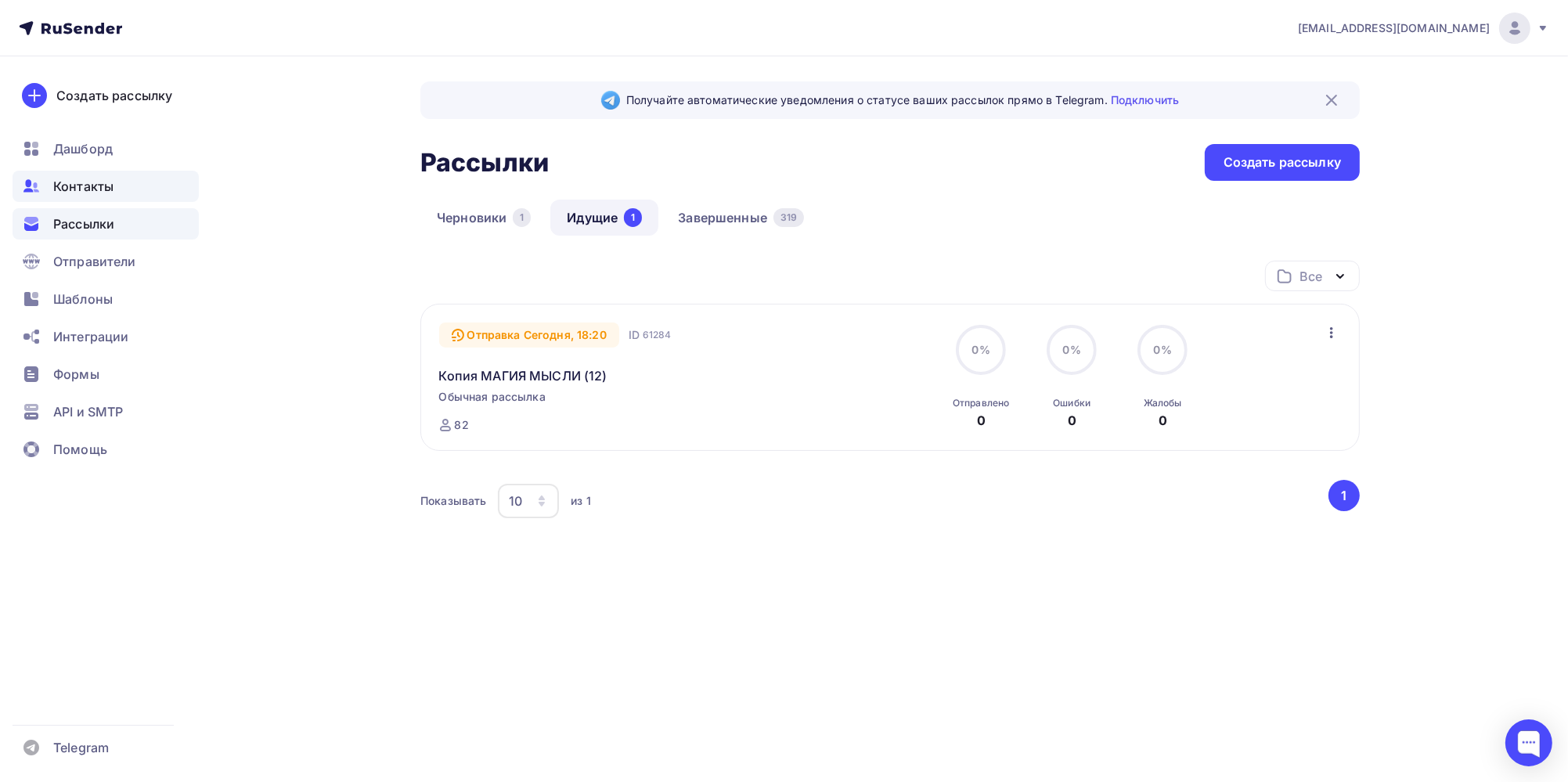
click at [90, 190] on span "Контакты" at bounding box center [83, 186] width 60 height 19
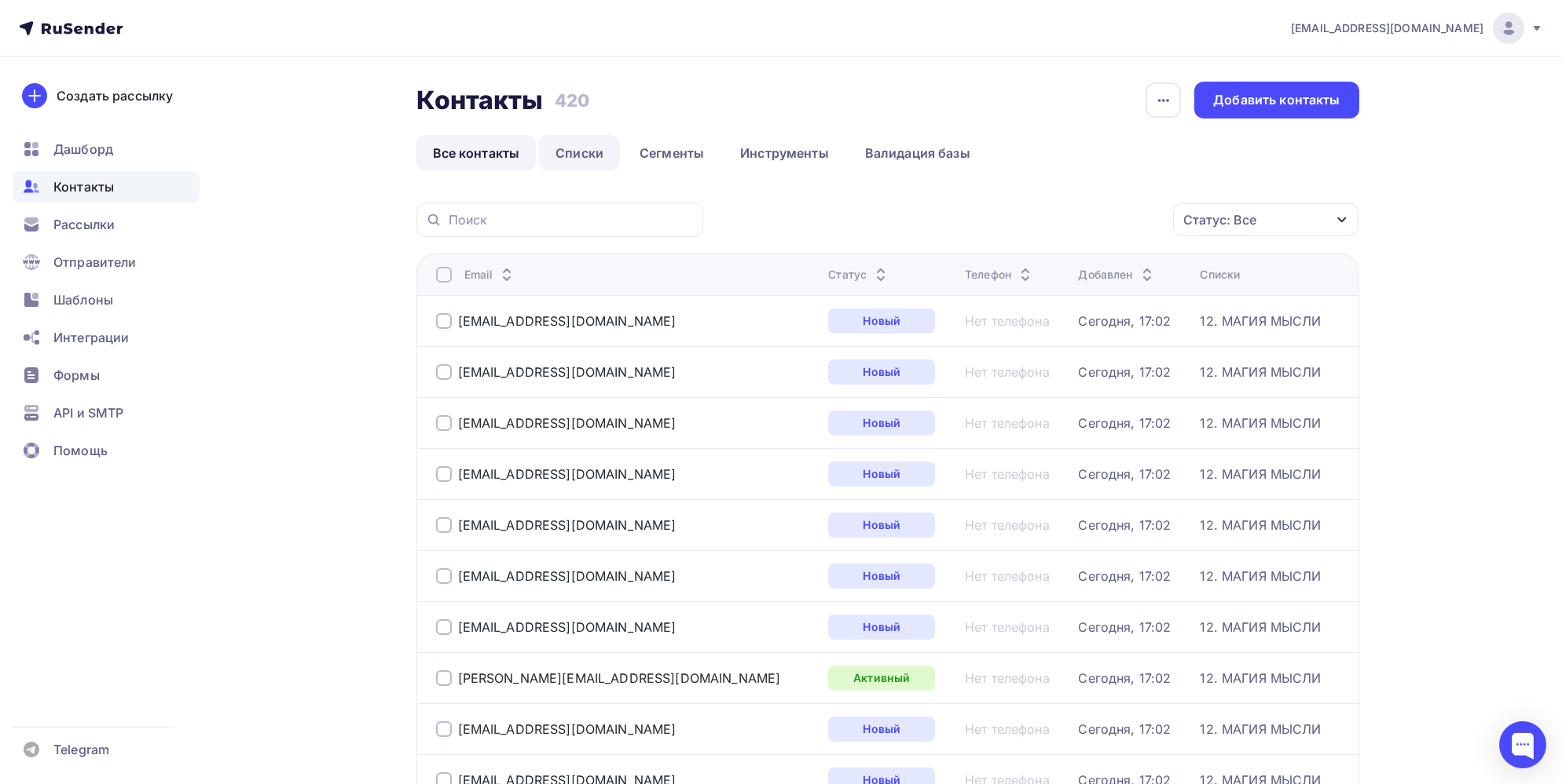
click at [572, 146] on link "Списки" at bounding box center [579, 153] width 81 height 36
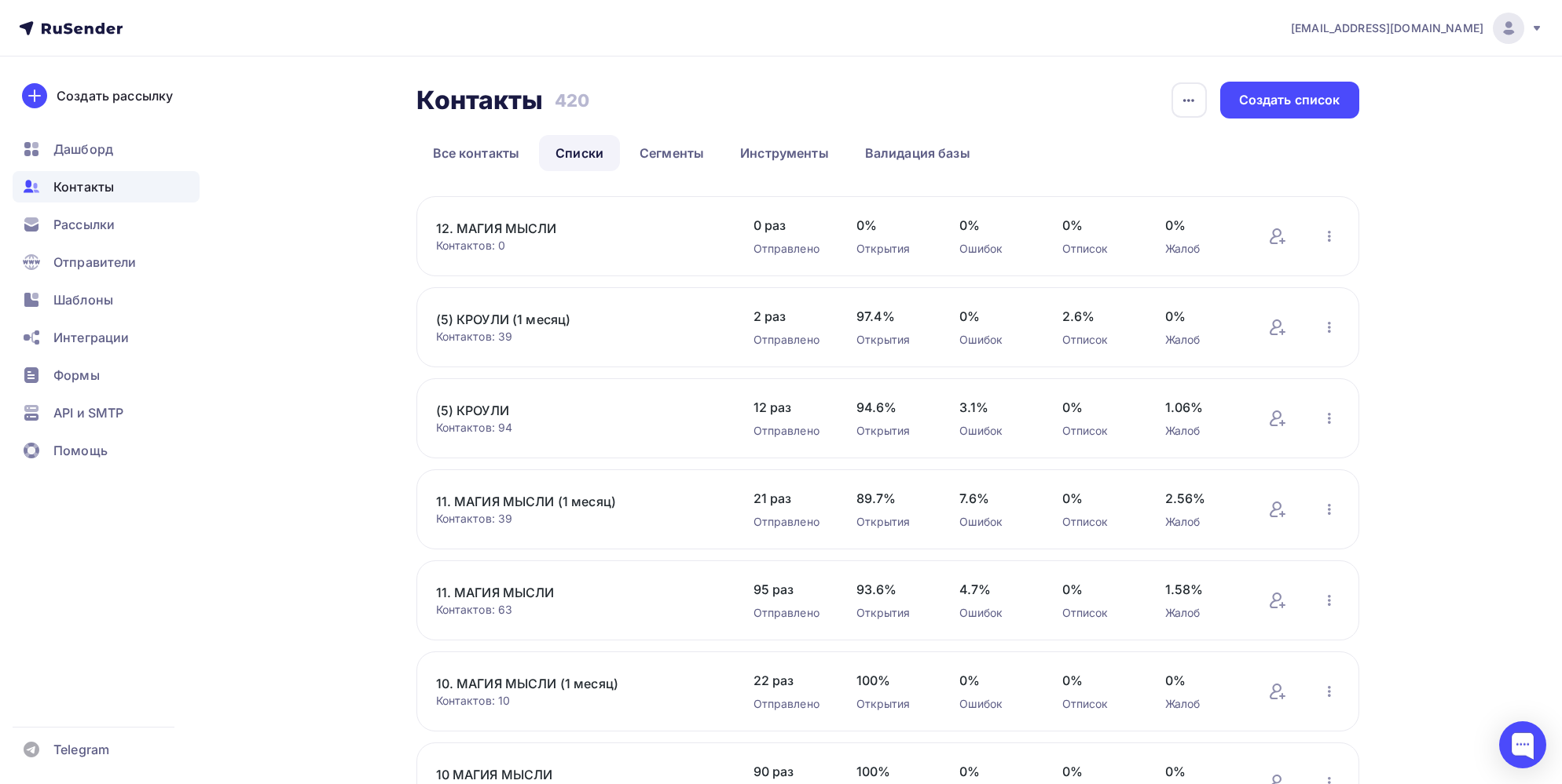
click at [533, 229] on link "12. МАГИЯ МЫСЛИ" at bounding box center [569, 228] width 267 height 19
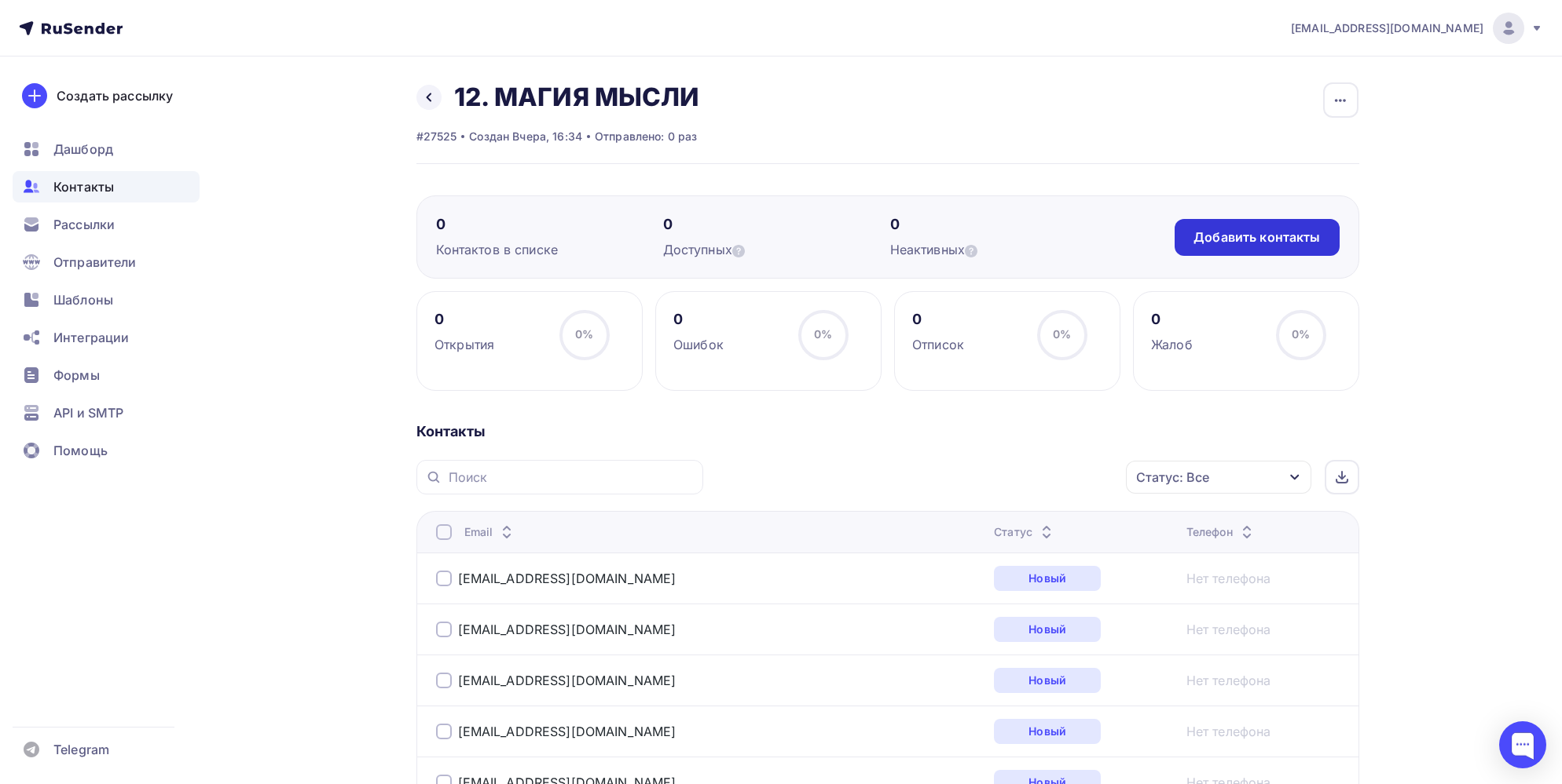
click at [1239, 238] on div "Добавить контакты" at bounding box center [1257, 238] width 127 height 18
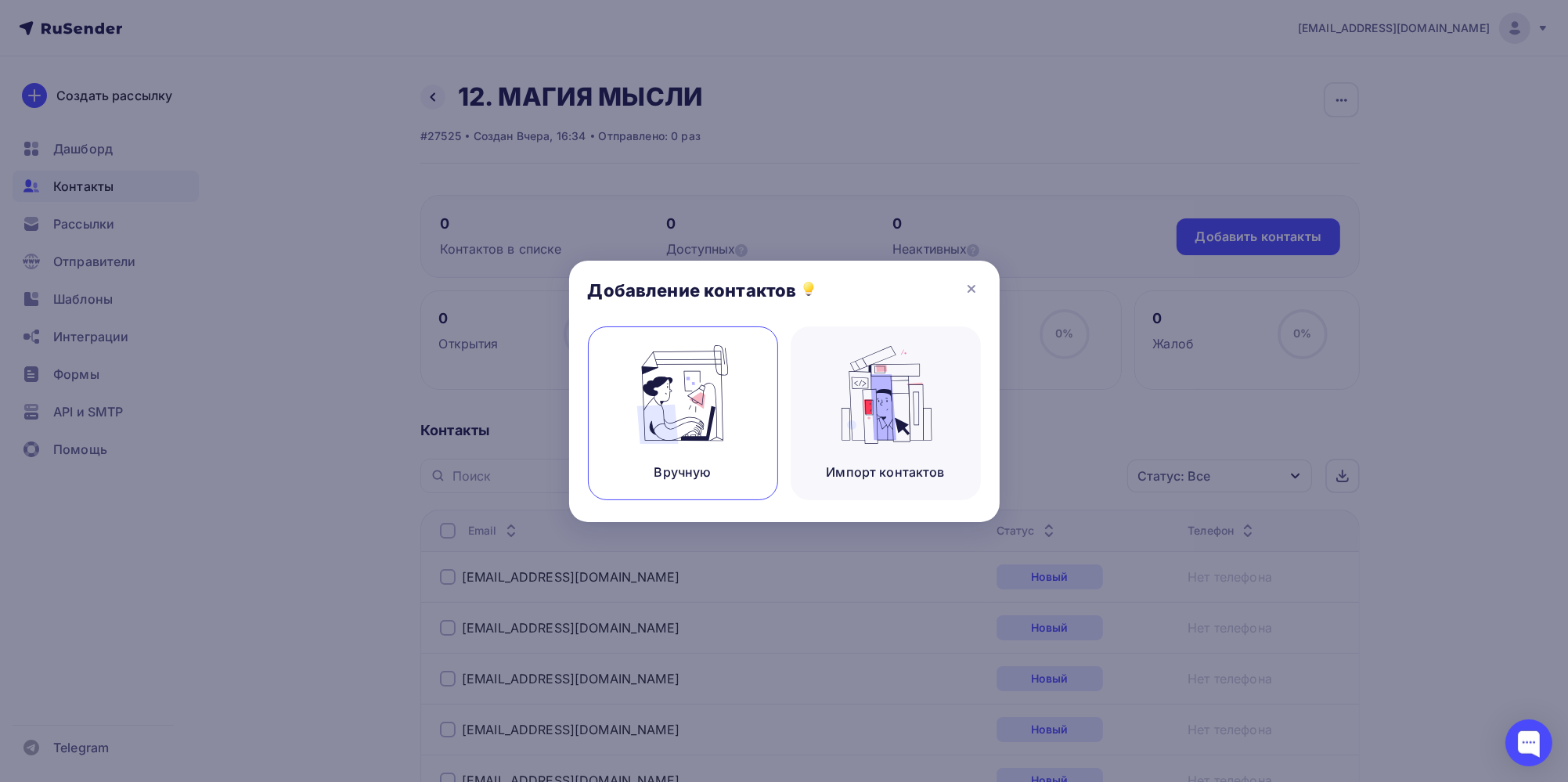
click at [684, 429] on img at bounding box center [683, 394] width 105 height 99
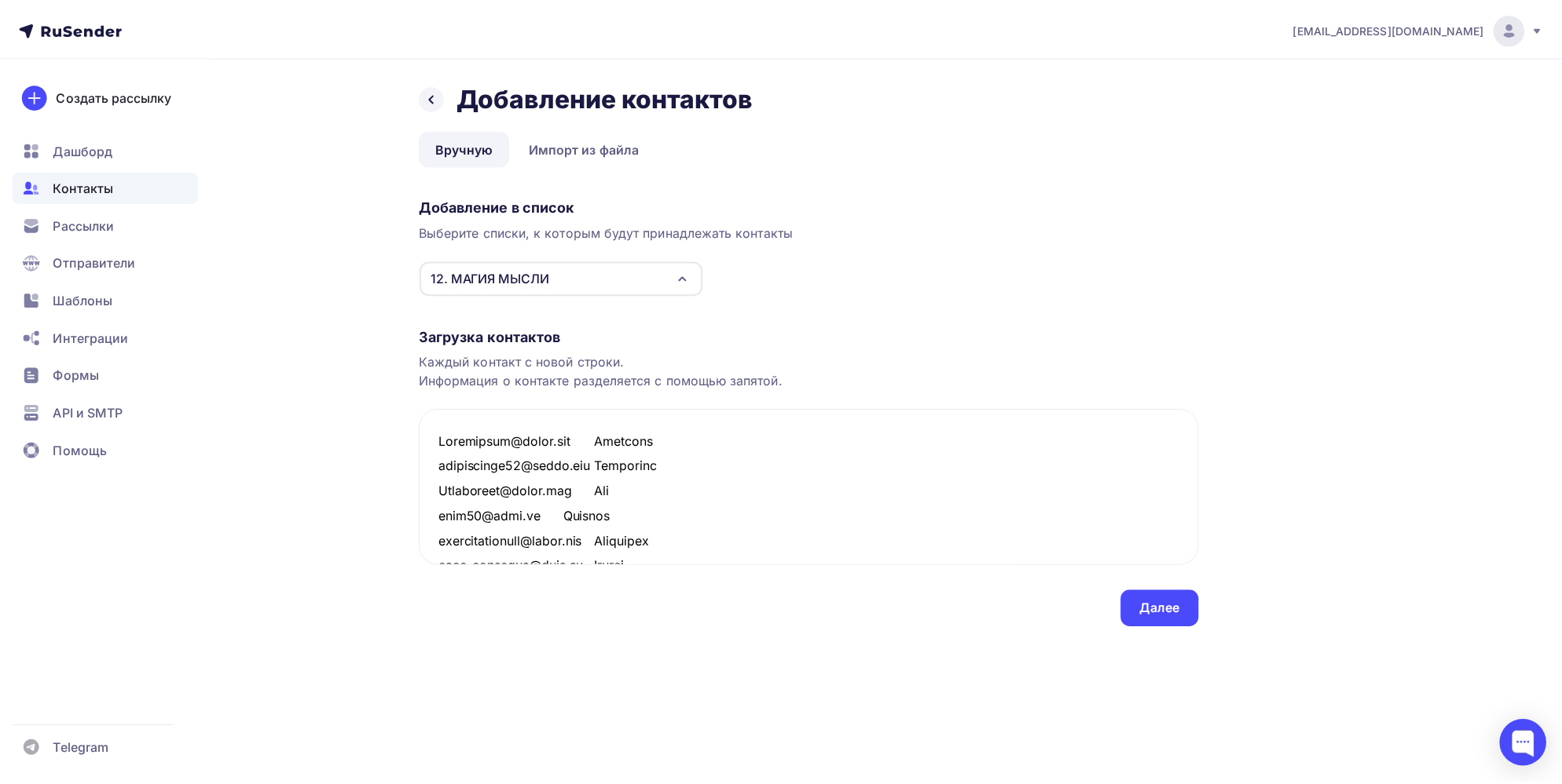
scroll to position [2044, 0]
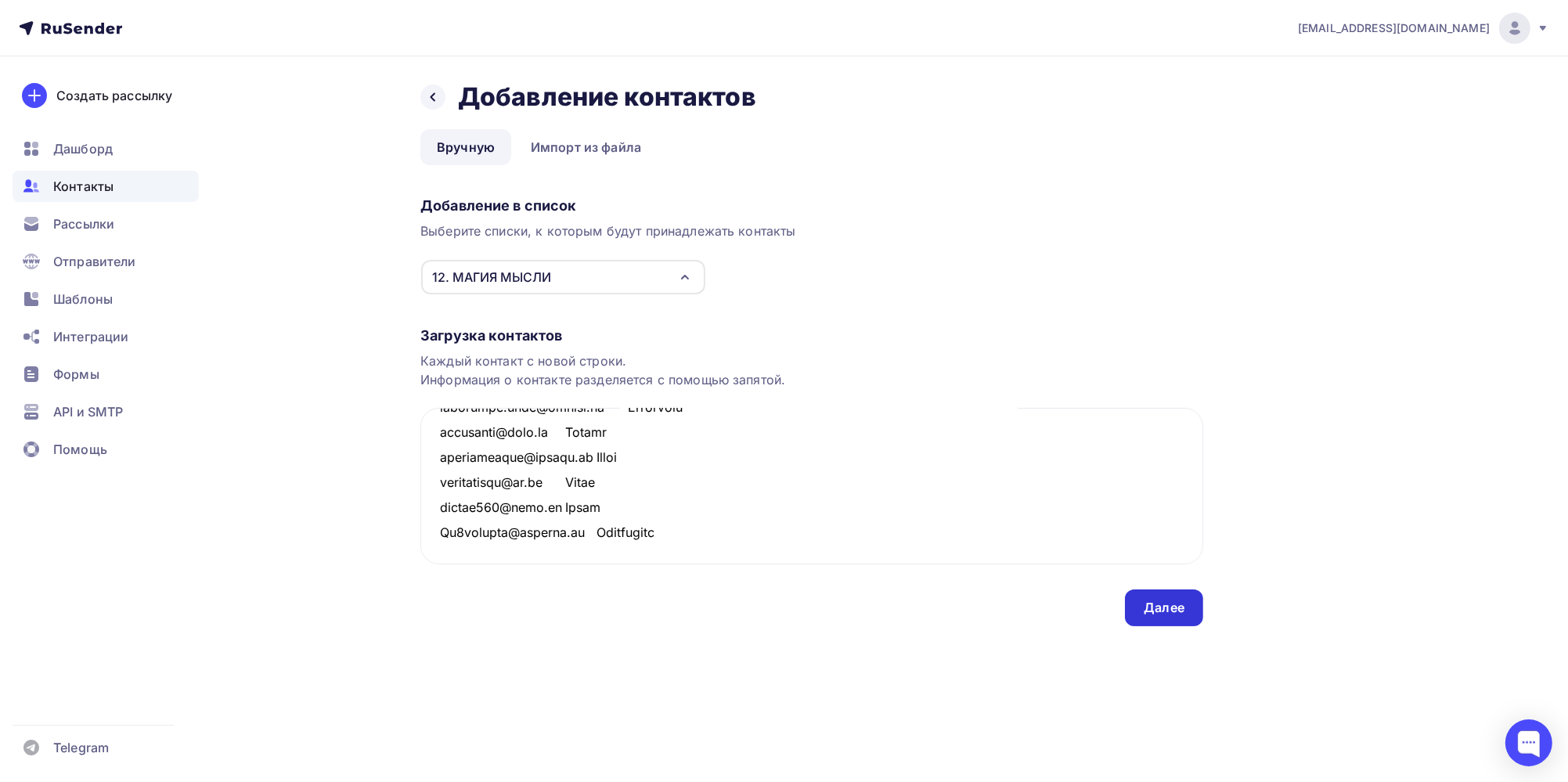
type textarea "Sykulavika@gmail.com Виктория nikitinalex68@gmail.com Александр Yadolotova@gmai…"
click at [1176, 606] on div "Далее" at bounding box center [1163, 608] width 41 height 18
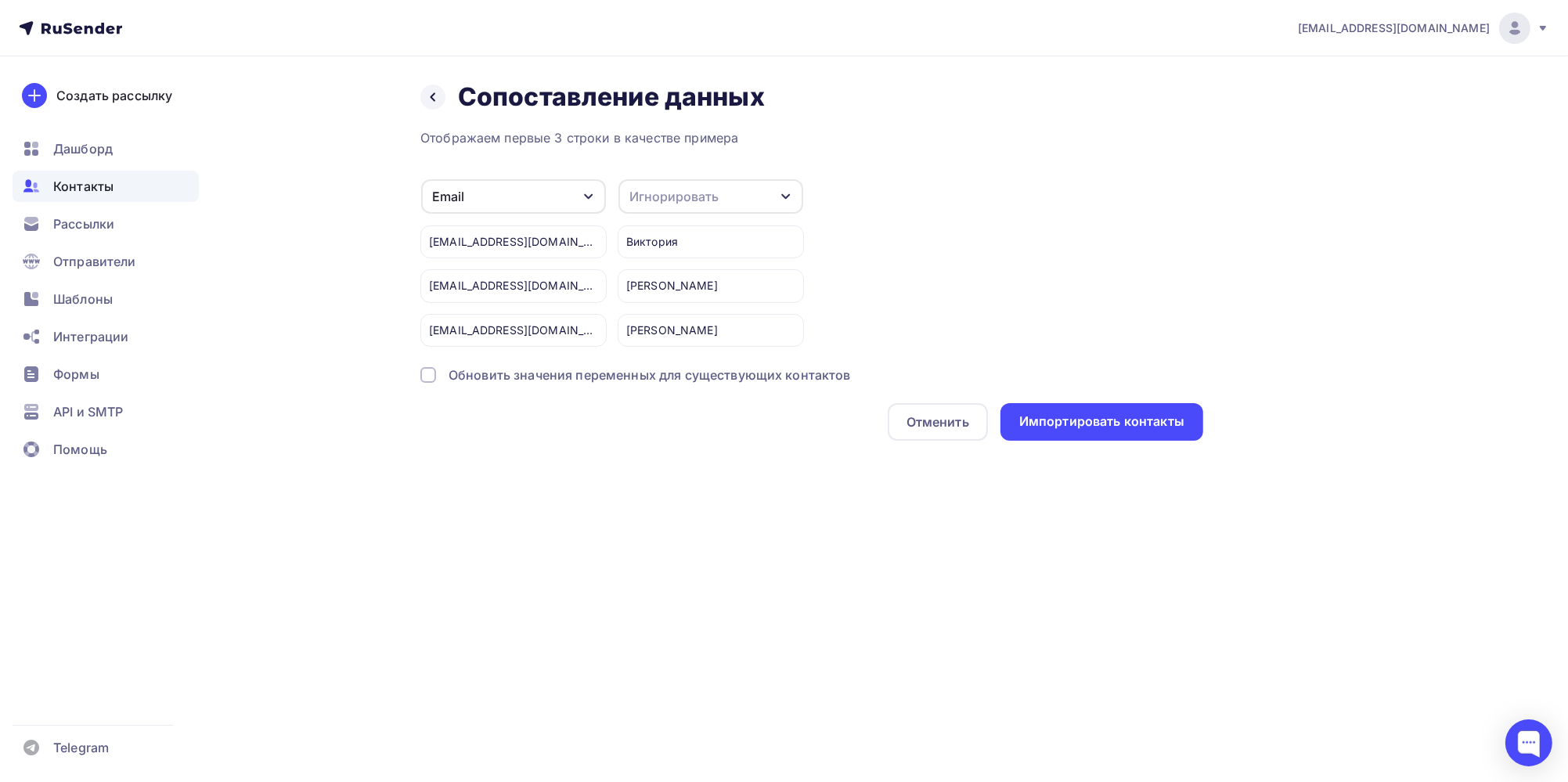
click at [756, 199] on div "Игнорировать" at bounding box center [710, 196] width 185 height 35
click at [661, 277] on div "Имя" at bounding box center [682, 277] width 91 height 19
click at [1125, 423] on div "Импортировать контакты" at bounding box center [1101, 421] width 165 height 18
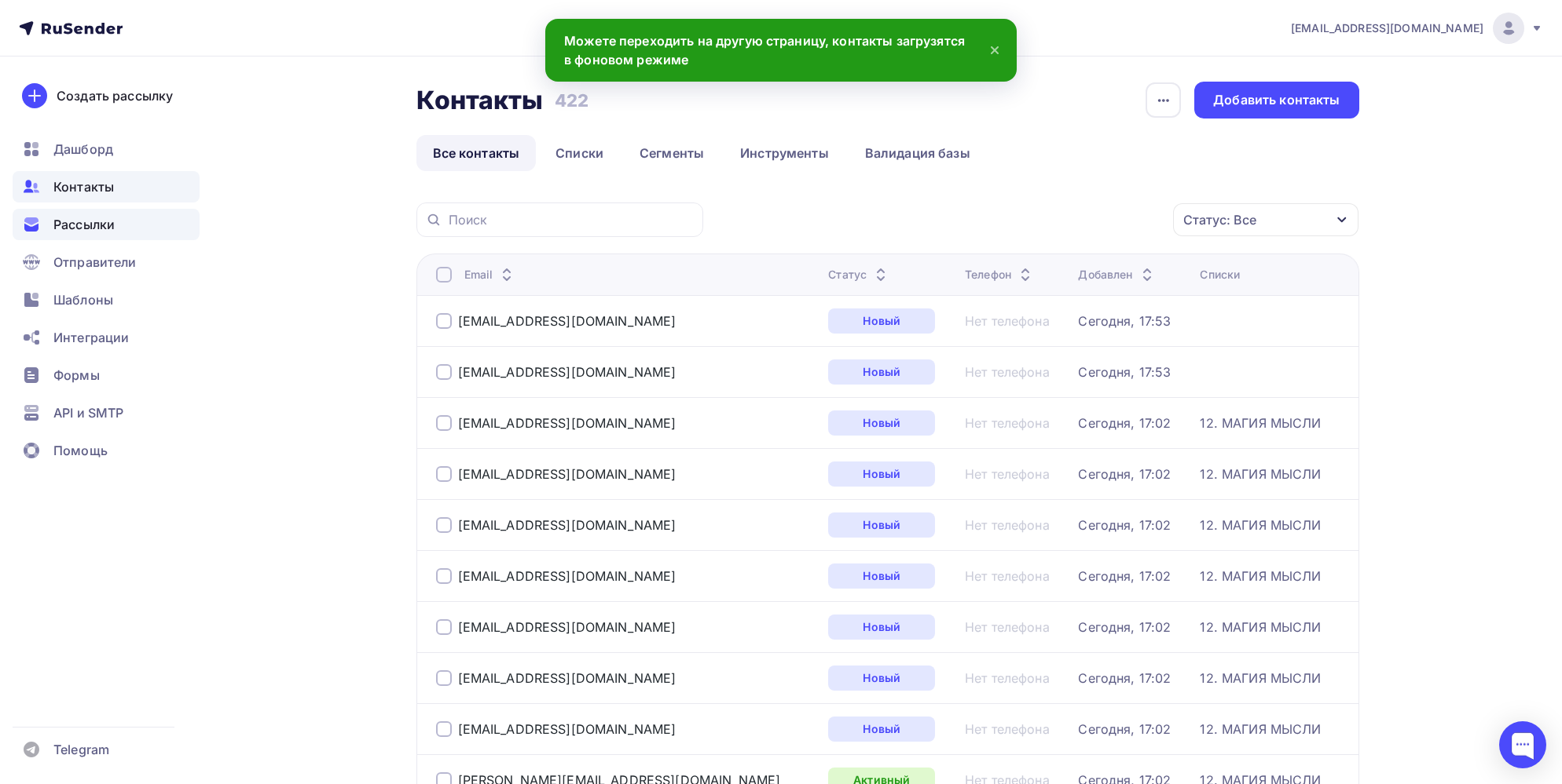
click at [62, 228] on span "Рассылки" at bounding box center [84, 224] width 61 height 19
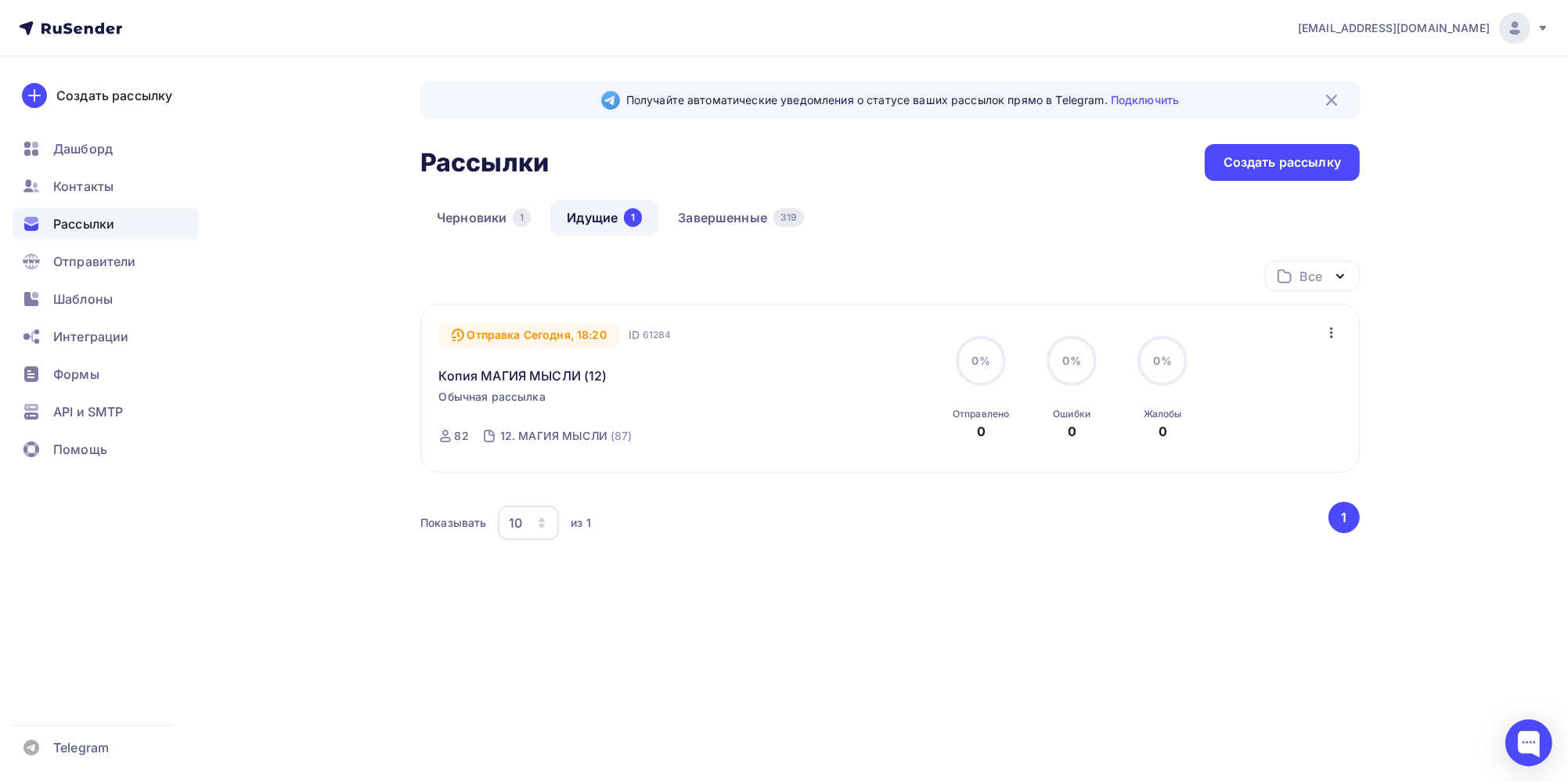
click at [1334, 333] on icon "button" at bounding box center [1331, 332] width 19 height 19
click at [1272, 401] on div "Отменить рассылку" at bounding box center [1239, 403] width 198 height 19
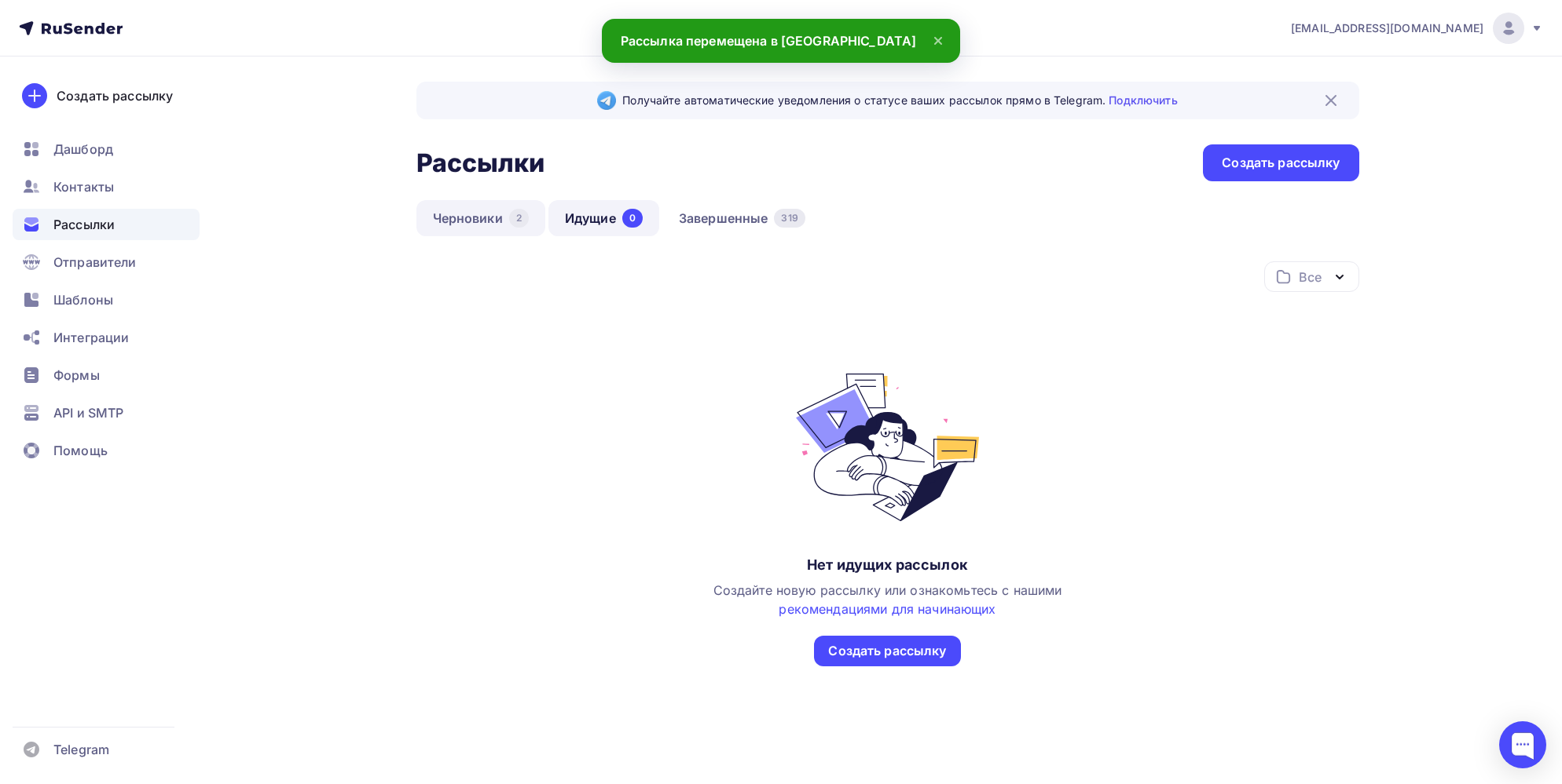
click at [479, 221] on link "Черновики 2" at bounding box center [481, 218] width 129 height 36
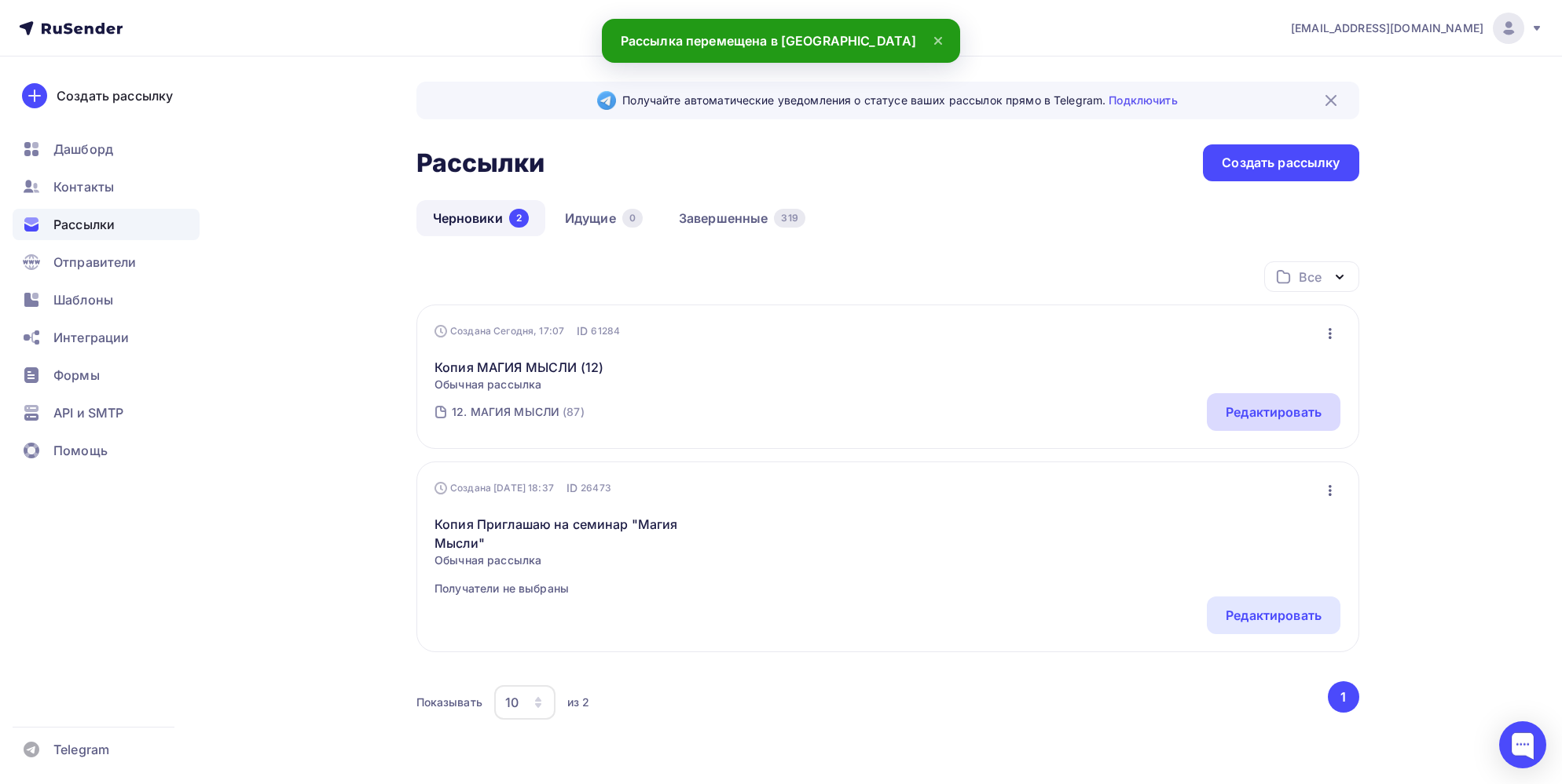
click at [1298, 417] on div "Редактировать" at bounding box center [1273, 411] width 96 height 19
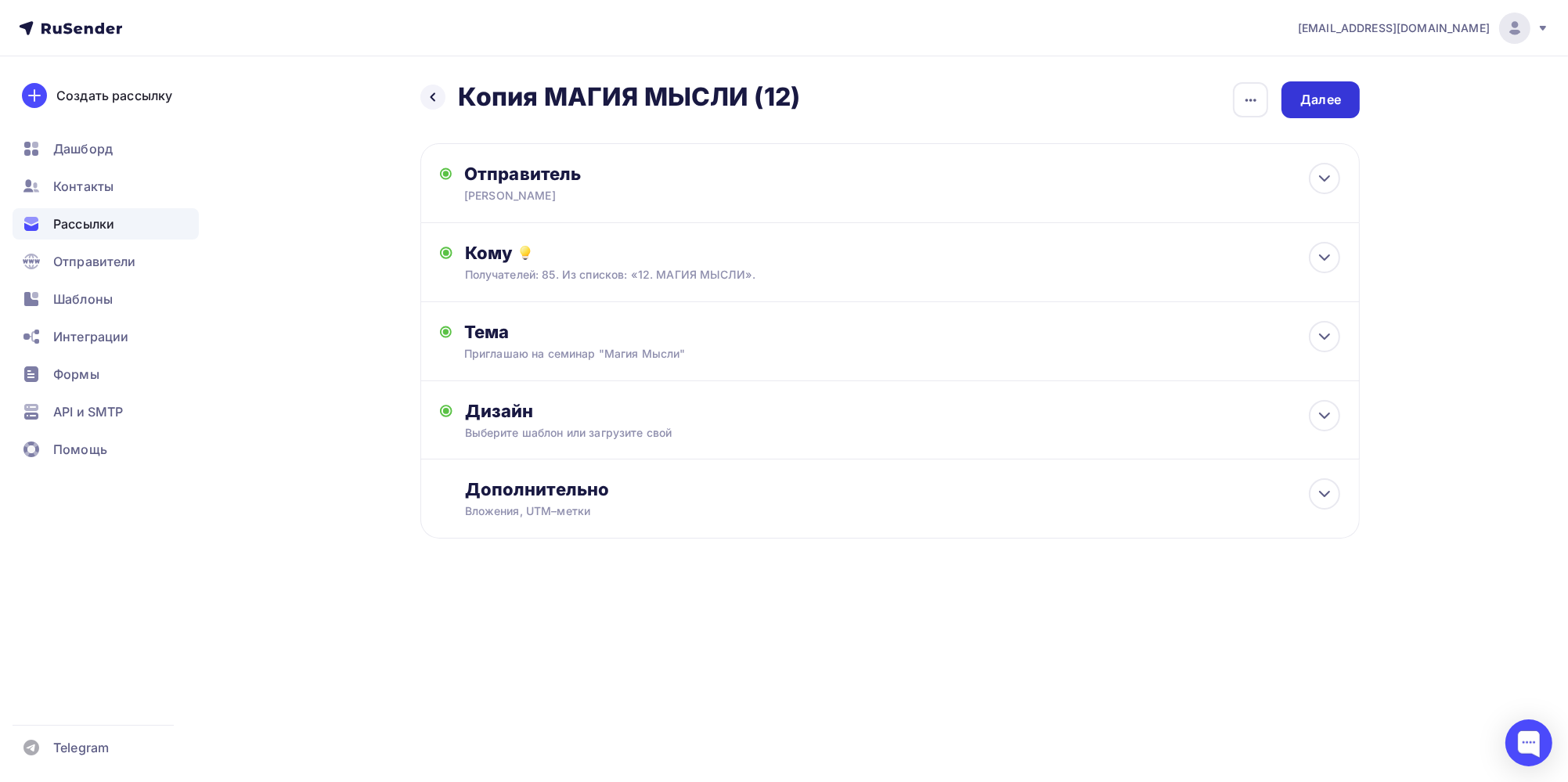
click at [1318, 109] on div "Далее" at bounding box center [1320, 99] width 78 height 37
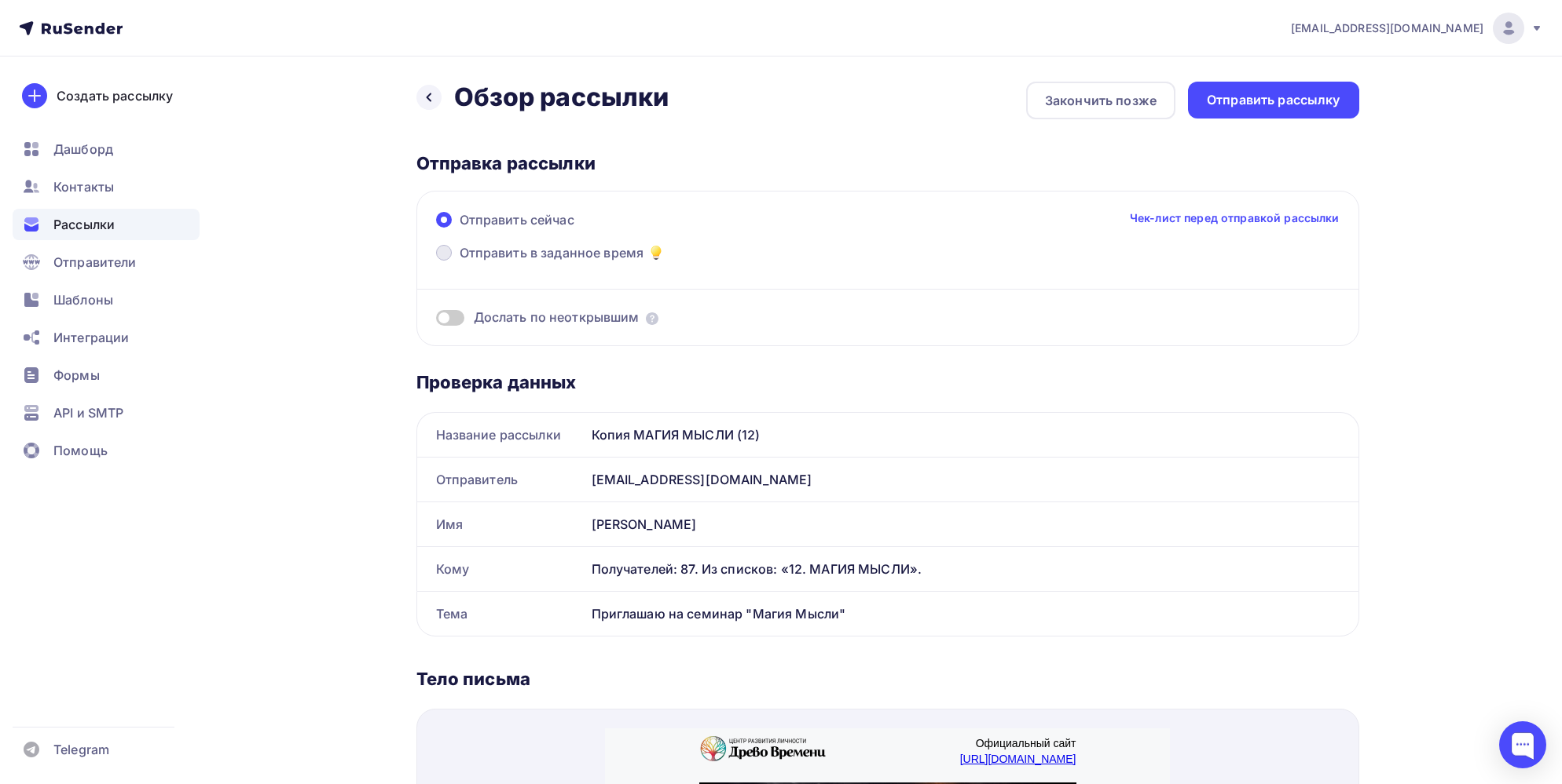
click at [437, 255] on span at bounding box center [444, 253] width 16 height 16
click at [459, 263] on input "Отправить в заданное время" at bounding box center [459, 263] width 0 height 0
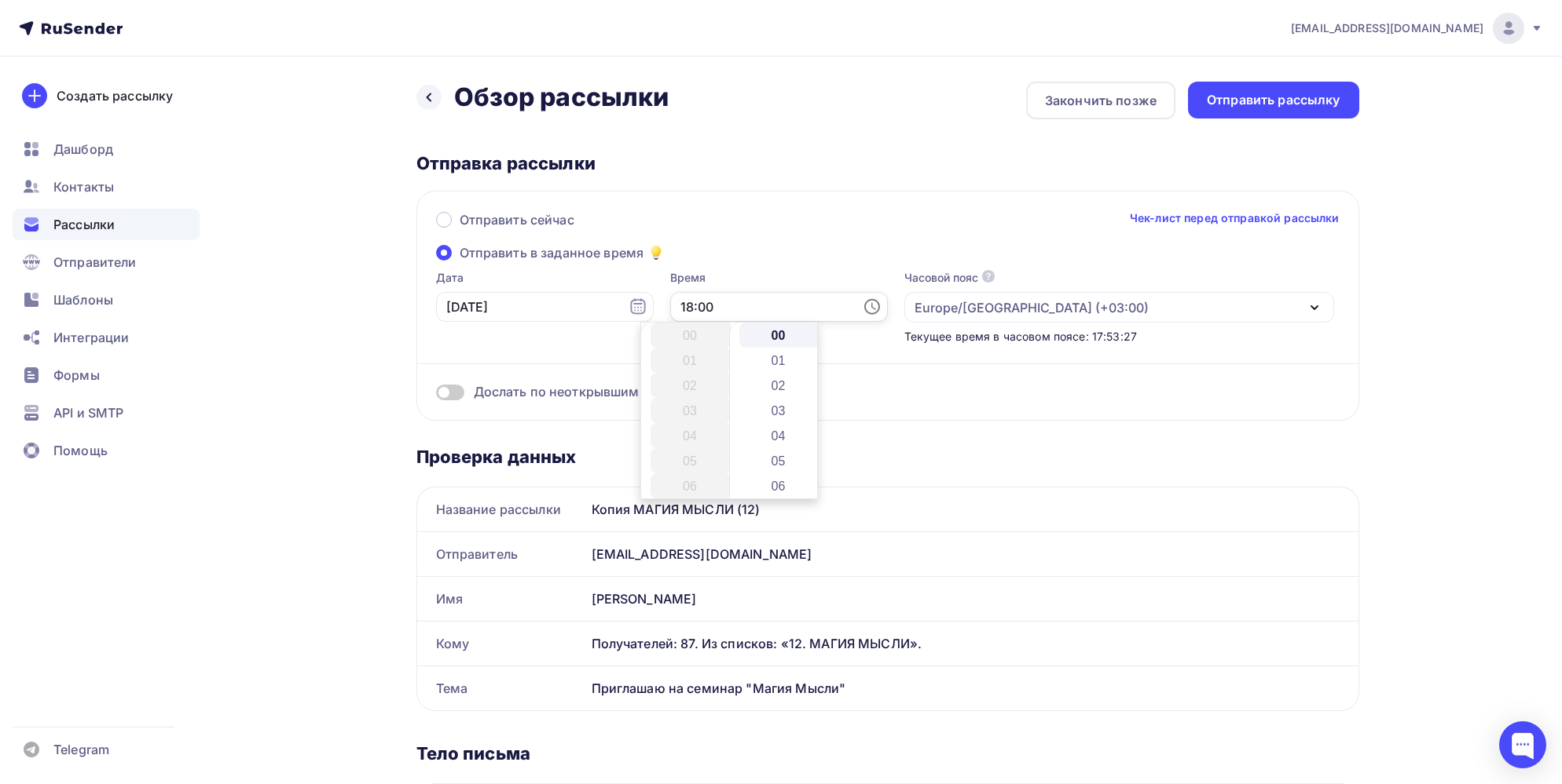
click at [704, 302] on input "18:00" at bounding box center [779, 307] width 217 height 30
click at [775, 372] on li "20" at bounding box center [780, 366] width 81 height 25
type input "18:20"
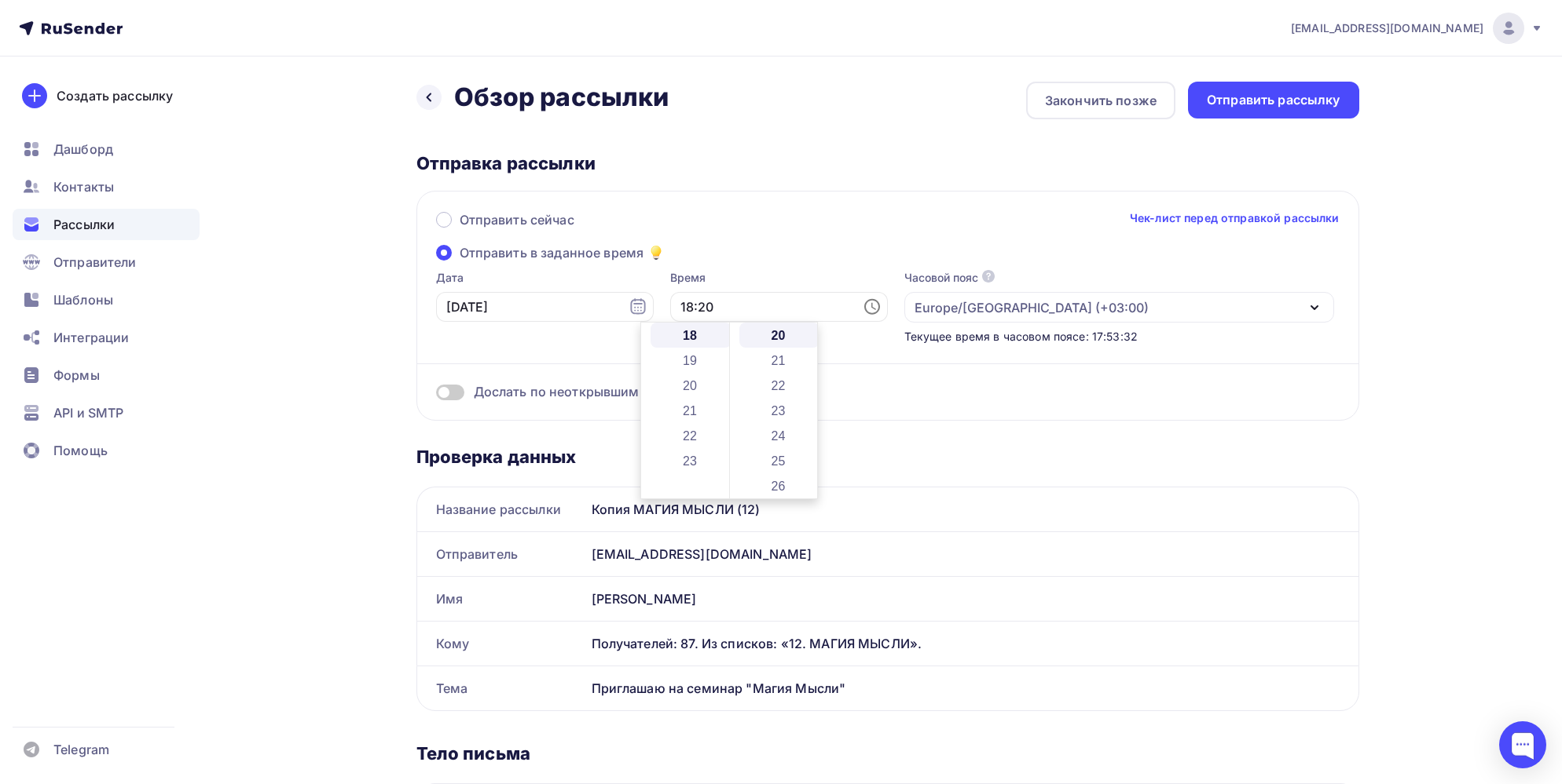
click at [766, 261] on div "Отправить сейчас Чек-лист перед отправкой рассылки Отправить в заданное время Д…" at bounding box center [888, 305] width 943 height 230
click at [1266, 108] on div "Отправить рассылку" at bounding box center [1273, 100] width 134 height 18
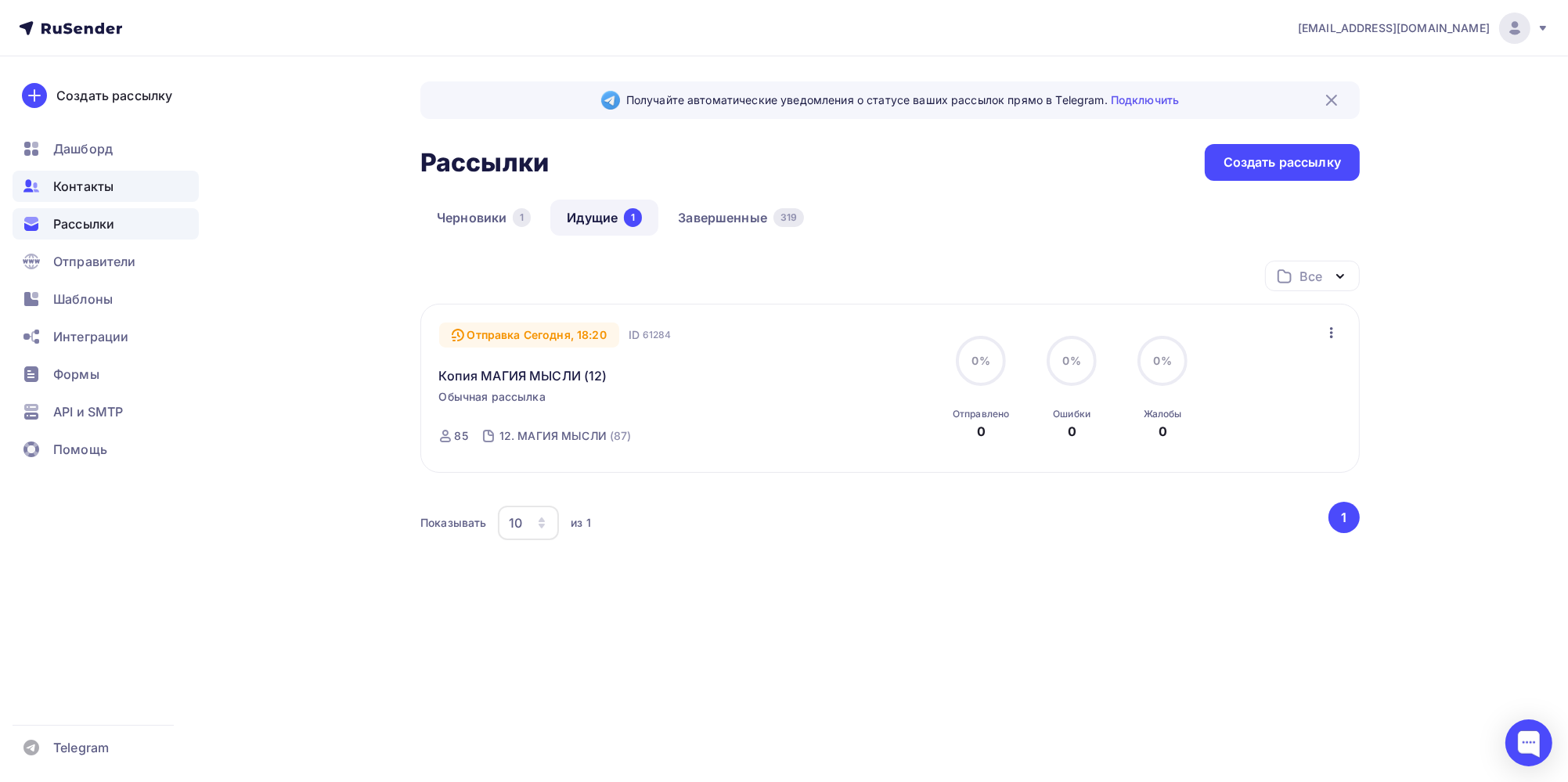
click at [94, 192] on span "Контакты" at bounding box center [83, 186] width 60 height 19
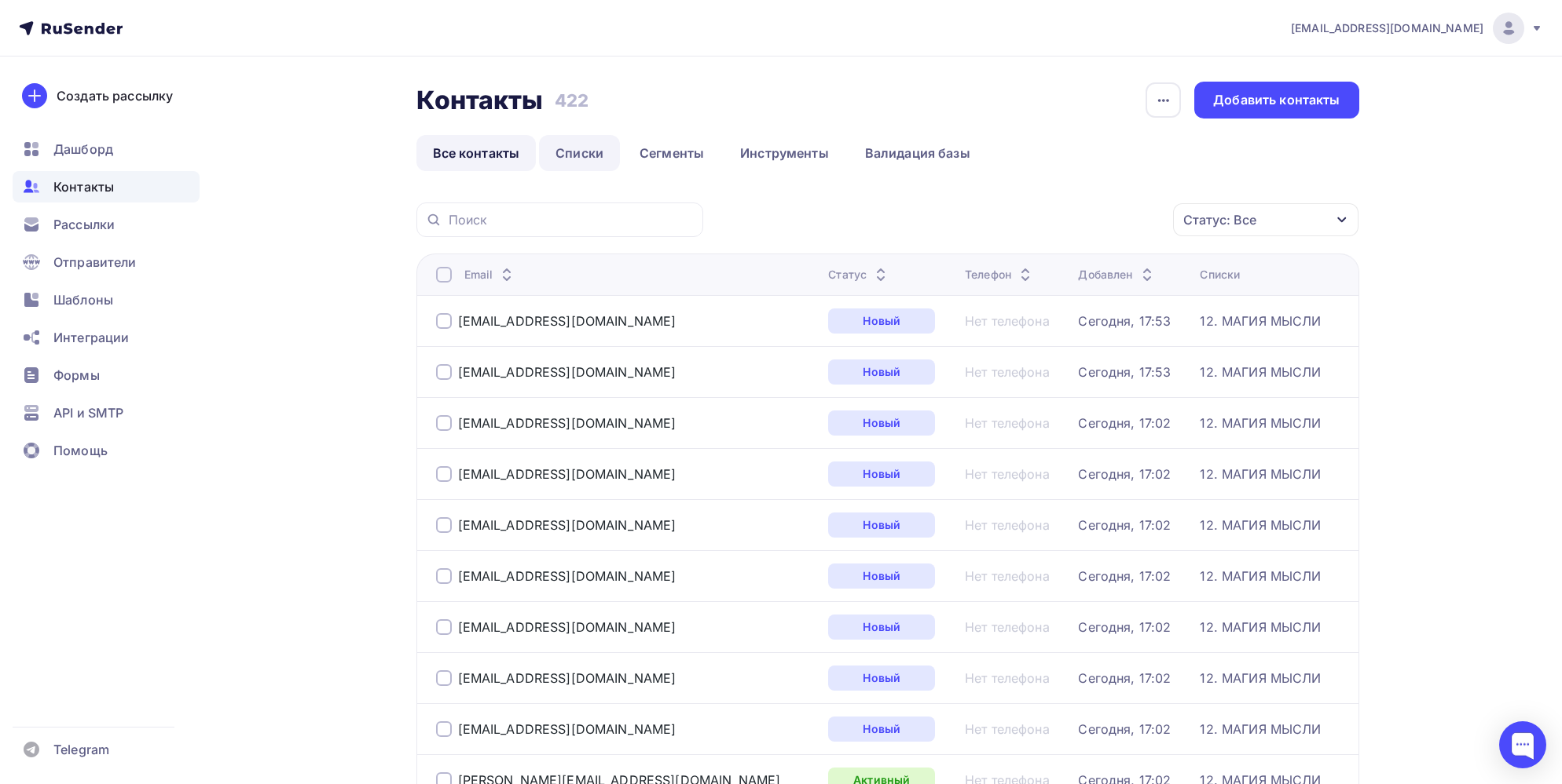
click at [580, 155] on link "Списки" at bounding box center [579, 153] width 81 height 36
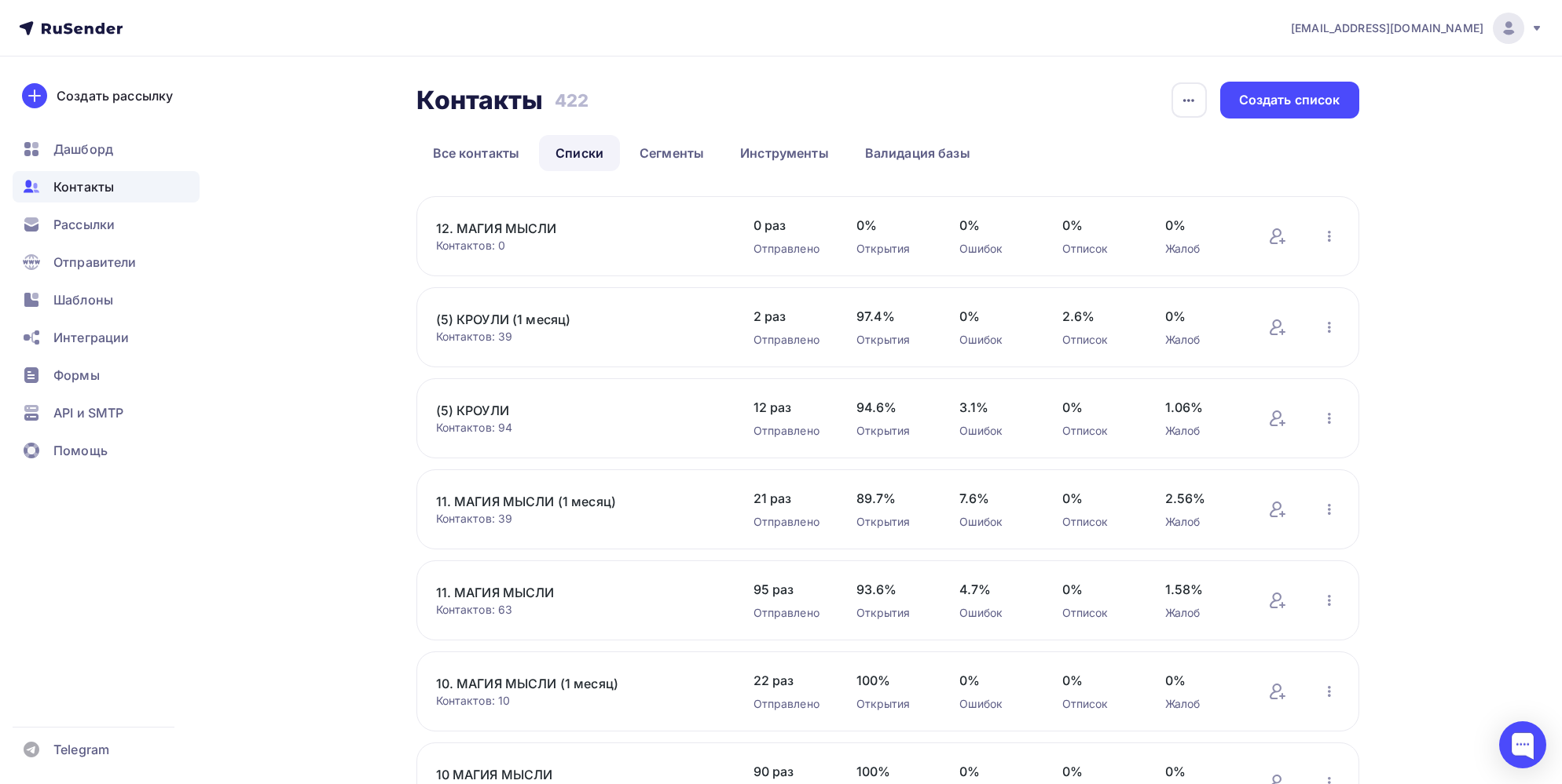
click at [520, 230] on link "12. МАГИЯ МЫСЛИ" at bounding box center [569, 228] width 267 height 19
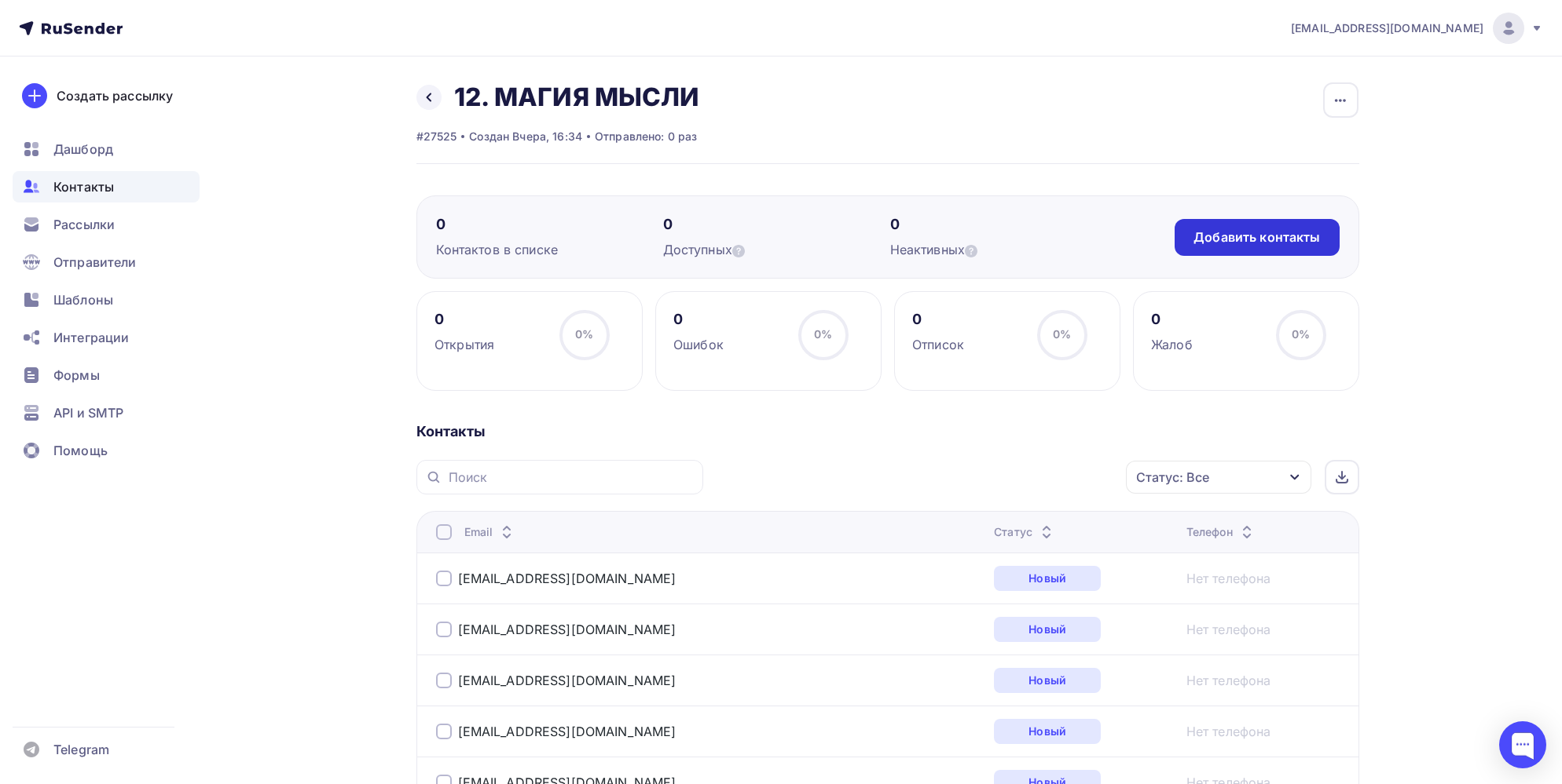
click at [1251, 248] on div "Добавить контакты" at bounding box center [1257, 237] width 165 height 37
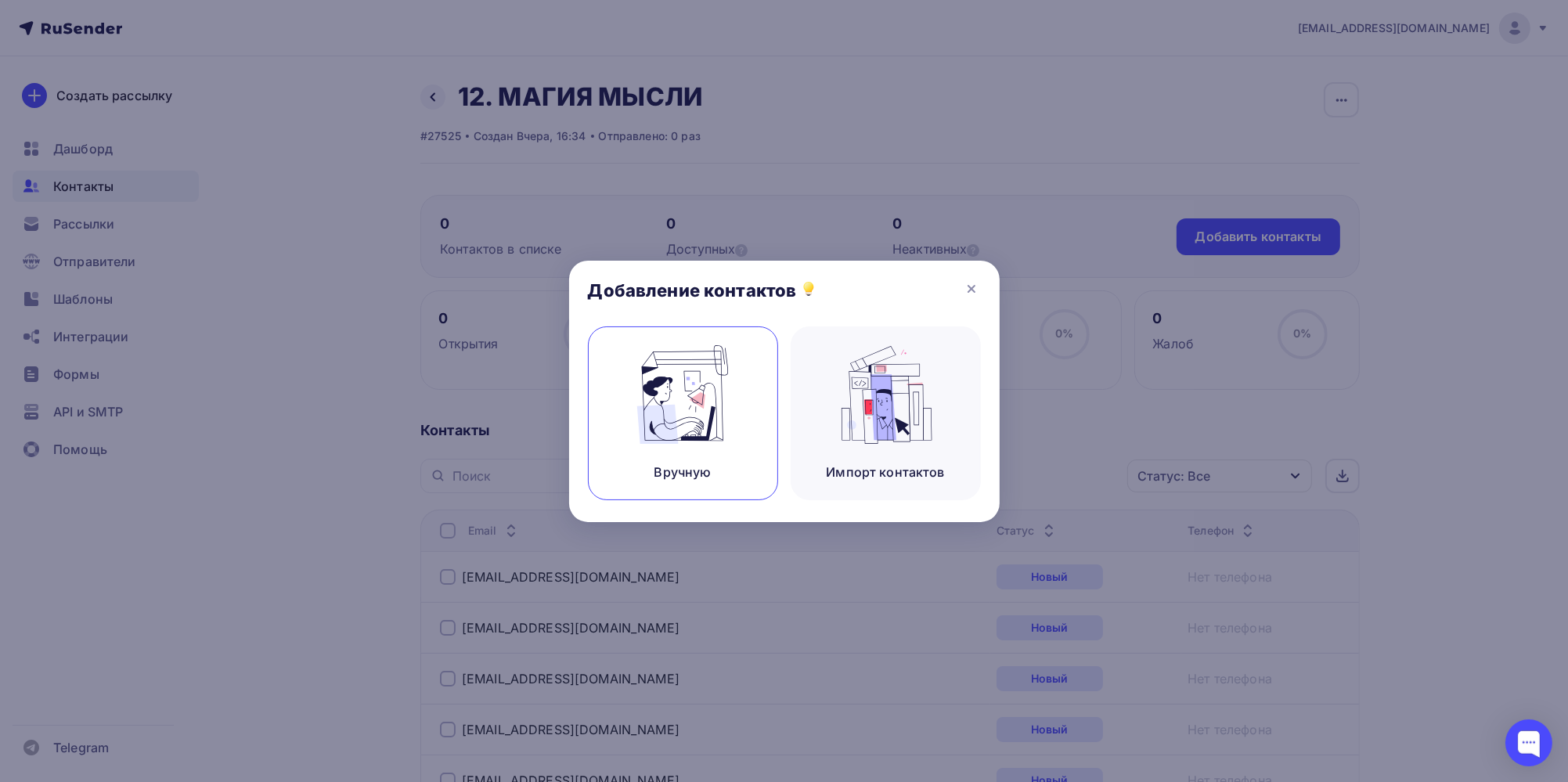
click at [701, 471] on div "Вручную" at bounding box center [683, 472] width 57 height 19
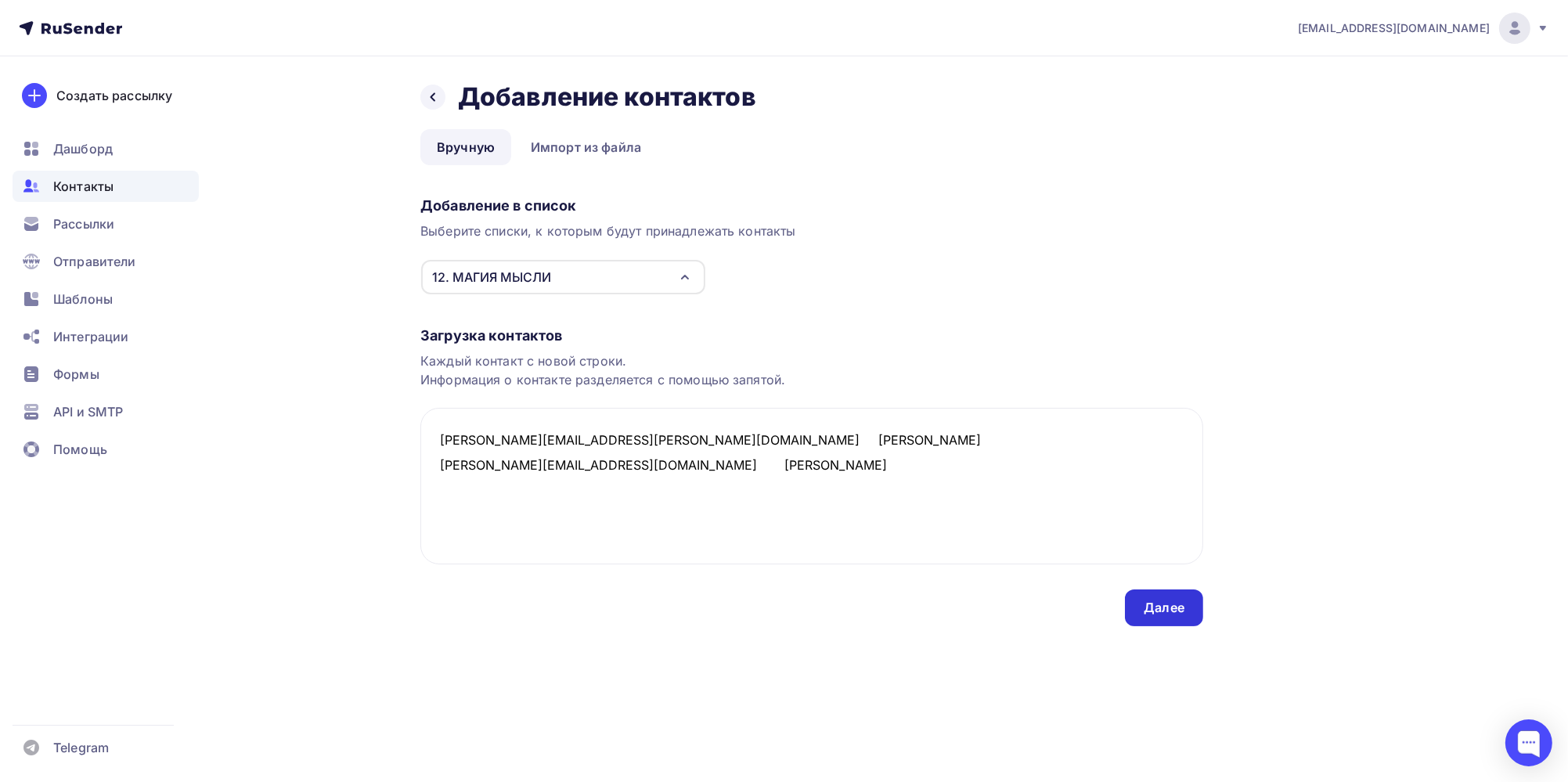
type textarea "Maria.bruk@bk.ru Maria Alyona.psychic@gmail.com Алёна"
click at [1159, 614] on div "Далее" at bounding box center [1163, 608] width 41 height 18
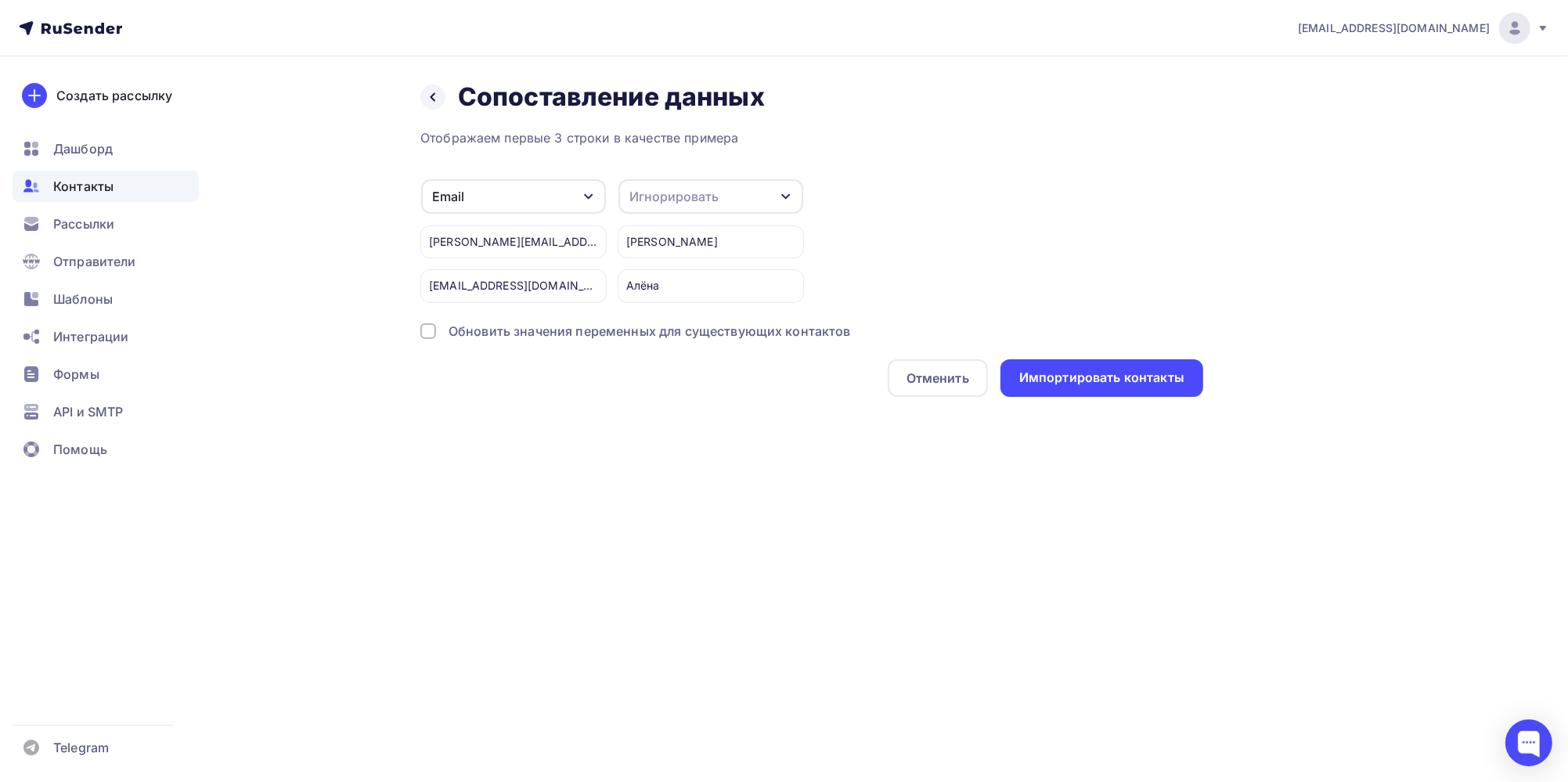
click at [703, 192] on div "Игнорировать" at bounding box center [674, 196] width 89 height 19
click at [704, 238] on div "Имя" at bounding box center [682, 233] width 91 height 19
click at [1105, 375] on div "Импортировать контакты" at bounding box center [1101, 378] width 165 height 18
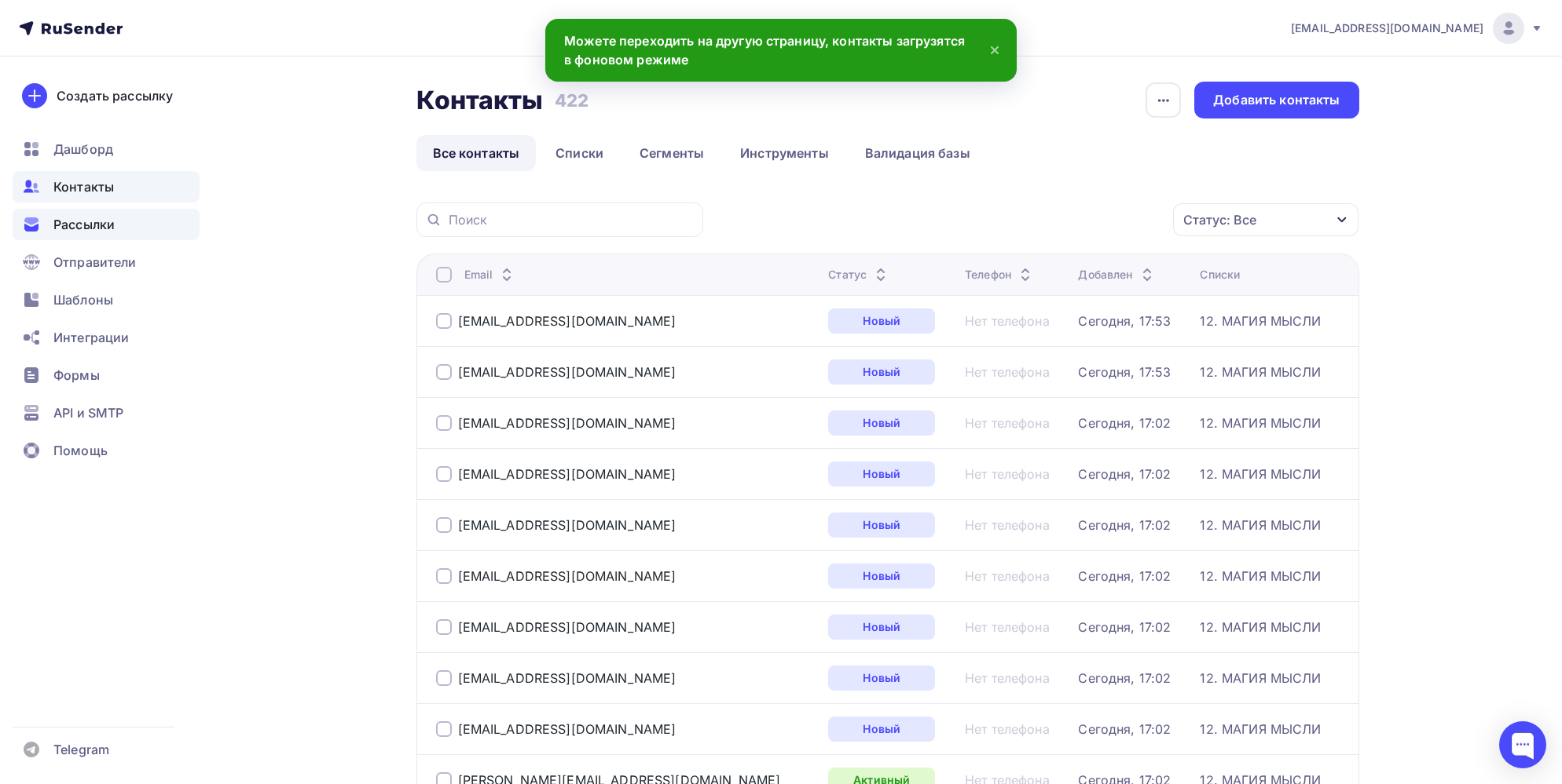
click at [100, 221] on span "Рассылки" at bounding box center [84, 224] width 61 height 19
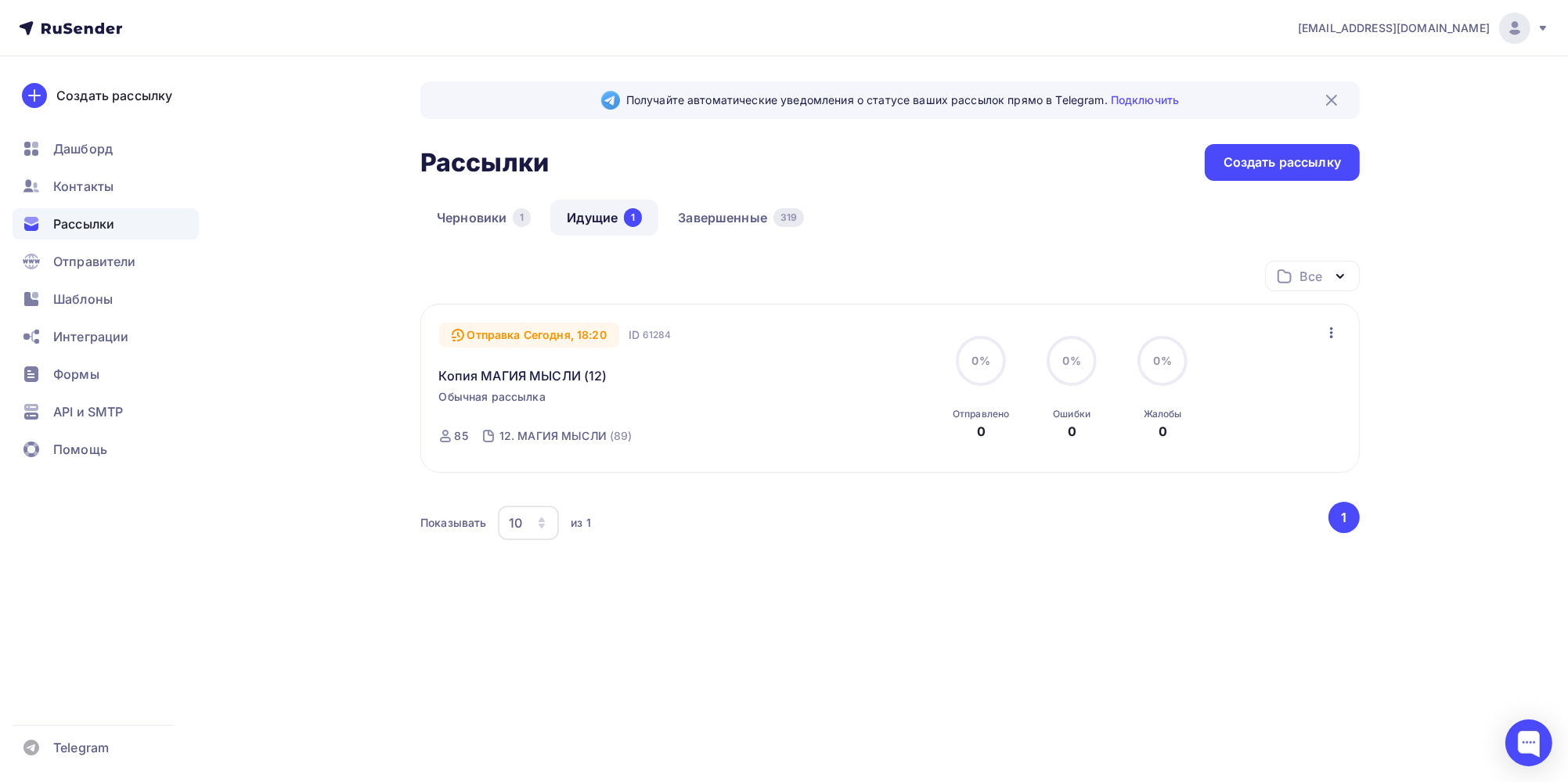
click at [1333, 335] on icon "button" at bounding box center [1331, 332] width 19 height 19
click at [1265, 400] on div "Отменить рассылку" at bounding box center [1239, 403] width 198 height 19
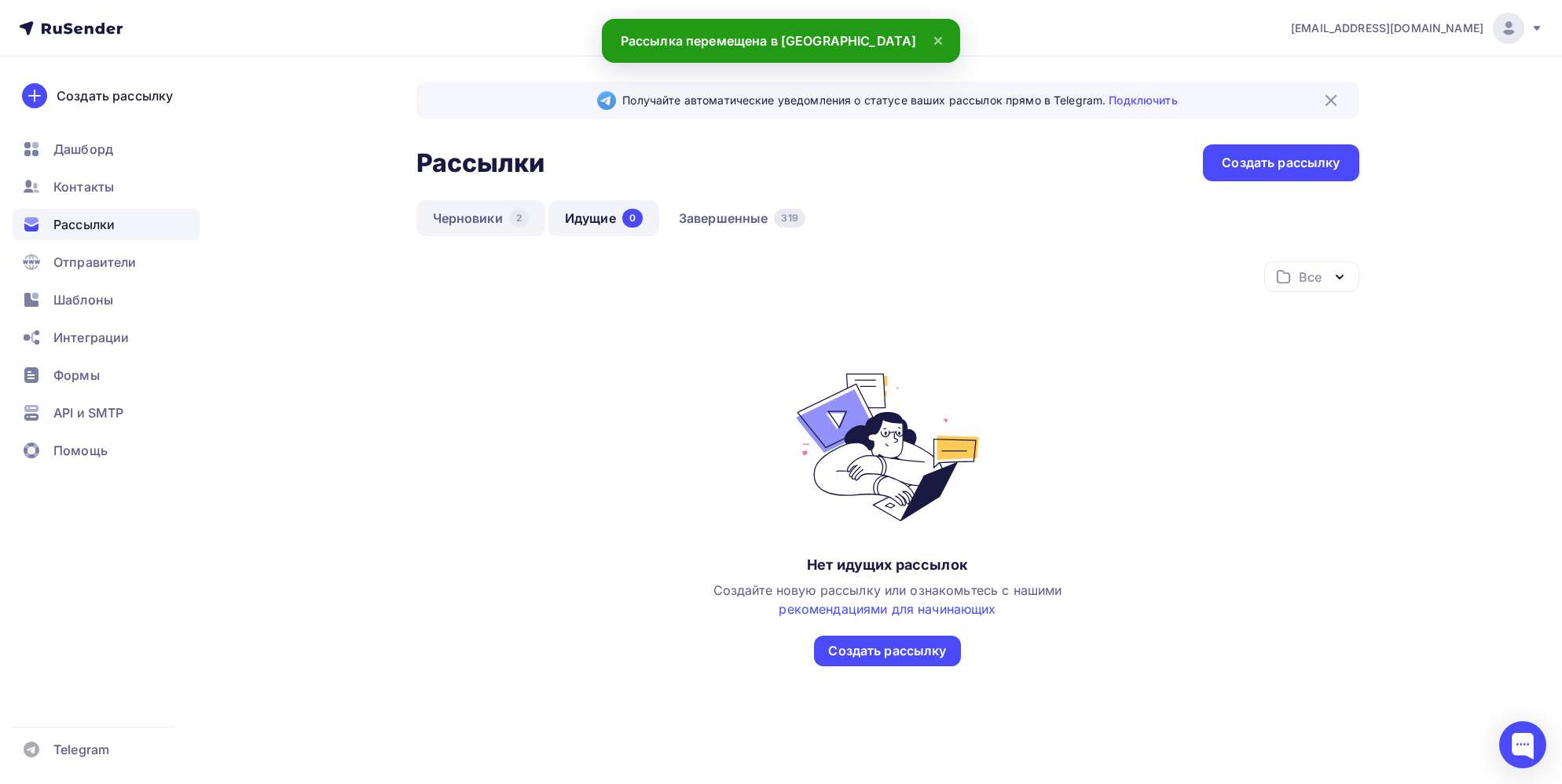
click at [449, 217] on link "Черновики 2" at bounding box center [481, 218] width 129 height 36
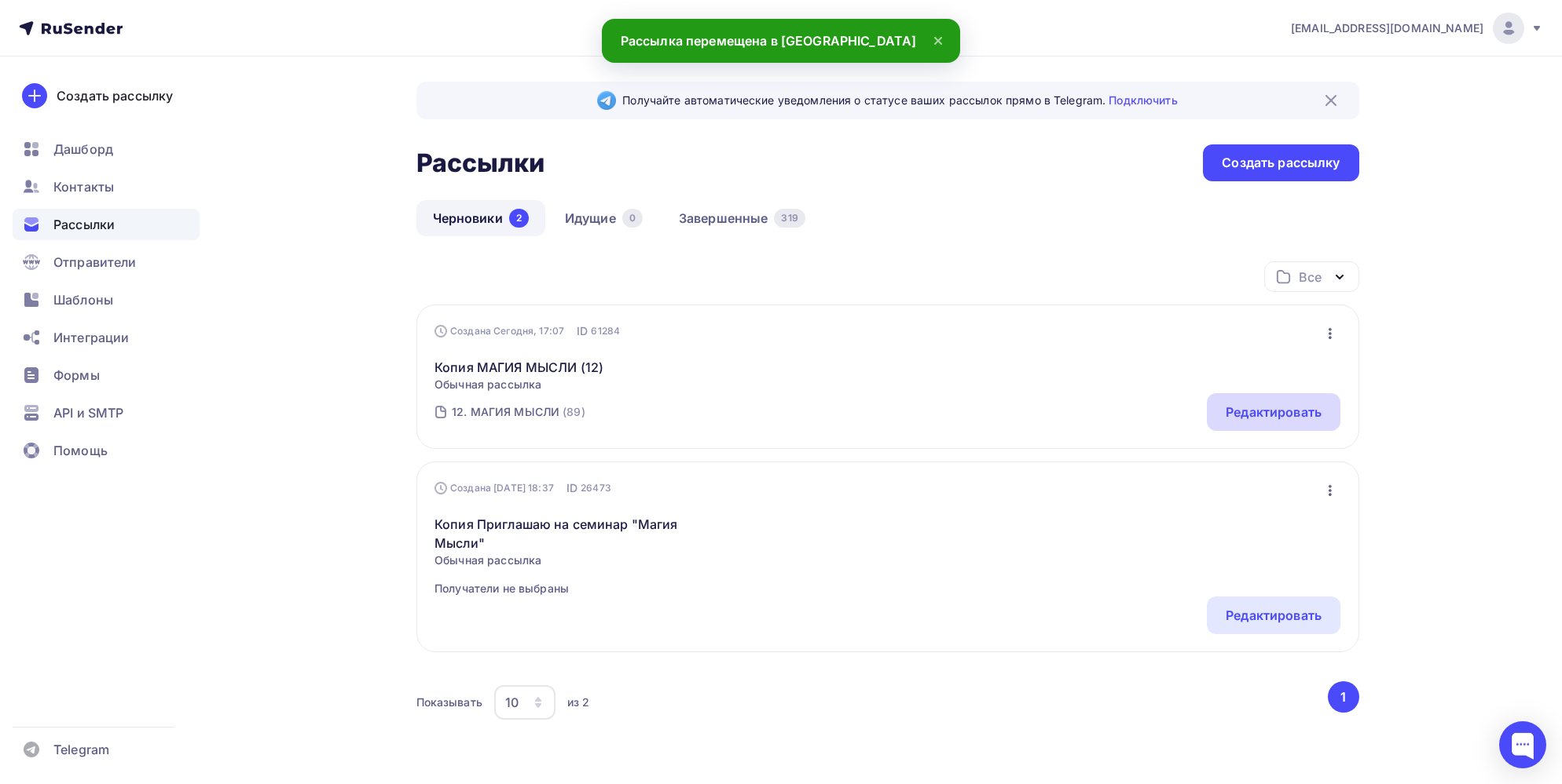
click at [1288, 410] on div "Редактировать" at bounding box center [1273, 411] width 96 height 19
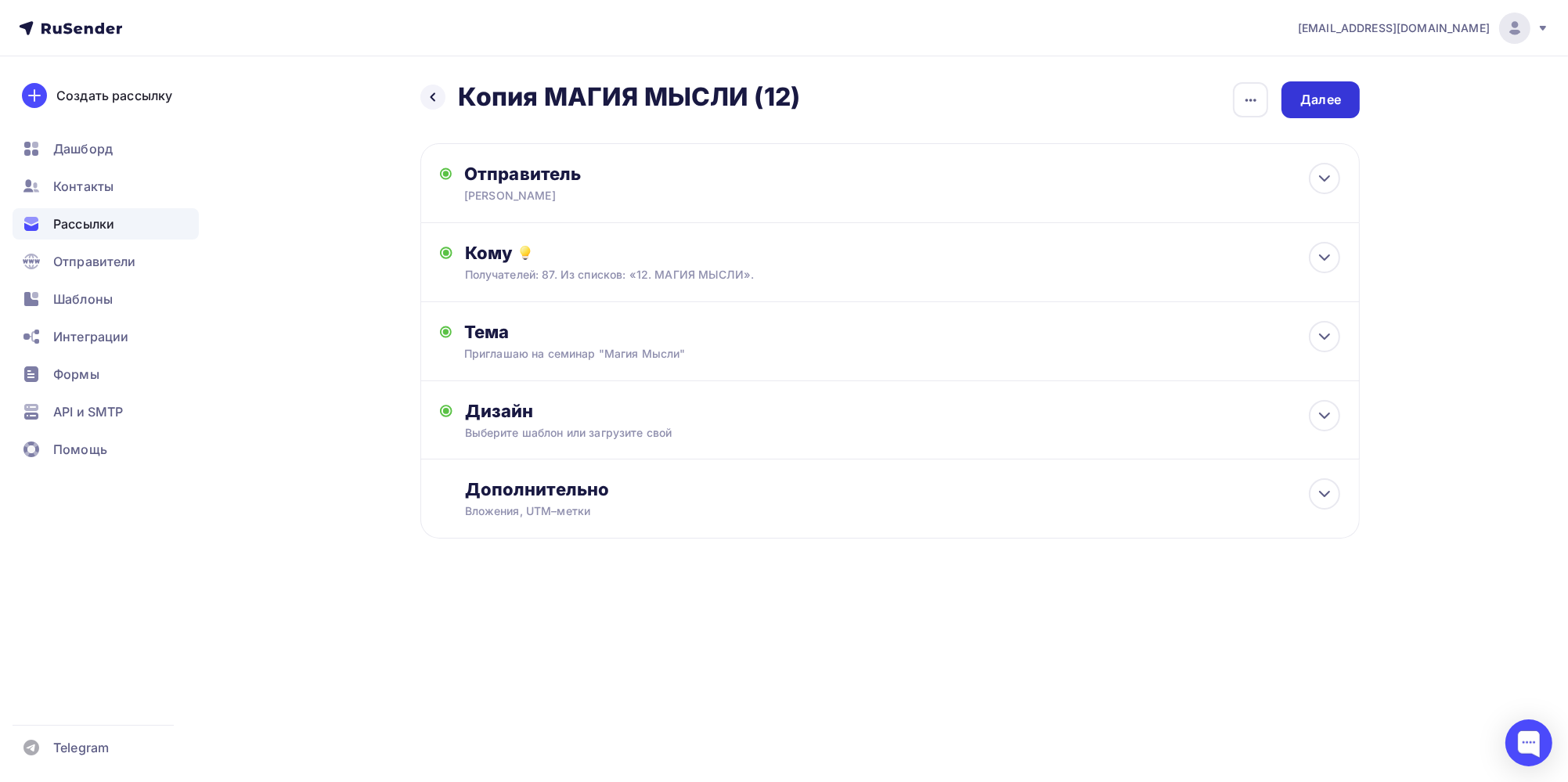
click at [1327, 110] on div "Далее" at bounding box center [1320, 99] width 78 height 37
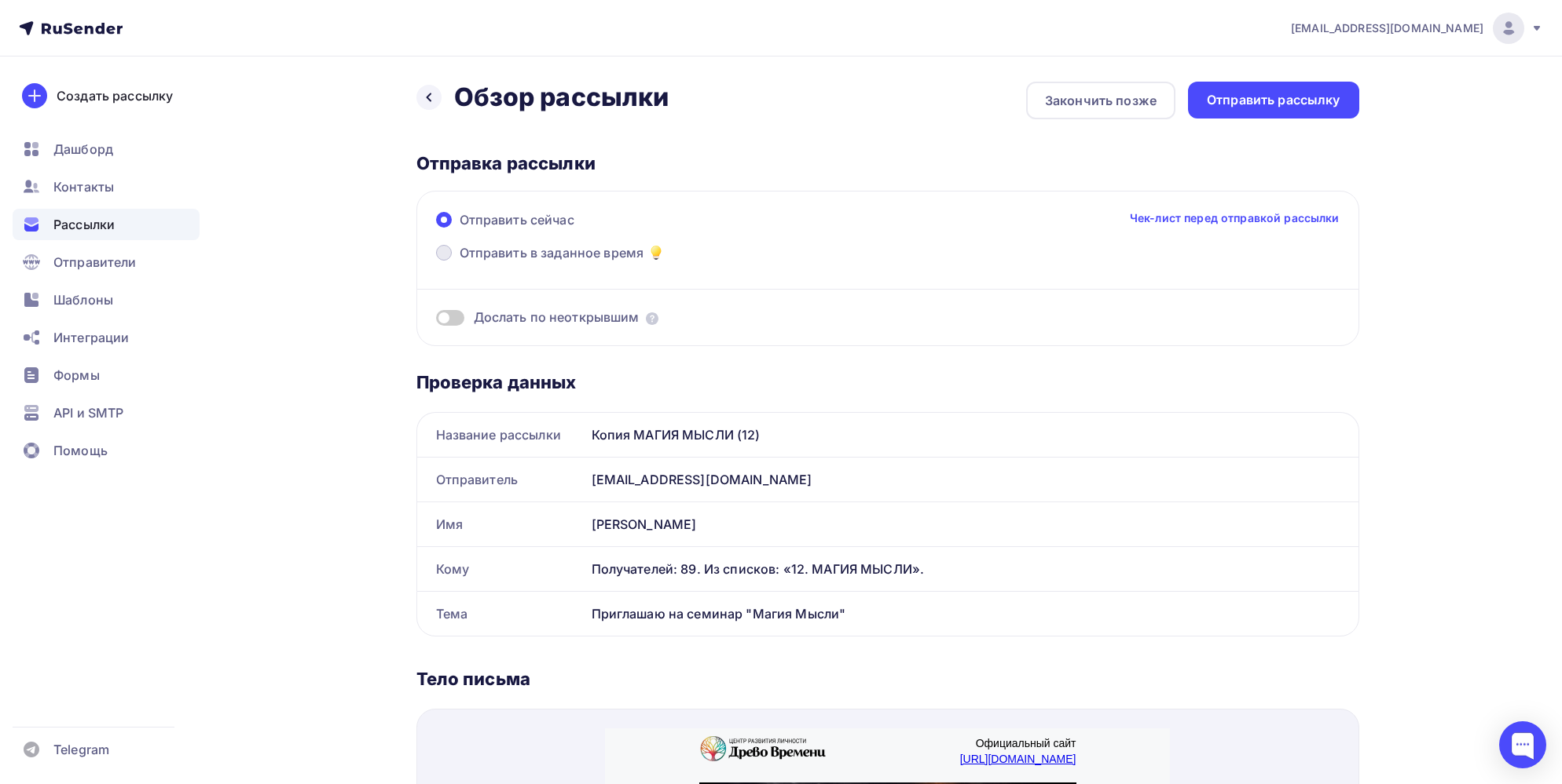
click at [444, 252] on span at bounding box center [444, 253] width 16 height 16
click at [459, 263] on input "Отправить в заданное время" at bounding box center [459, 263] width 0 height 0
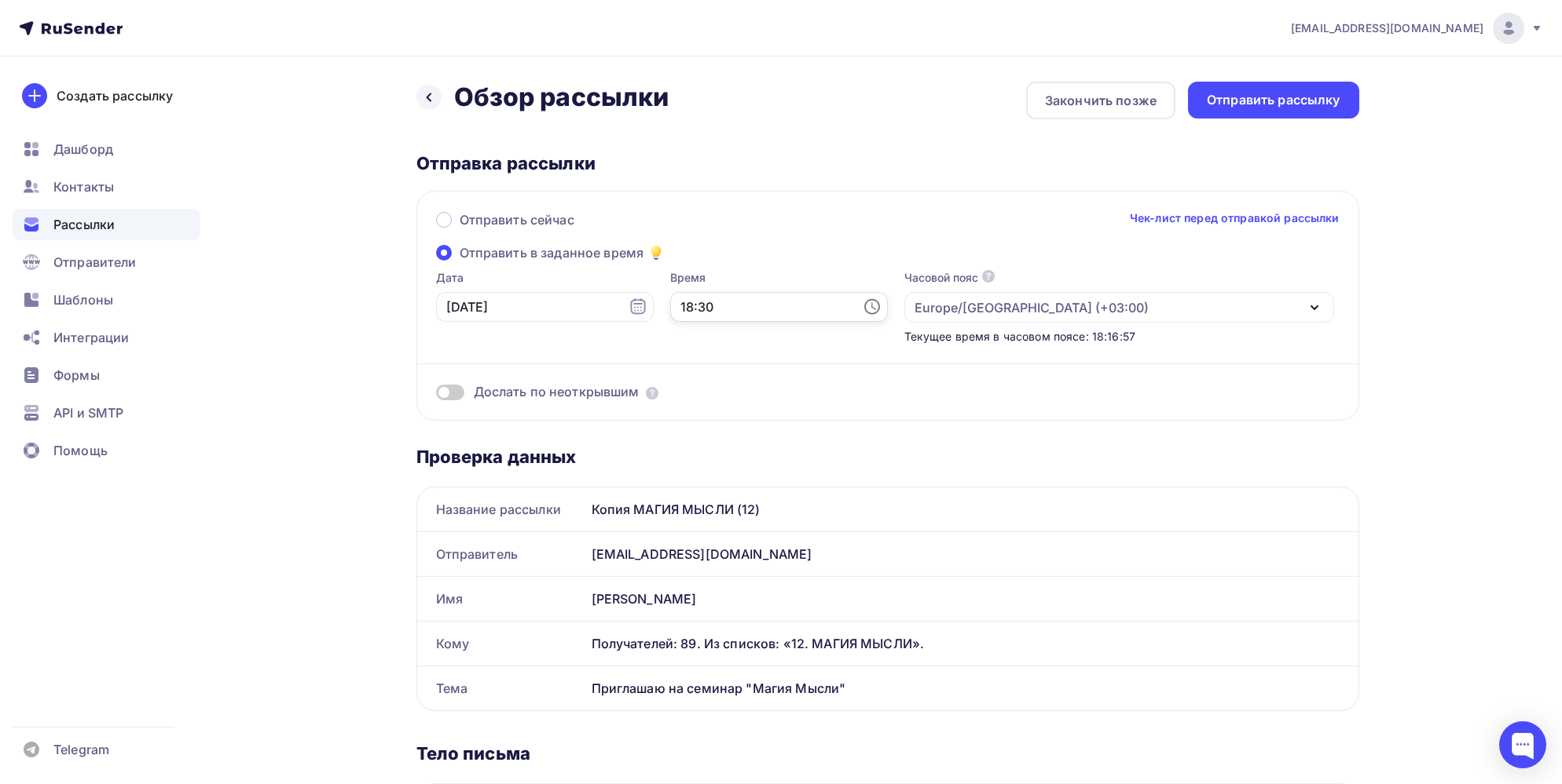
click at [697, 304] on input "18:30" at bounding box center [779, 307] width 217 height 30
click at [770, 401] on li "20" at bounding box center [780, 397] width 81 height 25
type input "18:20"
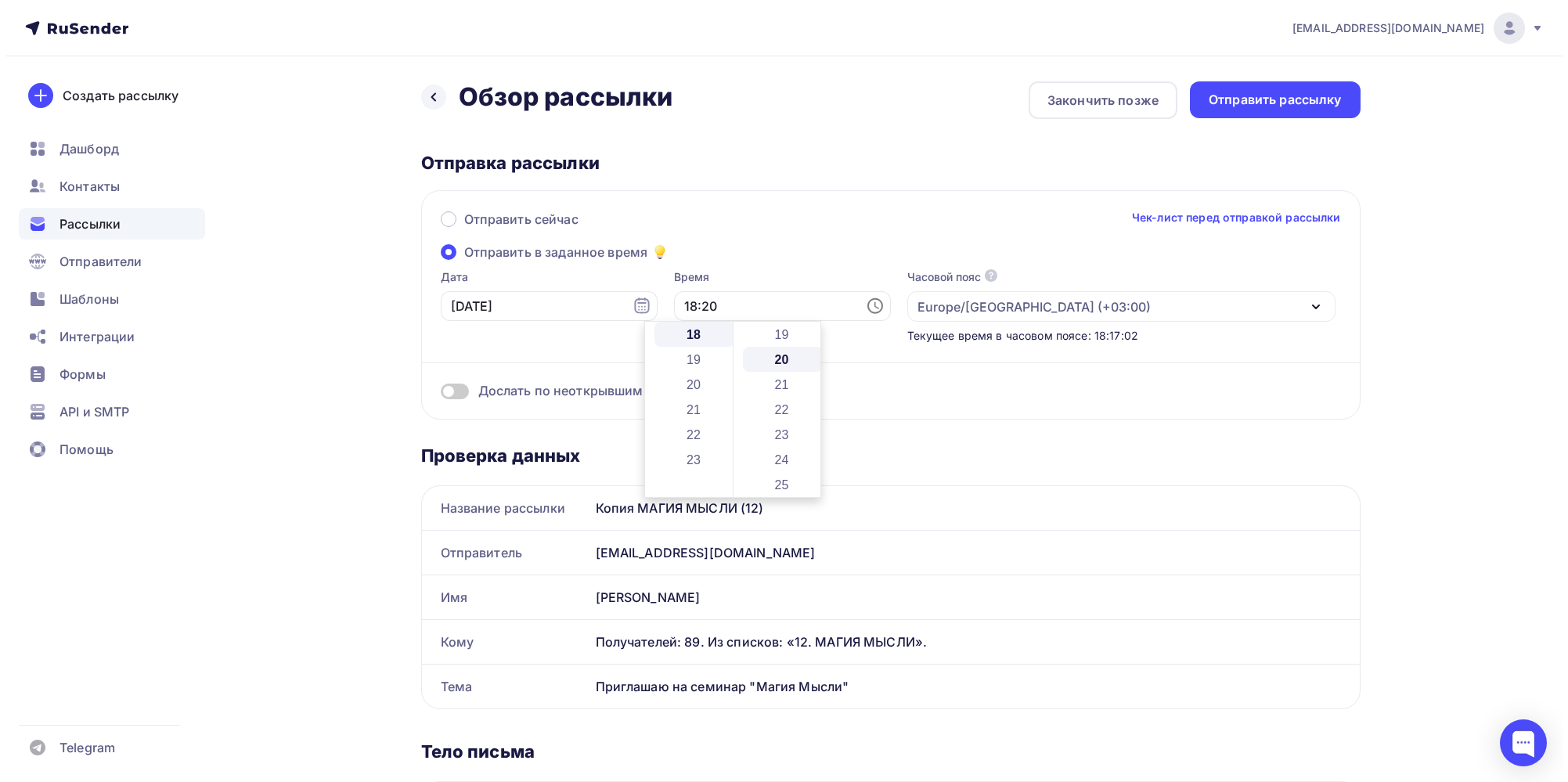
scroll to position [501, 0]
click at [767, 269] on label "Время" at bounding box center [776, 277] width 216 height 16
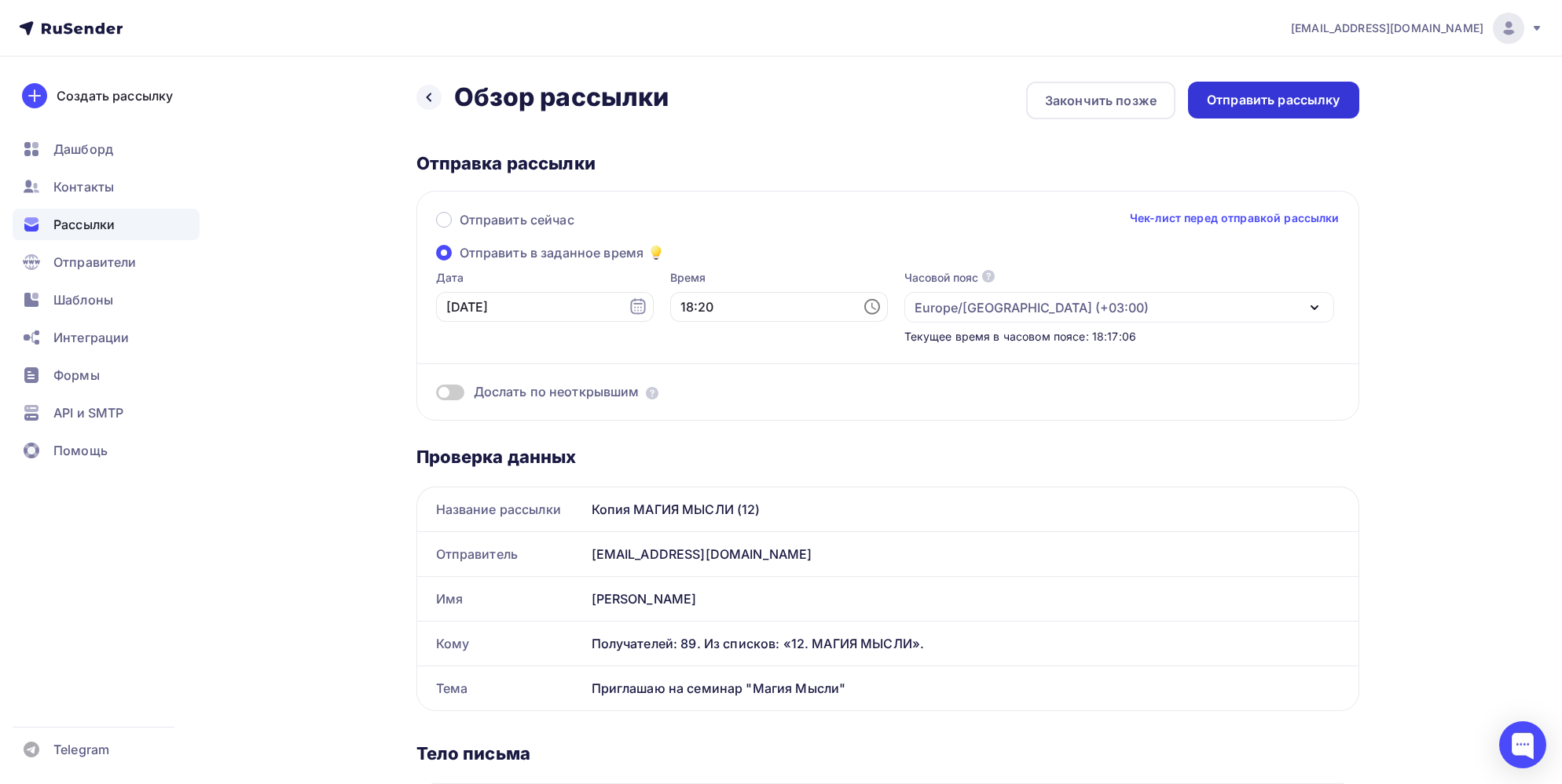
click at [1260, 108] on div "Отправить рассылку" at bounding box center [1273, 100] width 134 height 18
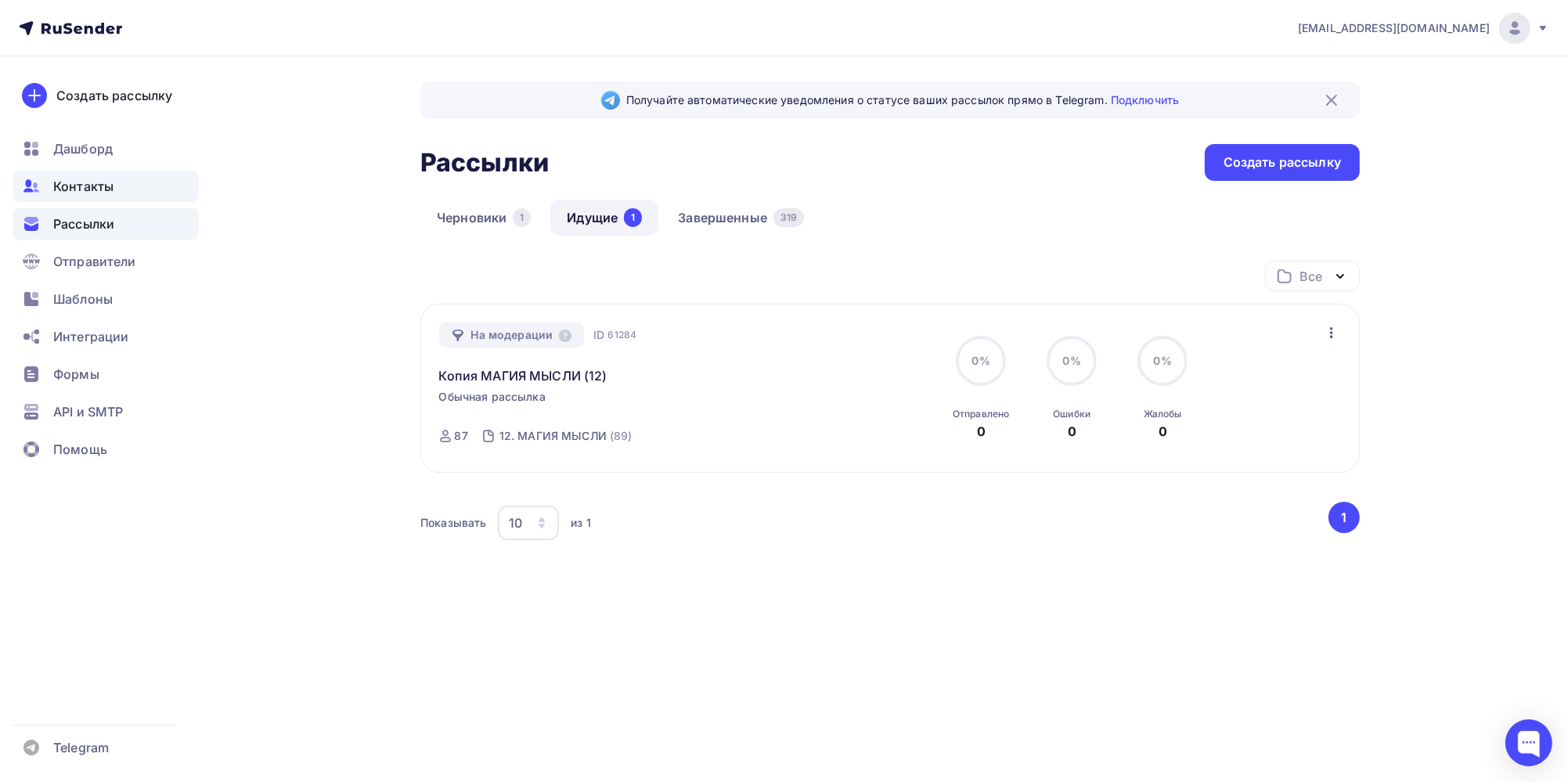
click at [72, 184] on span "Контакты" at bounding box center [83, 186] width 60 height 19
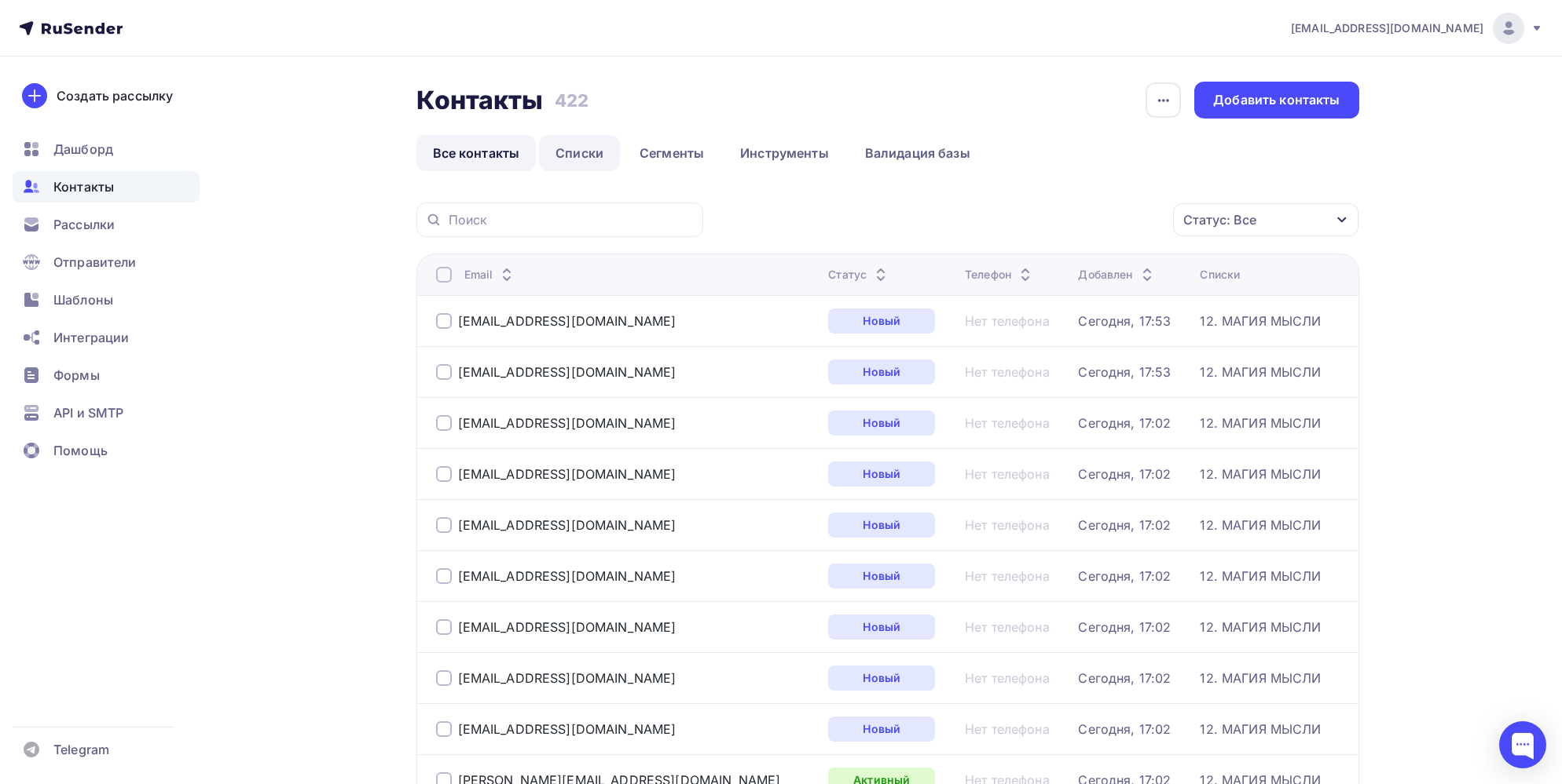
click at [569, 152] on link "Списки" at bounding box center [579, 153] width 81 height 36
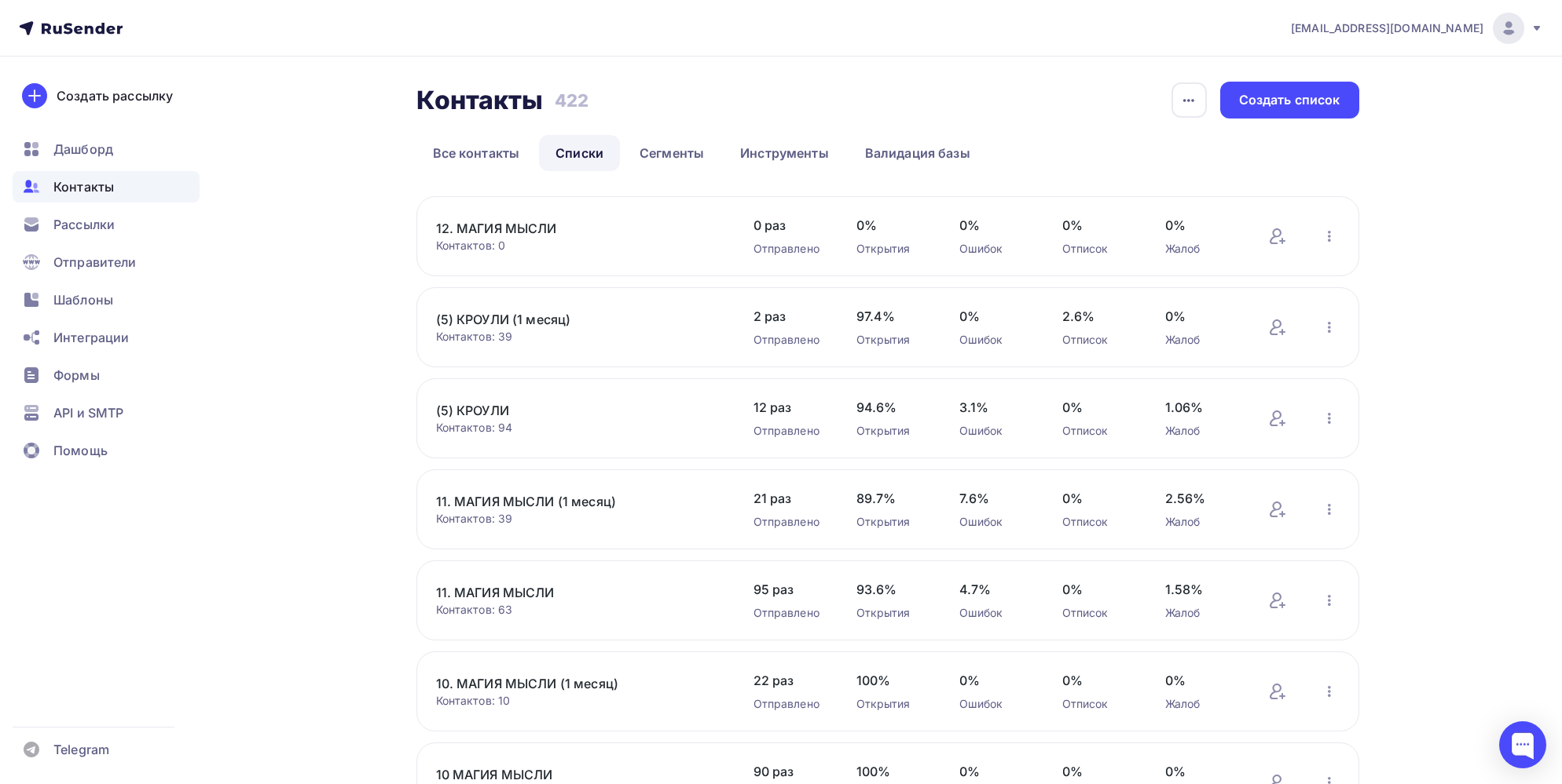
click at [520, 225] on link "12. МАГИЯ МЫСЛИ" at bounding box center [569, 228] width 267 height 19
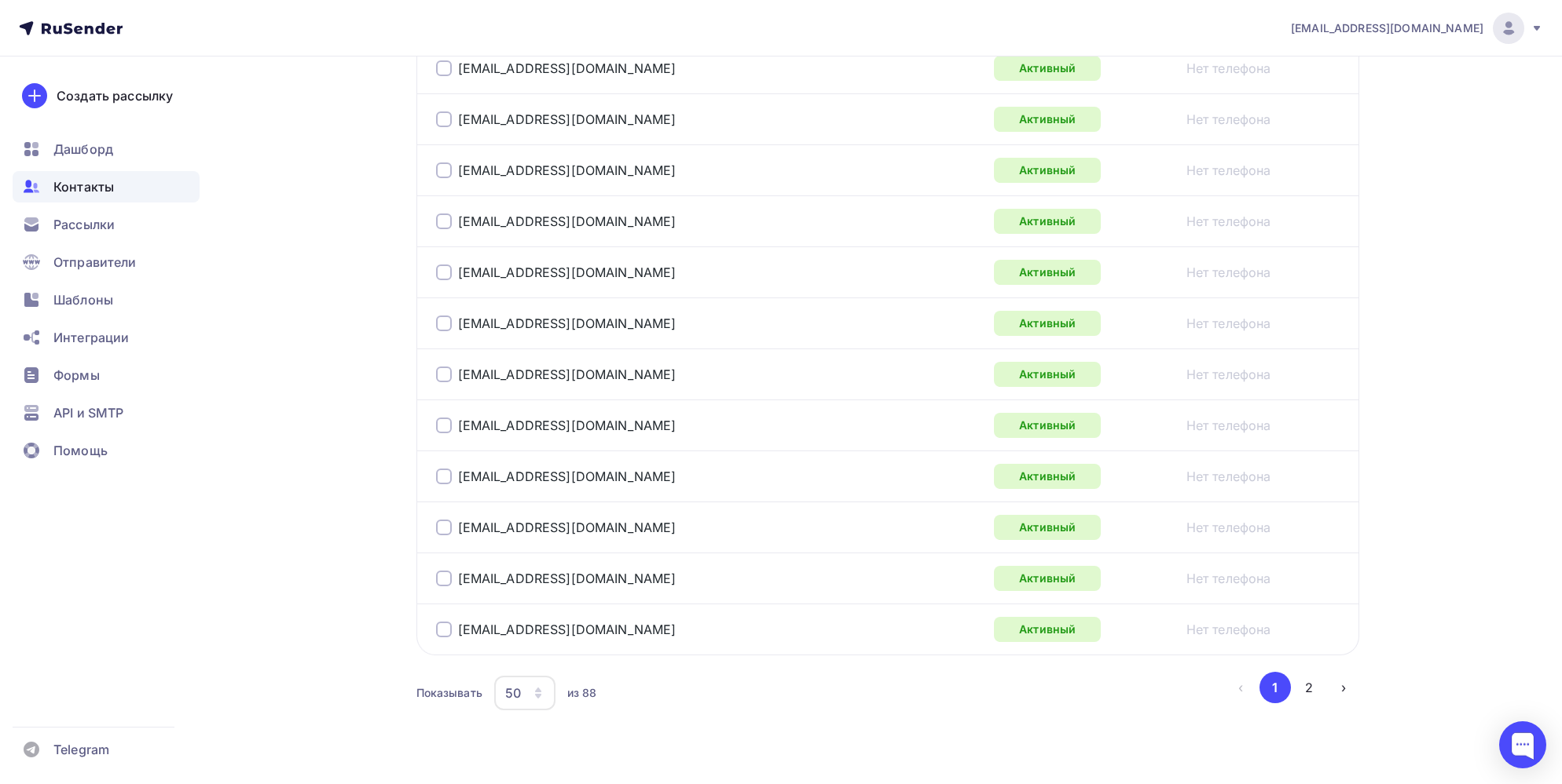
scroll to position [2472, 0]
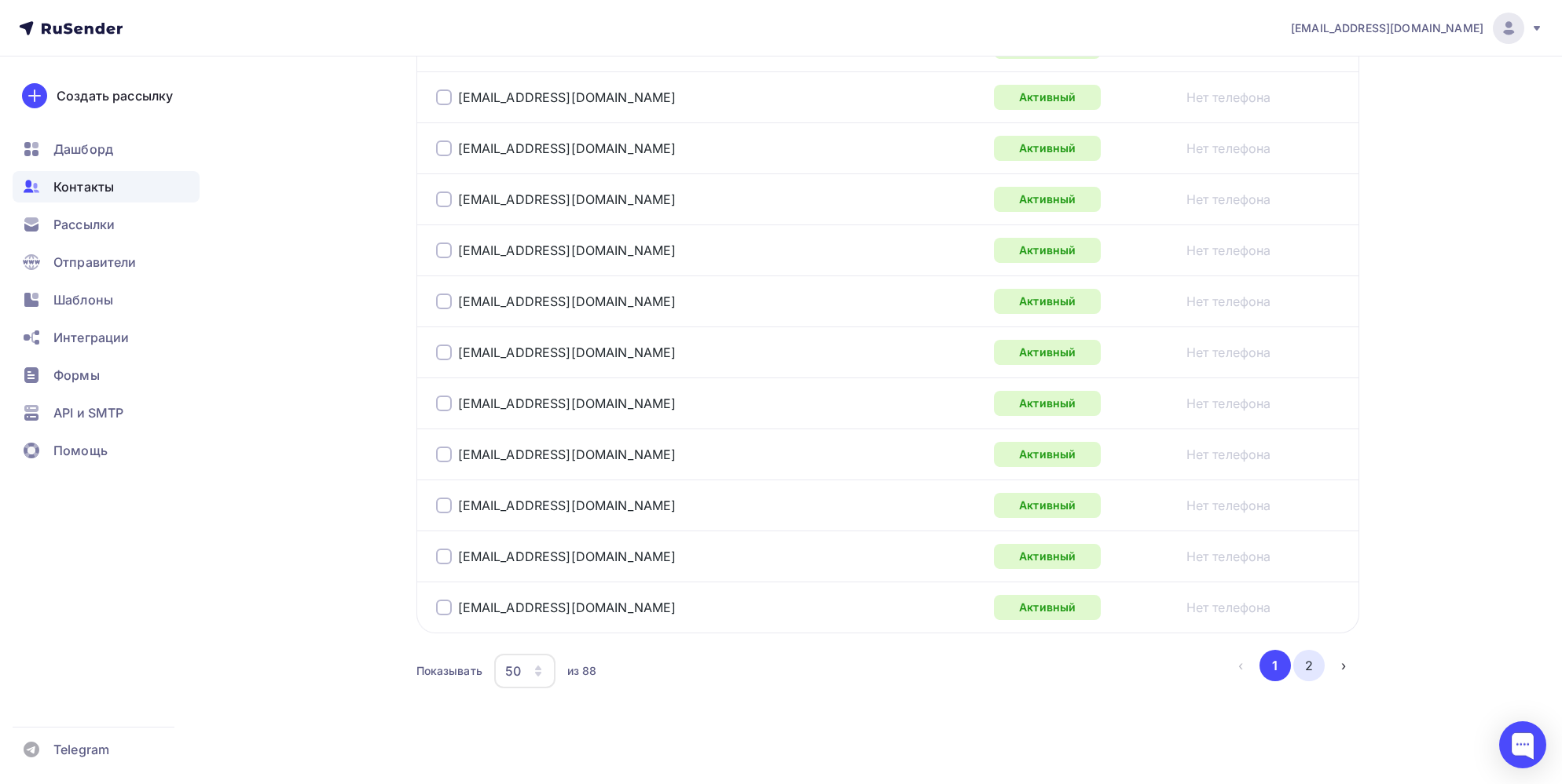
click at [1310, 657] on button "2" at bounding box center [1309, 666] width 32 height 32
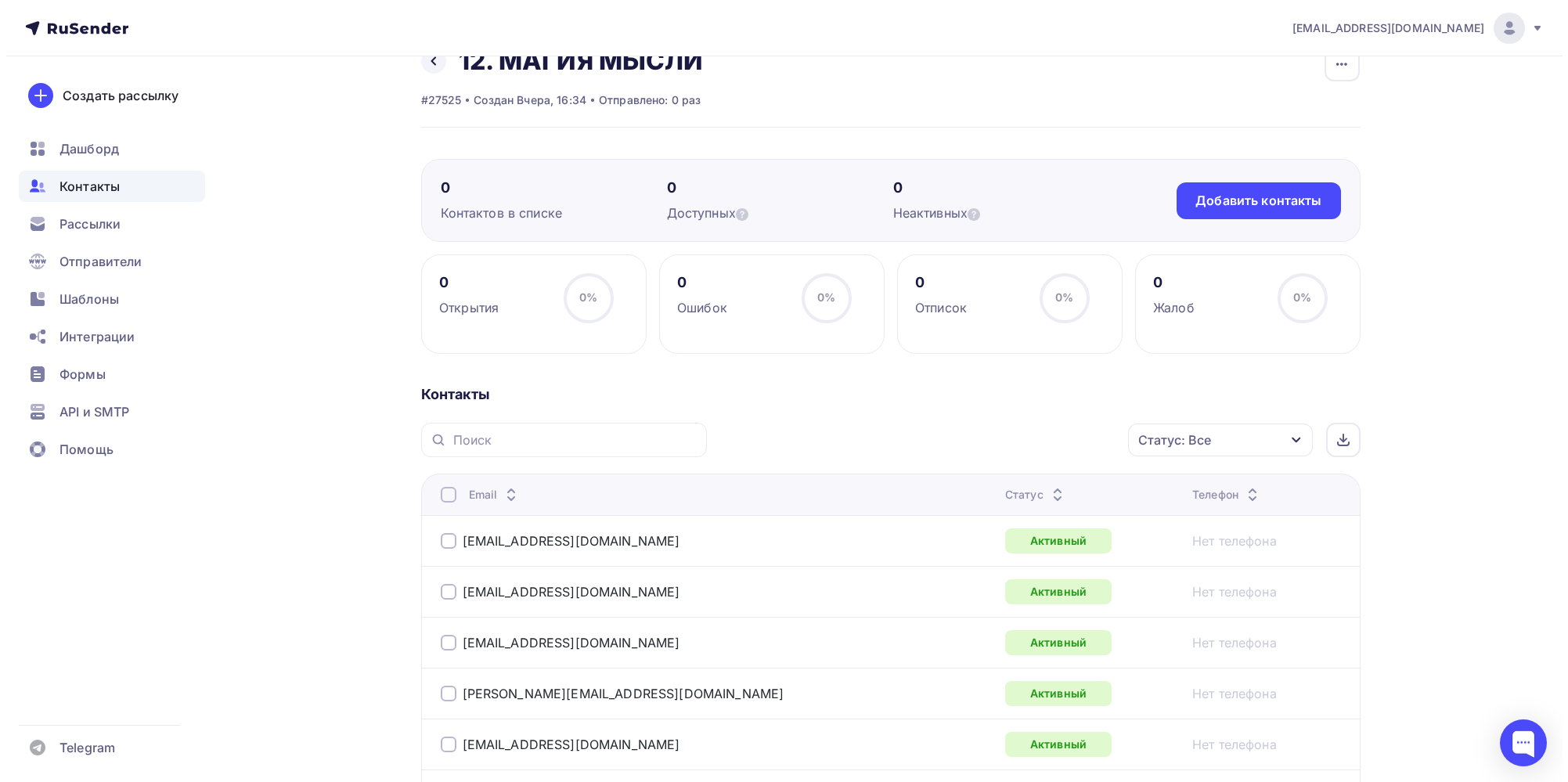
scroll to position [0, 0]
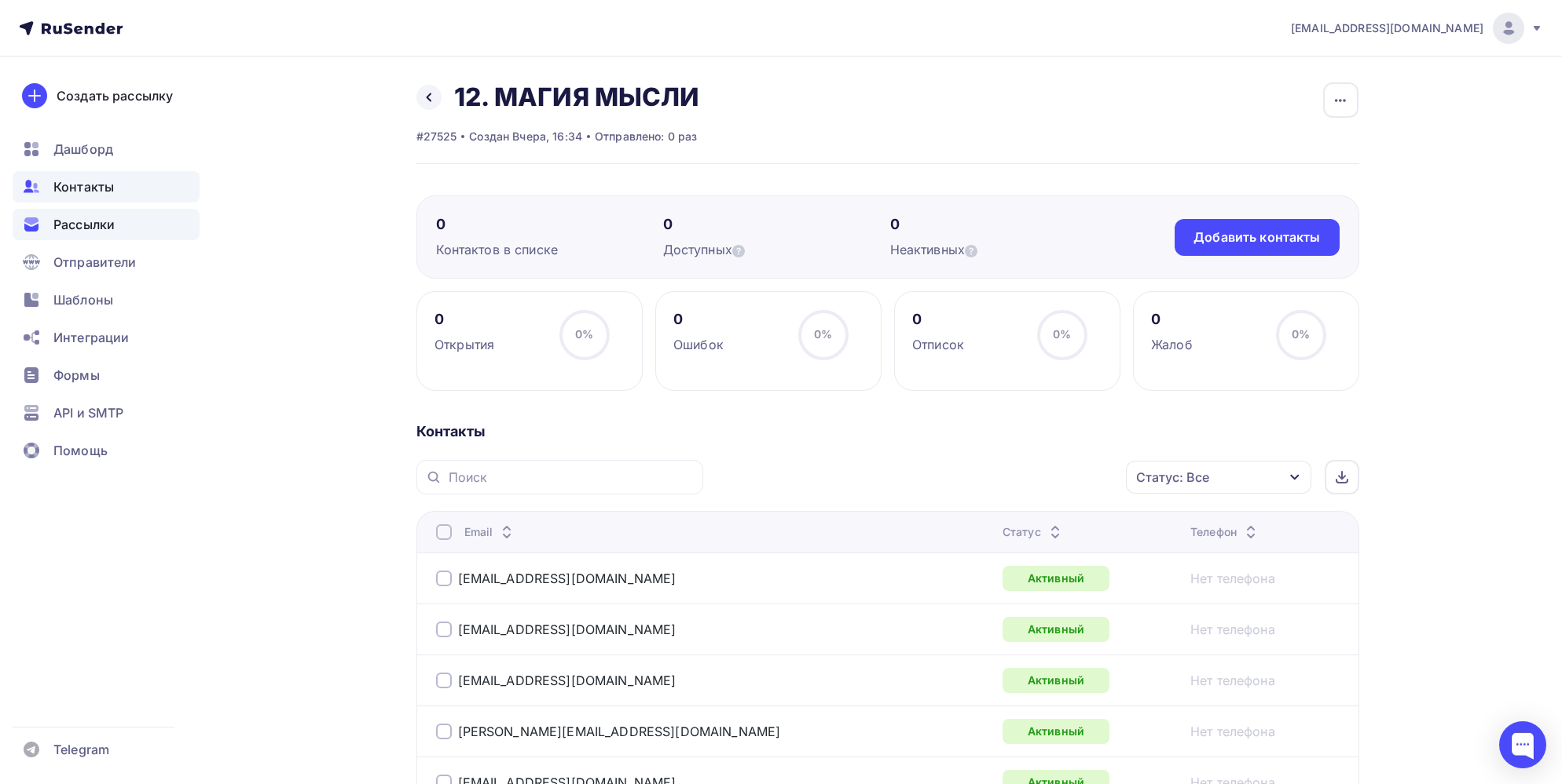
click at [60, 227] on span "Рассылки" at bounding box center [84, 224] width 61 height 19
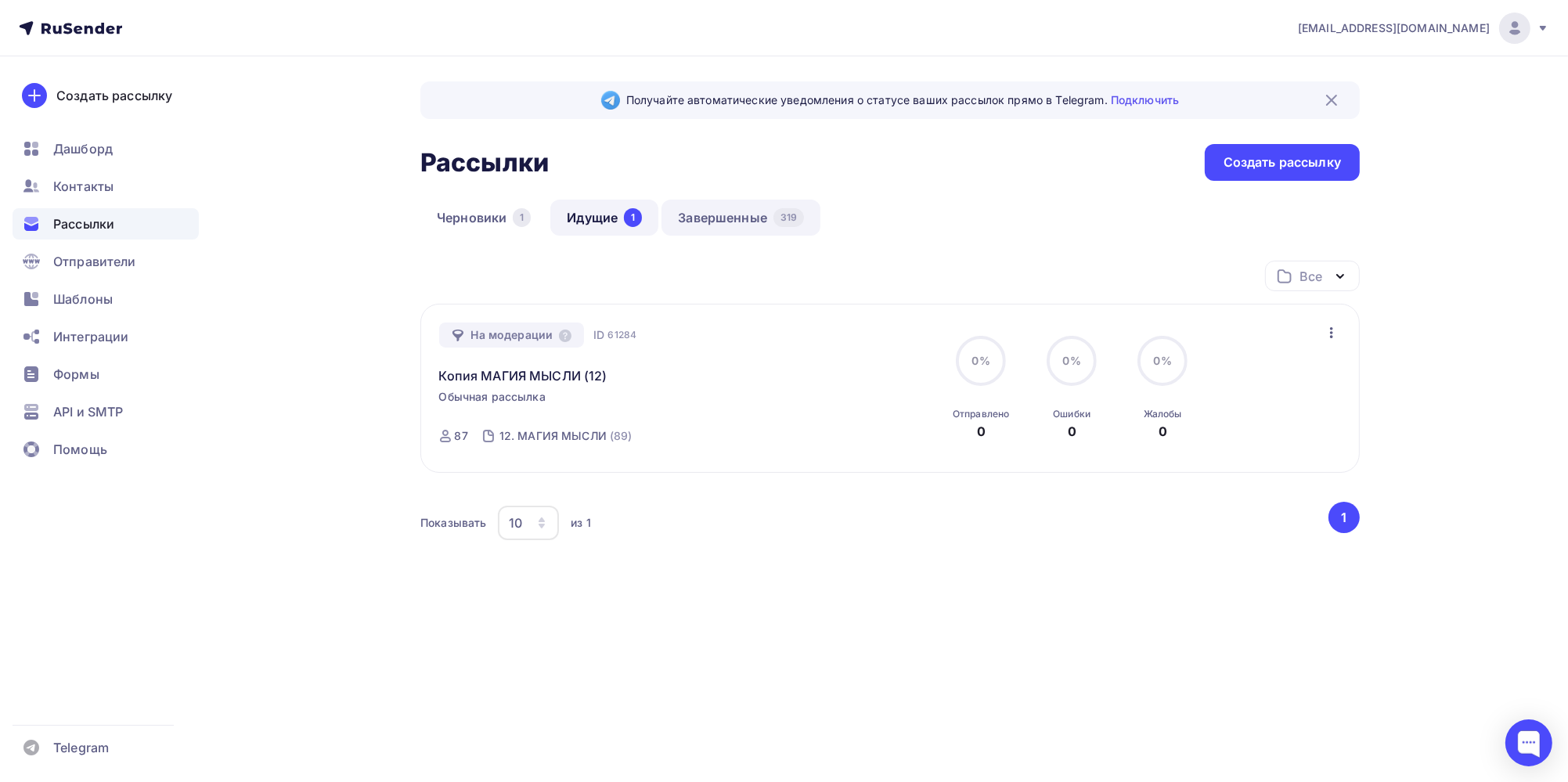
click at [764, 214] on link "Завершенные 319" at bounding box center [740, 217] width 159 height 36
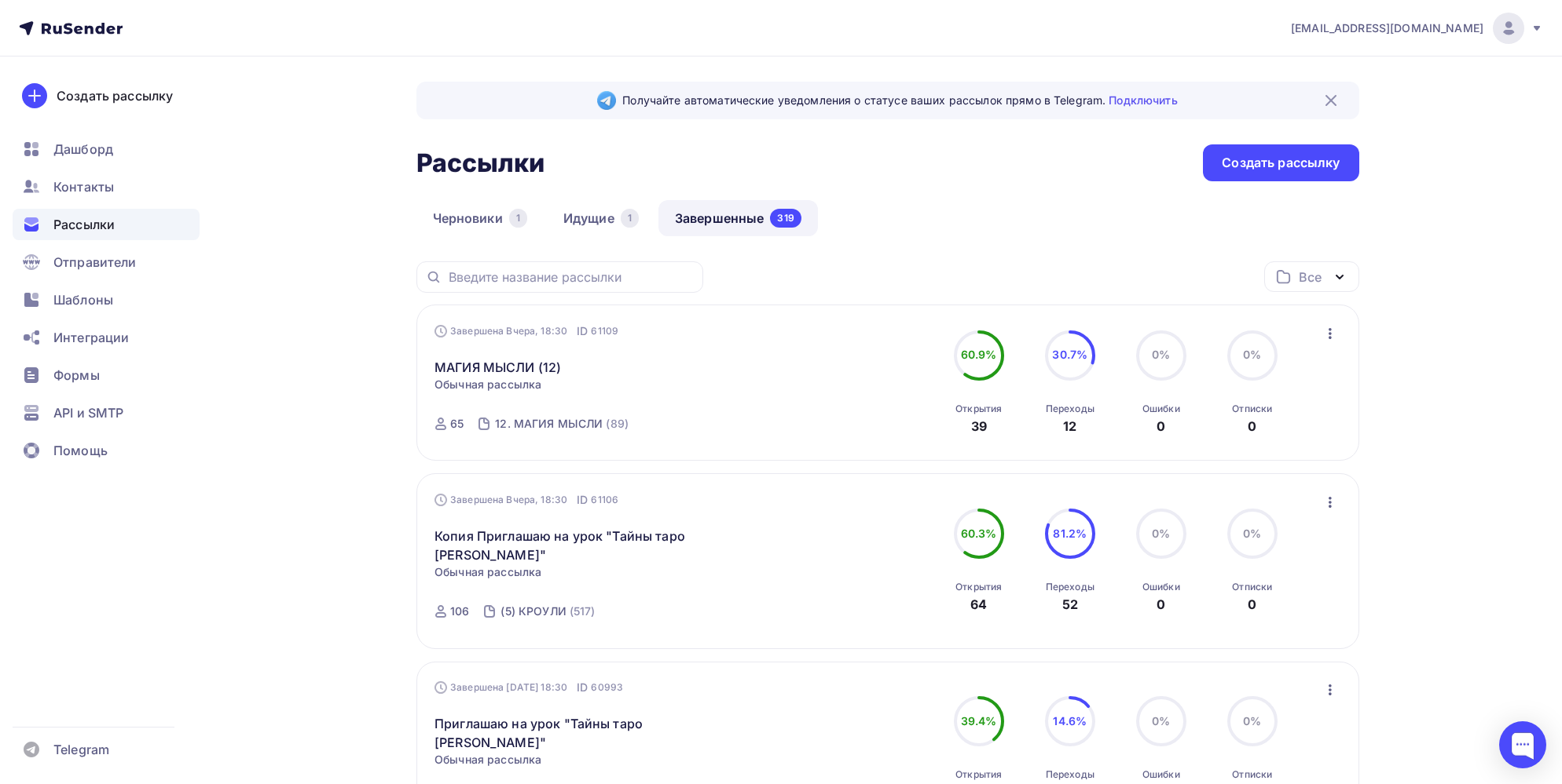
click at [1329, 338] on icon "button" at bounding box center [1330, 333] width 19 height 19
click at [1262, 435] on div "Копировать в новую" at bounding box center [1258, 436] width 161 height 19
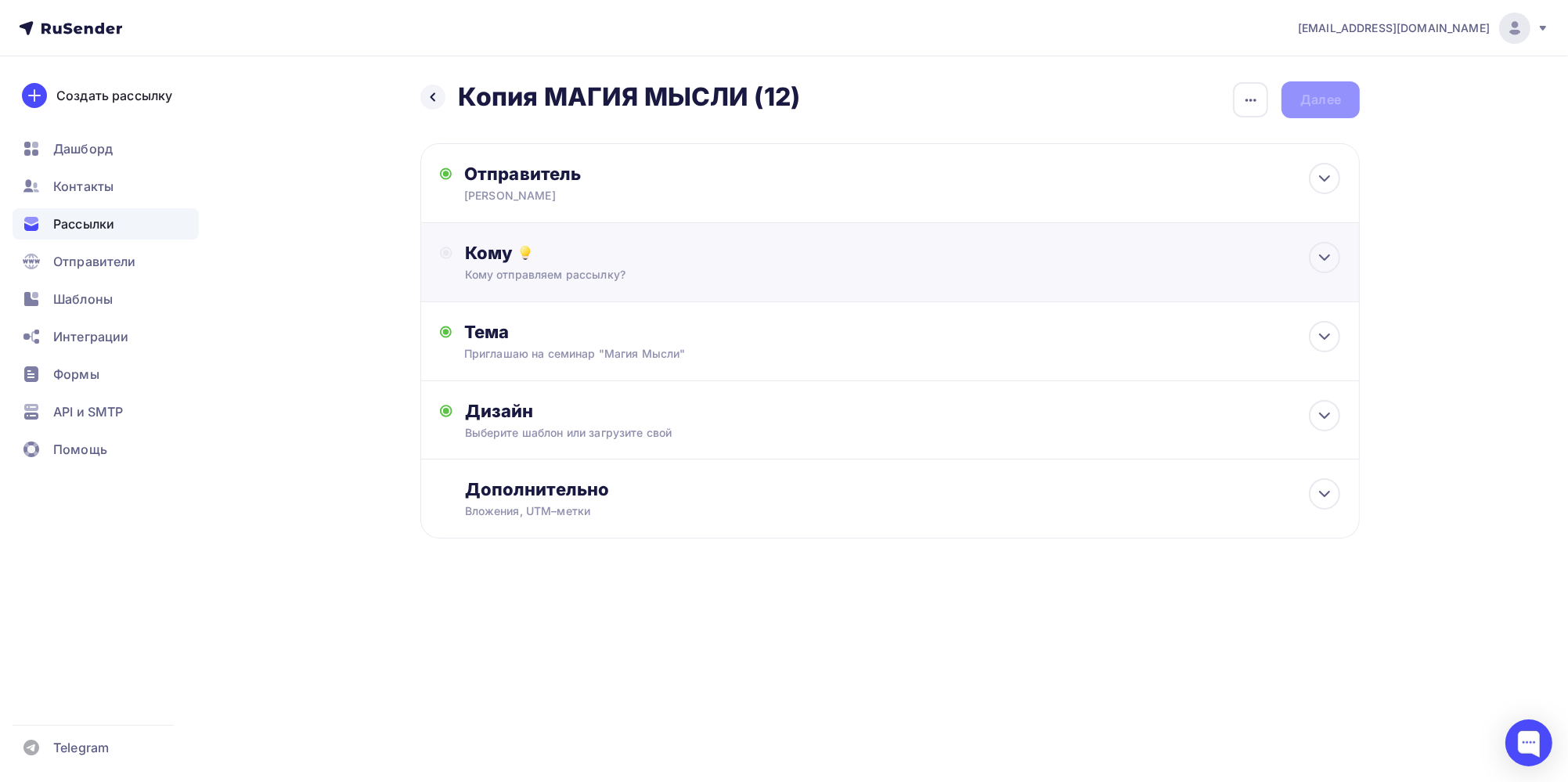
click at [451, 254] on circle at bounding box center [446, 252] width 11 height 11
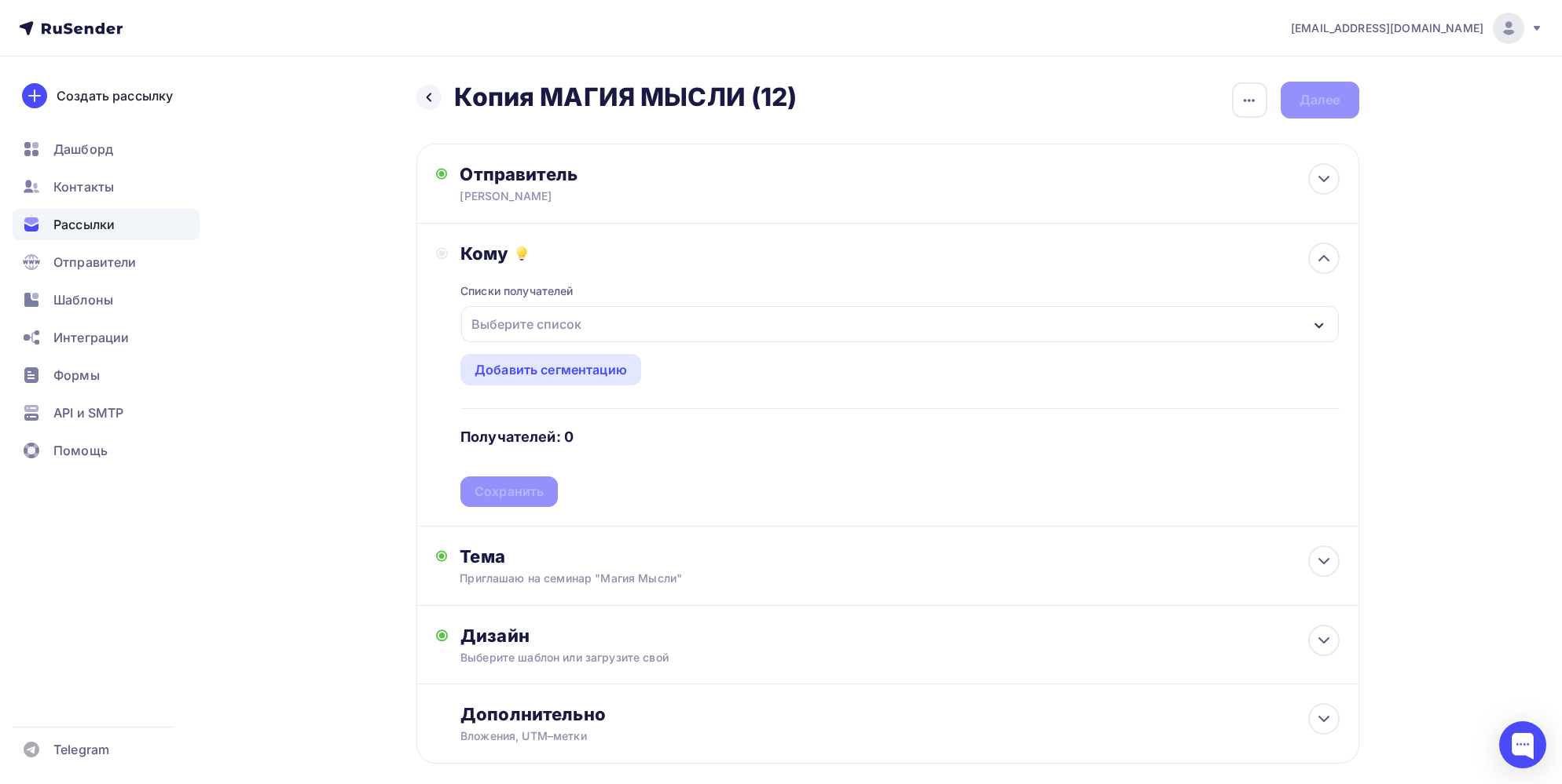
click at [512, 329] on div "Выберите список" at bounding box center [527, 324] width 123 height 29
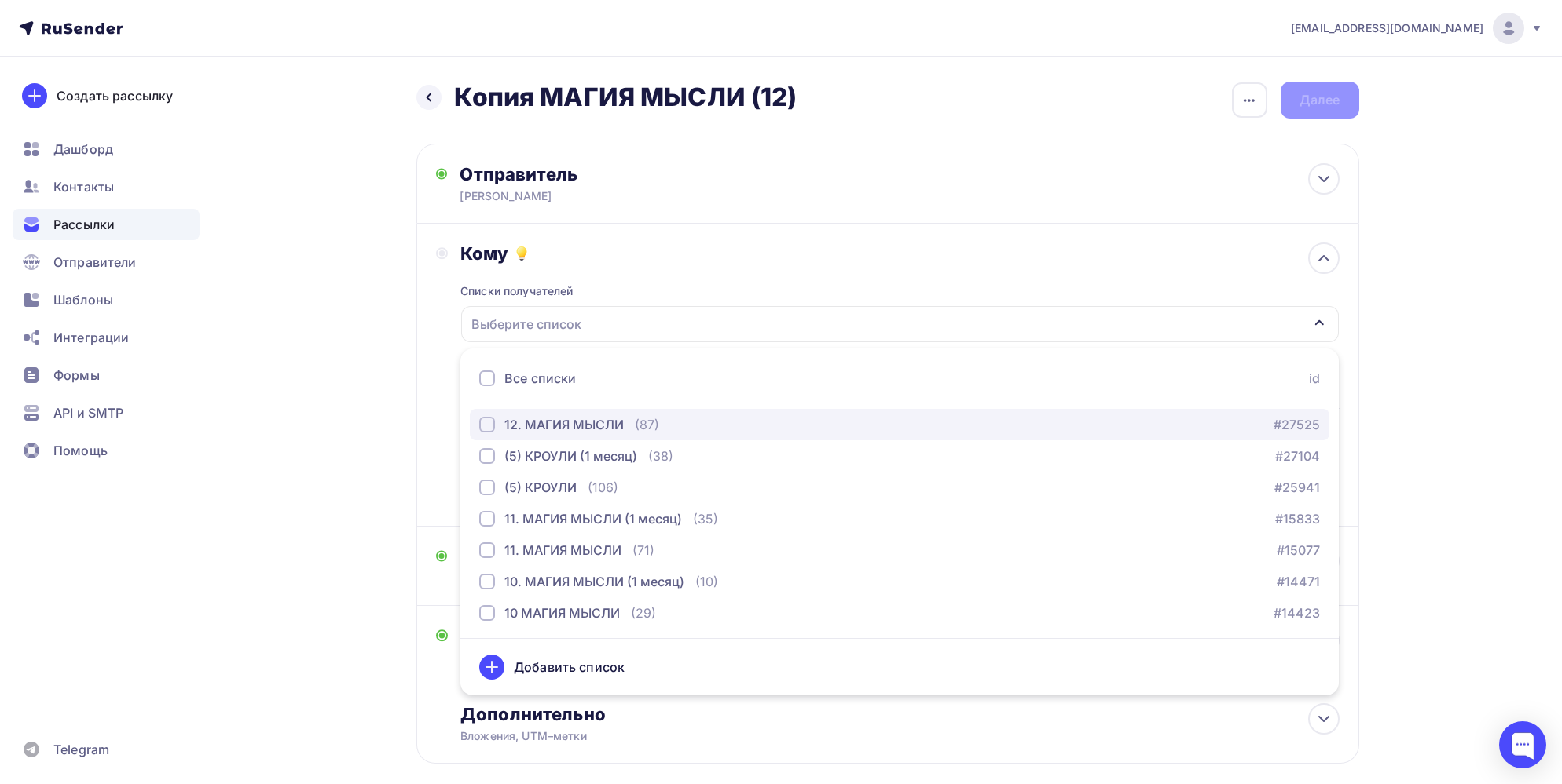
click at [487, 427] on div "button" at bounding box center [487, 425] width 16 height 16
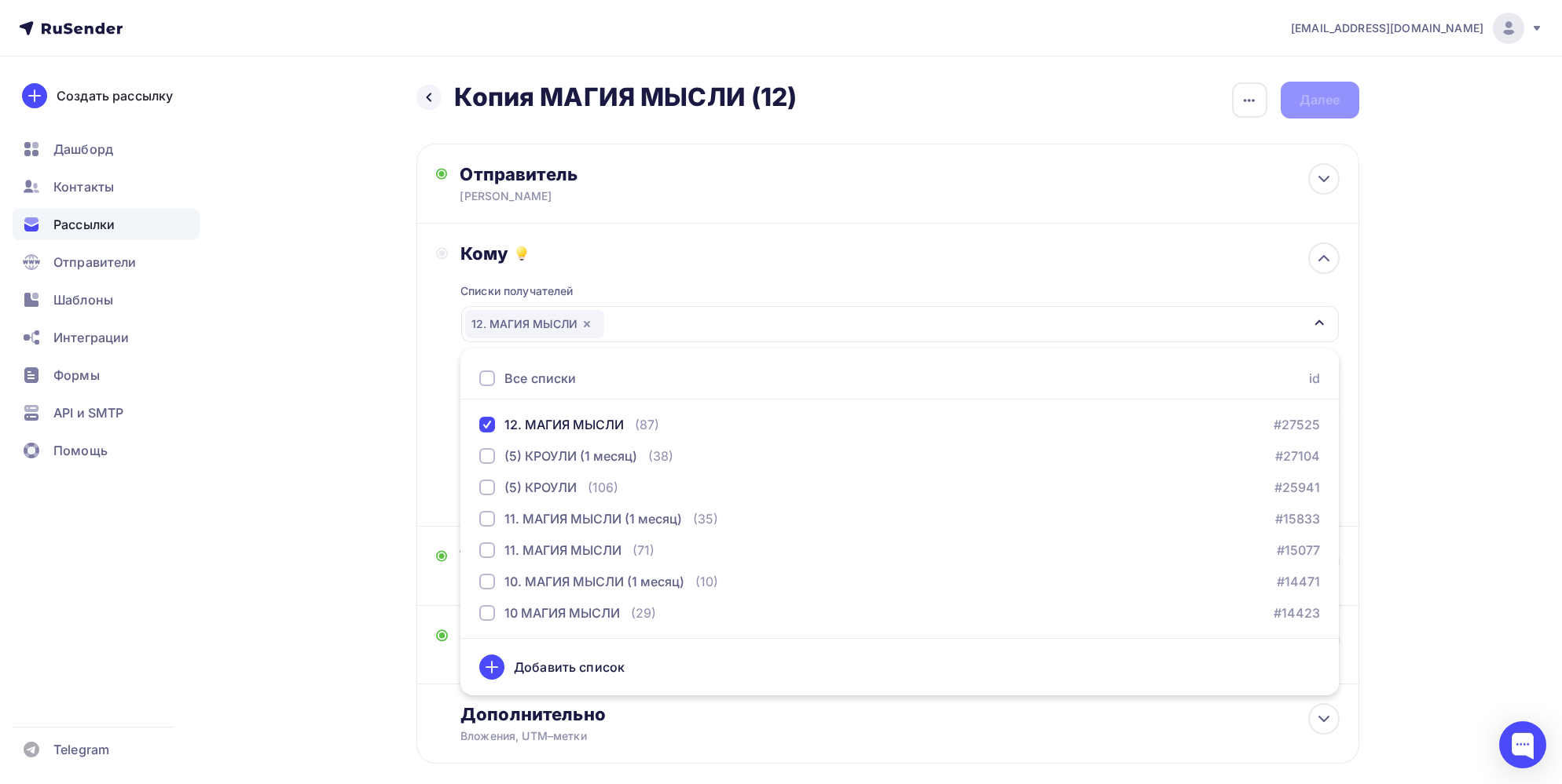
click at [436, 417] on div "Кому Списки получателей 12. МАГИЯ МЫСЛИ Все списки id 12. МАГИЯ МЫСЛИ (87) #275…" at bounding box center [888, 375] width 903 height 265
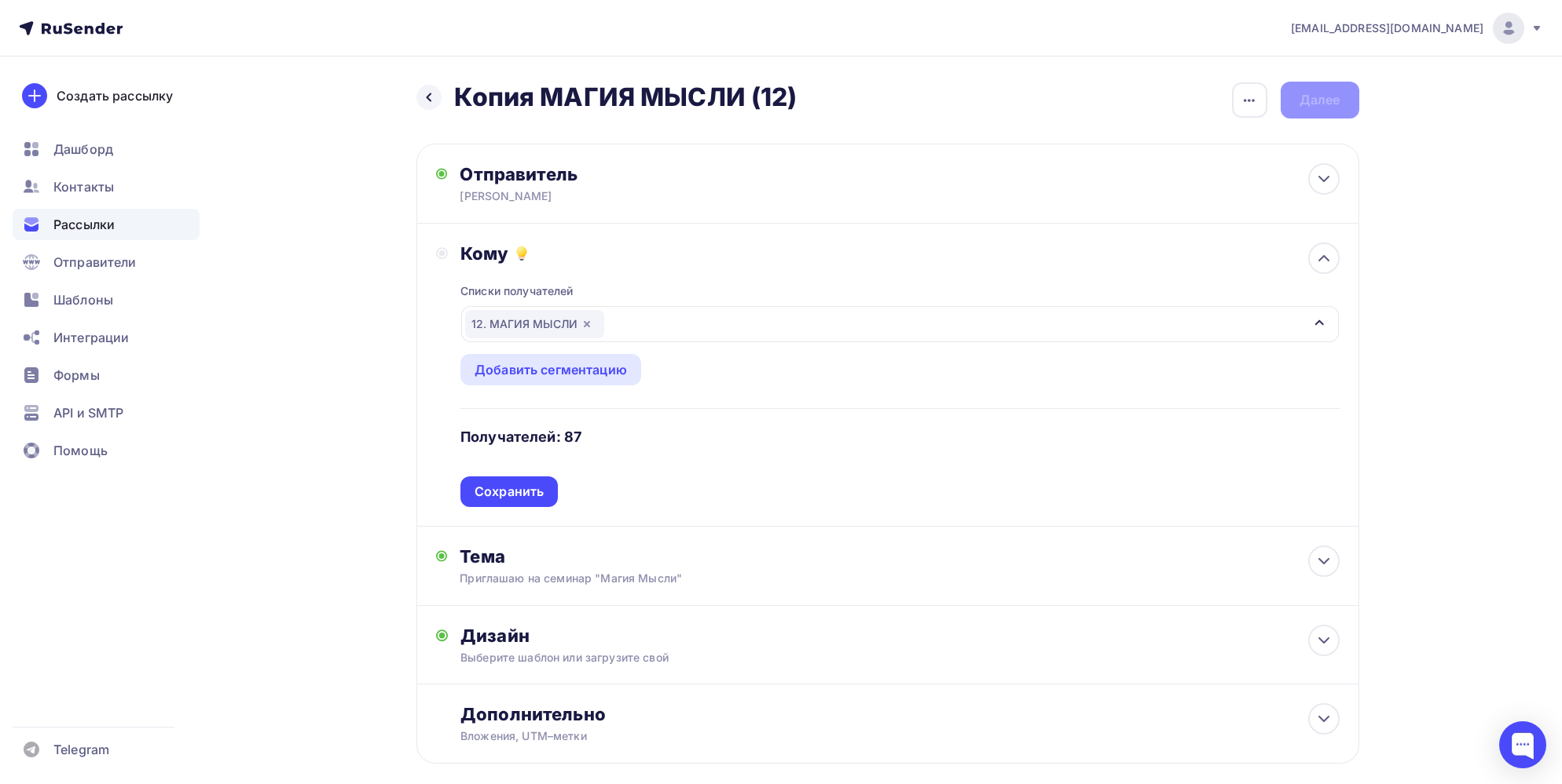
click at [500, 493] on div "Сохранить" at bounding box center [509, 492] width 69 height 18
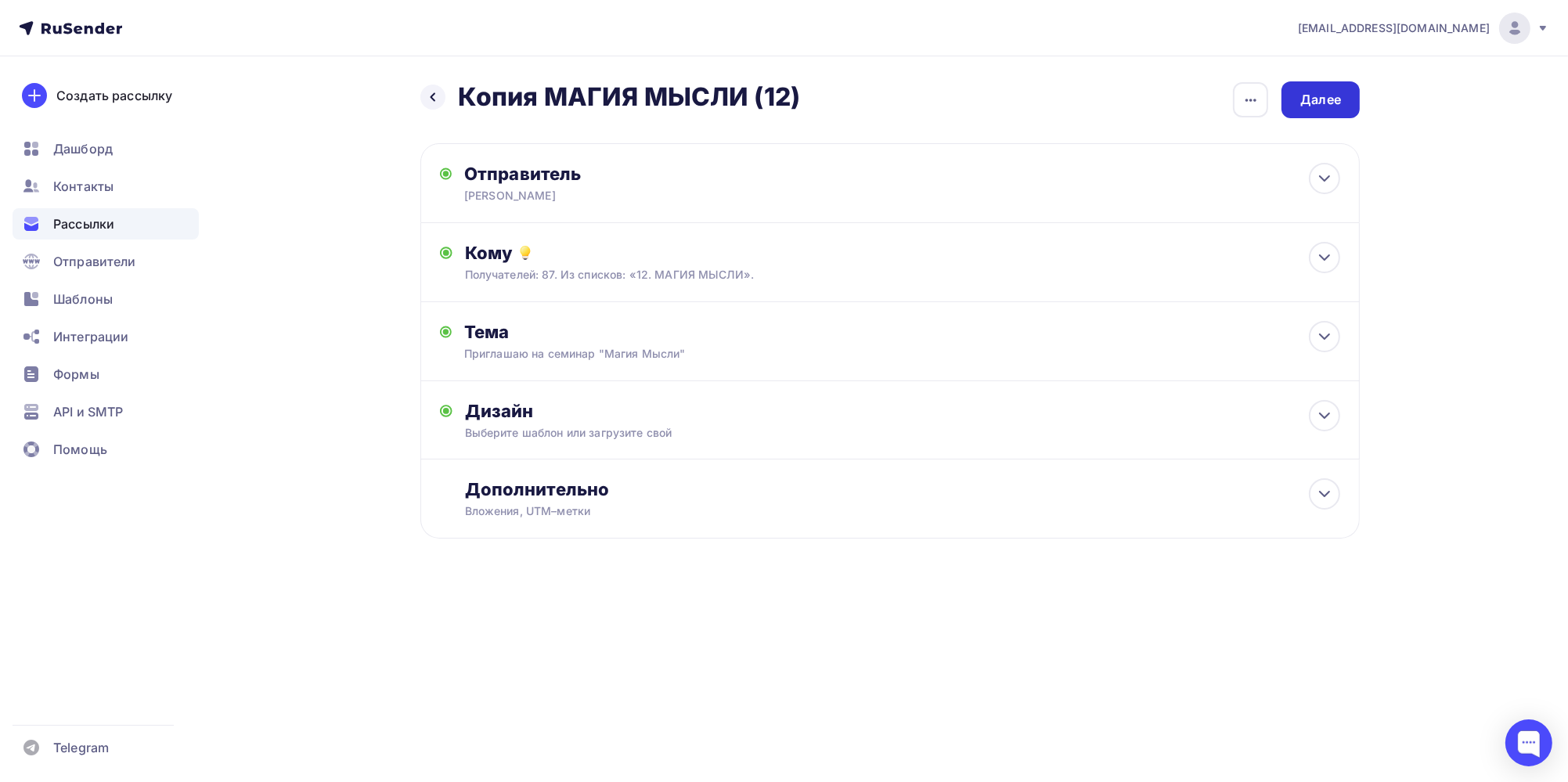
click at [1335, 99] on div "Далее" at bounding box center [1320, 100] width 41 height 18
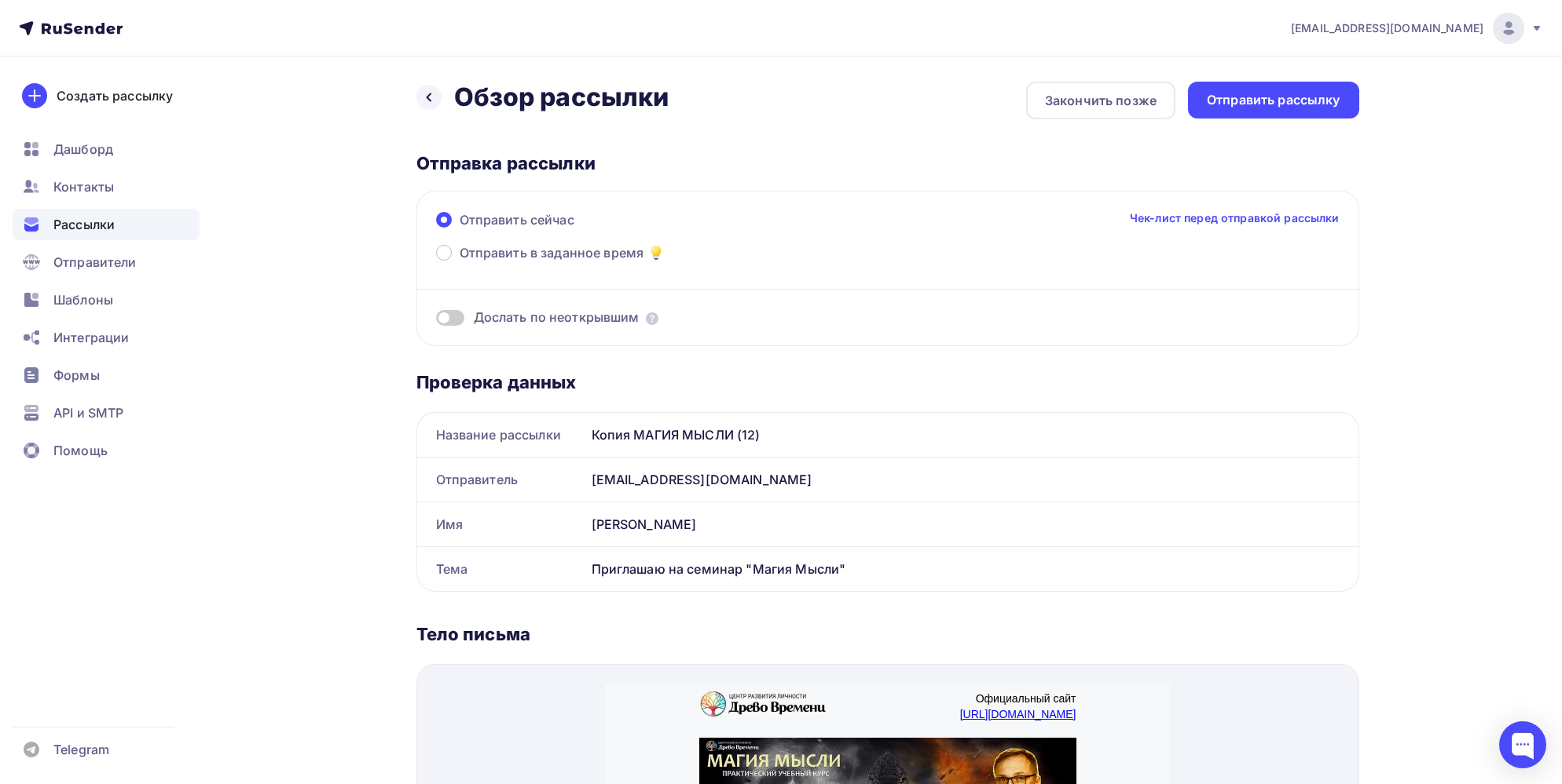
click at [432, 249] on div "Отправить сейчас Чек-лист перед отправкой рассылки Отправить в заданное время Д…" at bounding box center [888, 268] width 943 height 156
click at [1294, 104] on div "Отправить рассылку" at bounding box center [1273, 100] width 134 height 18
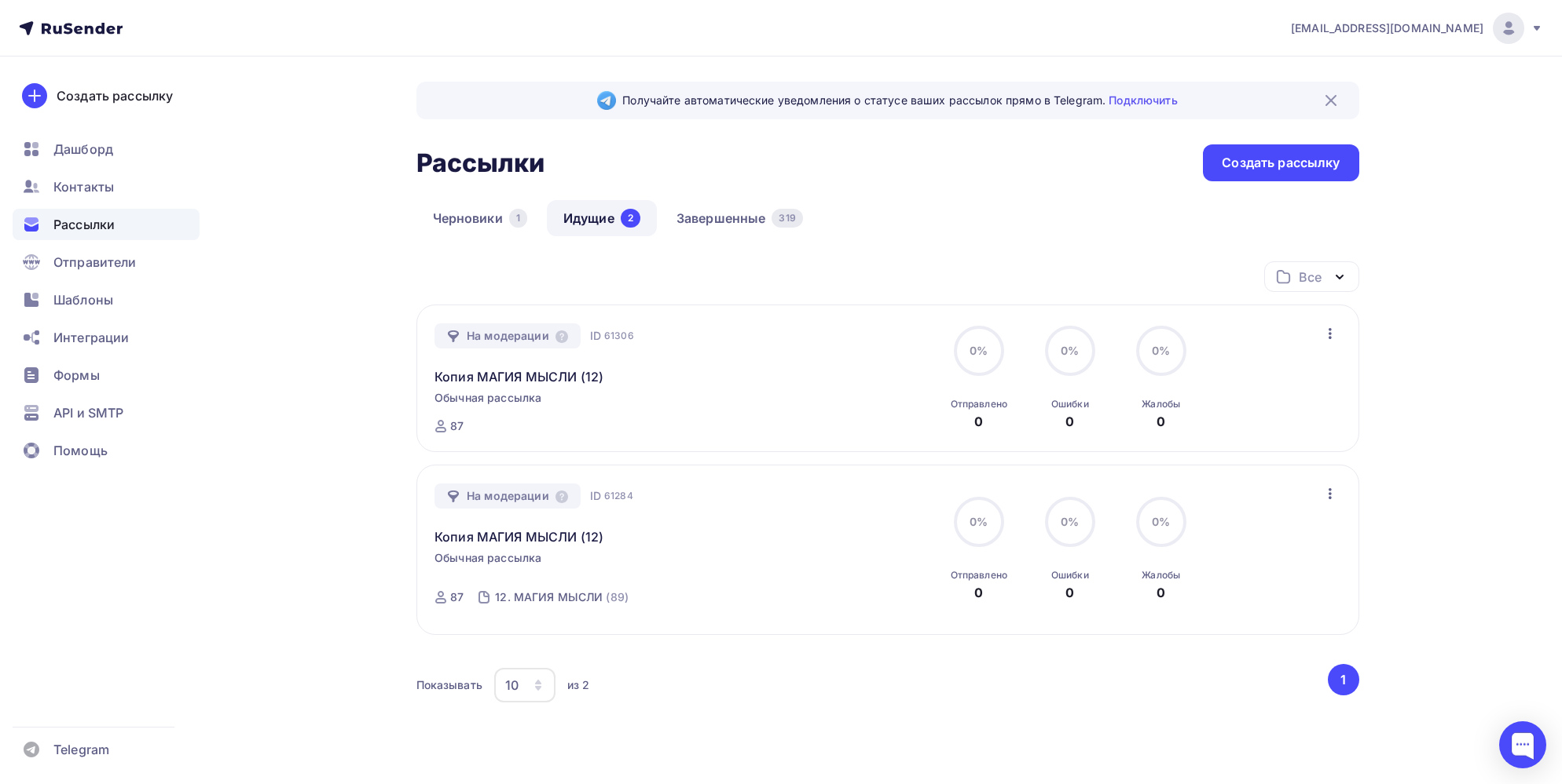
click at [1332, 330] on icon "button" at bounding box center [1330, 333] width 19 height 19
click at [1261, 409] on div "Отменить рассылку" at bounding box center [1238, 404] width 198 height 19
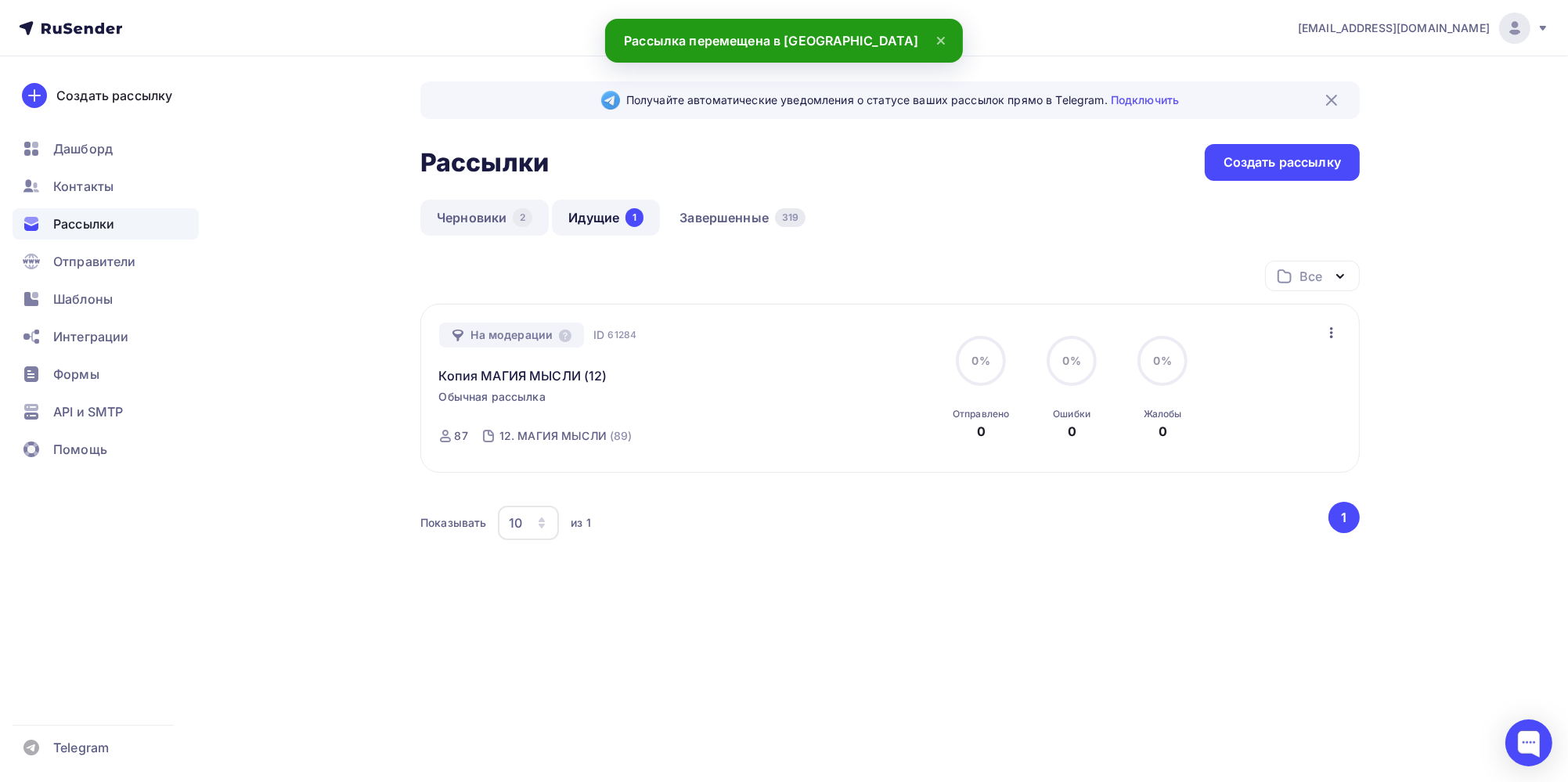
click at [507, 220] on link "Черновики 2" at bounding box center [484, 217] width 128 height 36
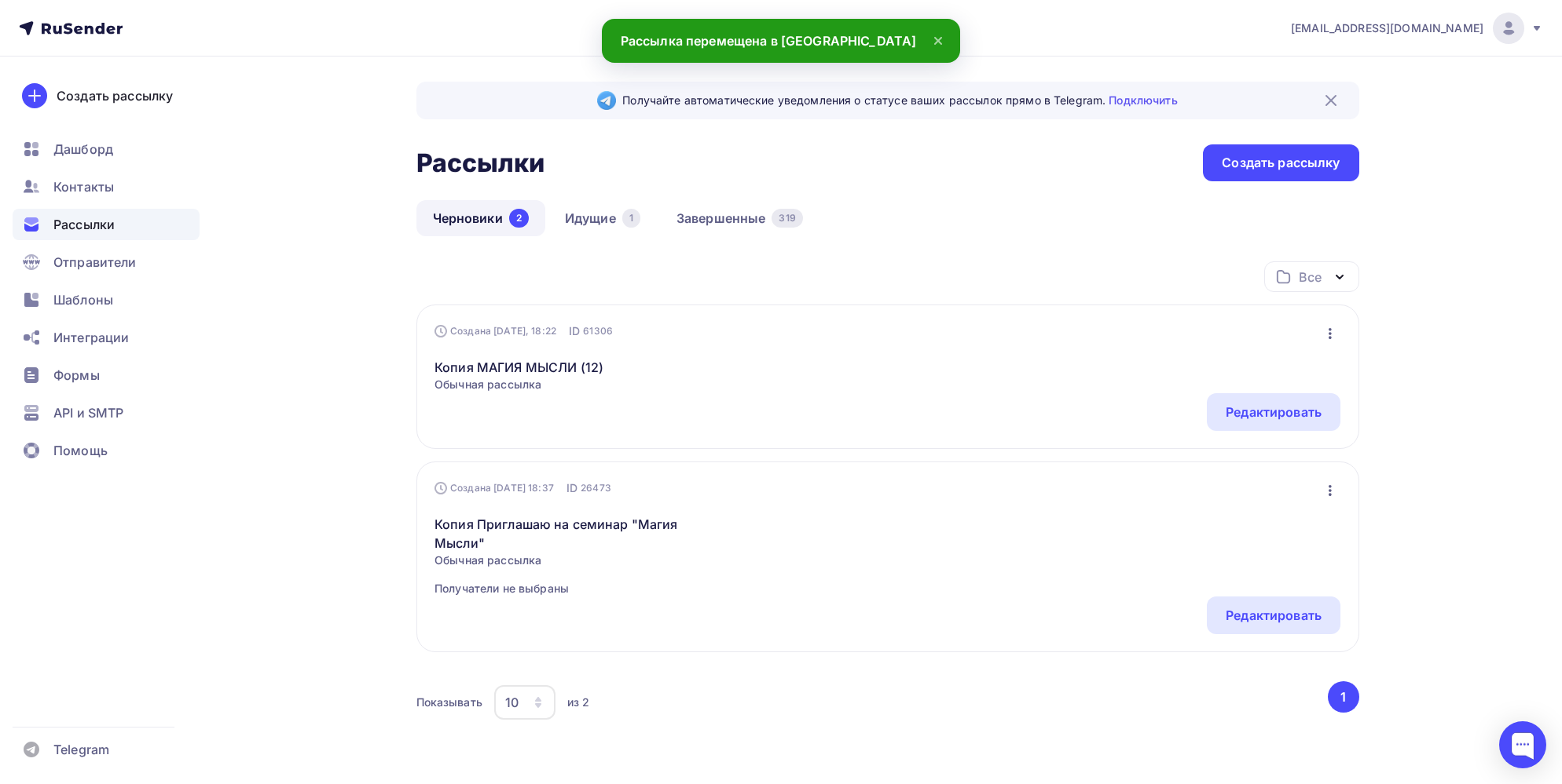
click at [1332, 331] on icon "button" at bounding box center [1330, 333] width 19 height 19
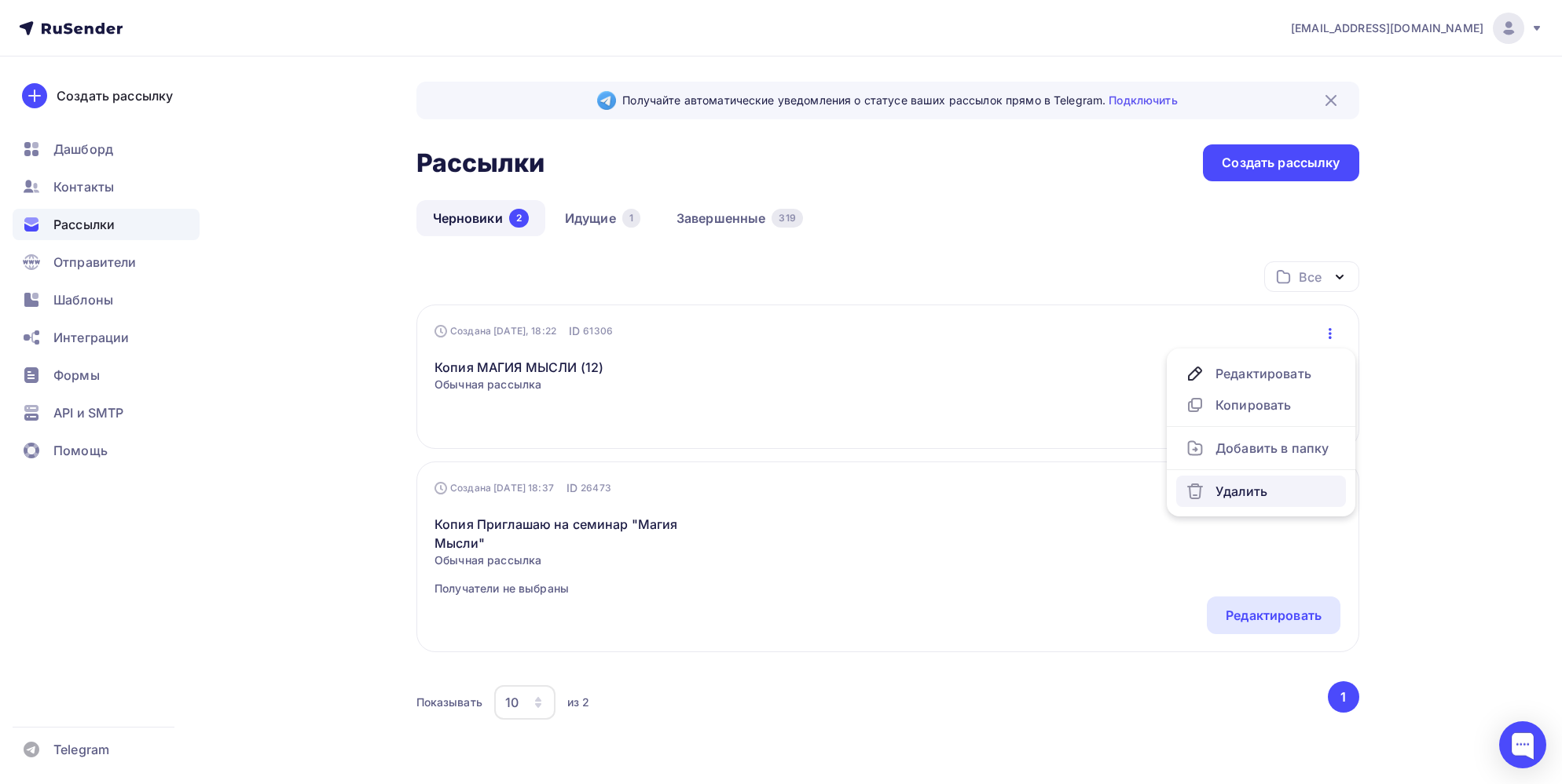
click at [1248, 490] on div "Удалить" at bounding box center [1261, 491] width 151 height 19
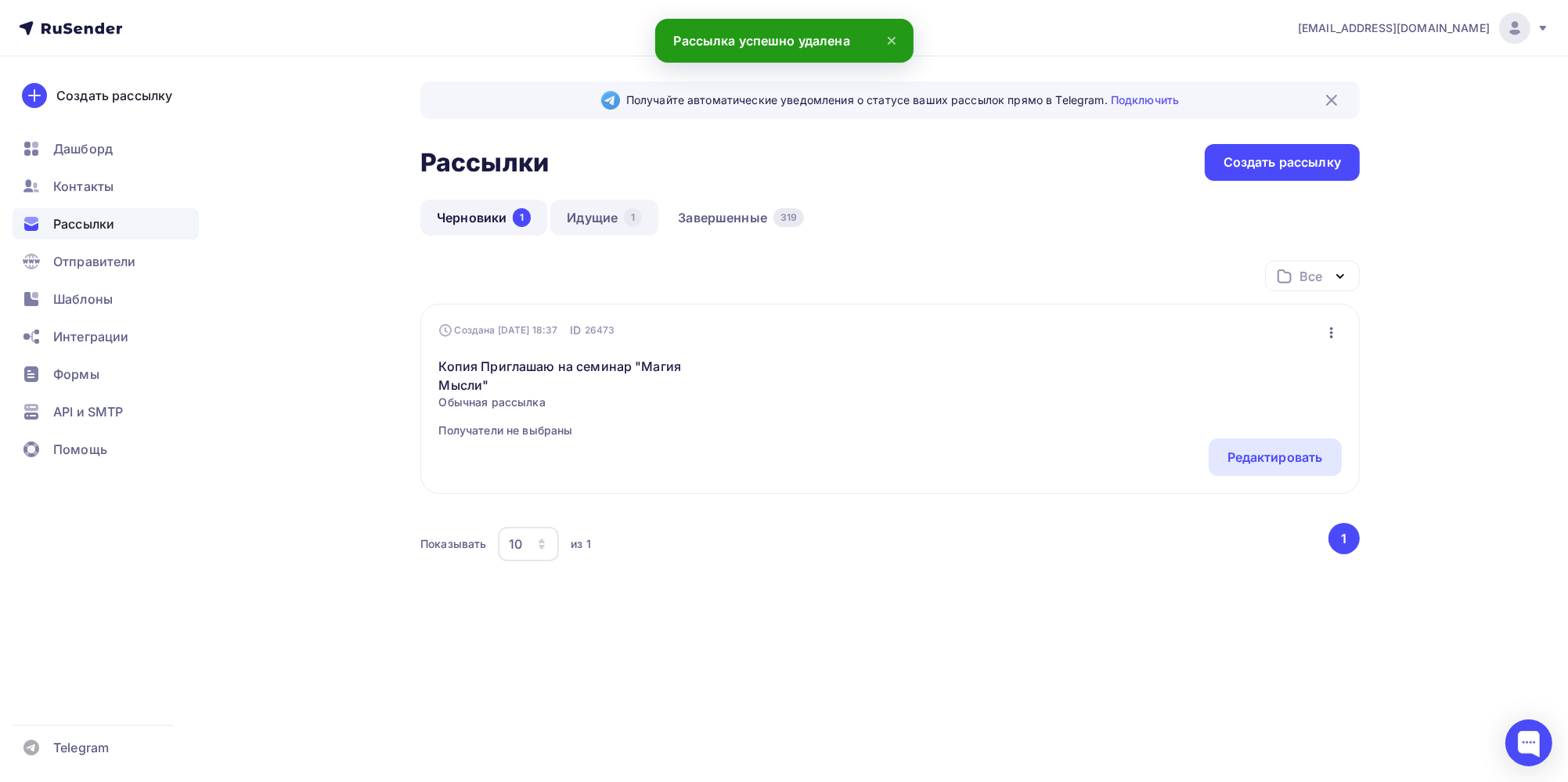
click at [604, 218] on link "Идущие 1" at bounding box center [604, 217] width 108 height 36
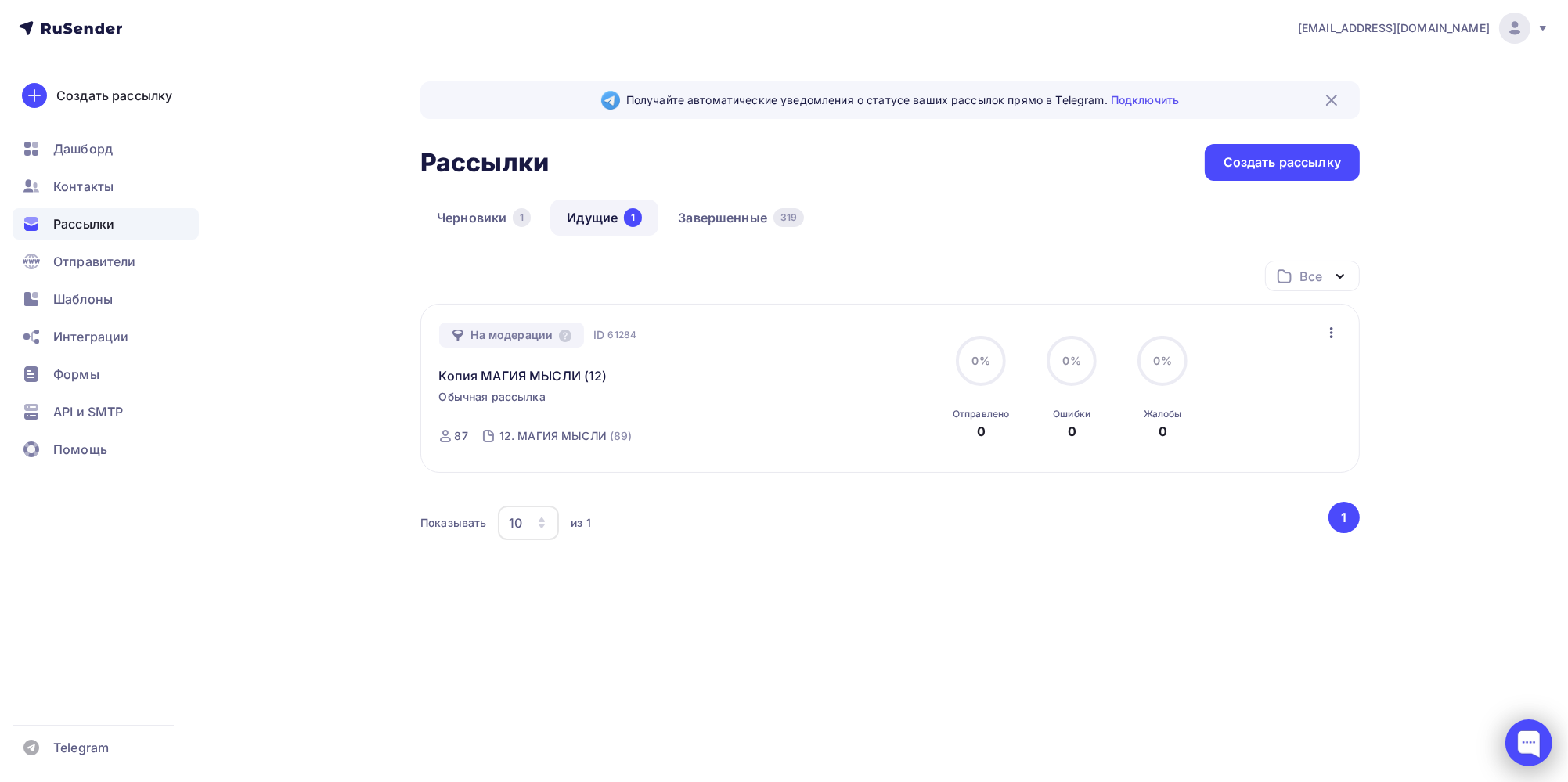
click at [1529, 744] on div at bounding box center [1528, 743] width 47 height 47
click at [1534, 740] on div at bounding box center [1528, 743] width 47 height 47
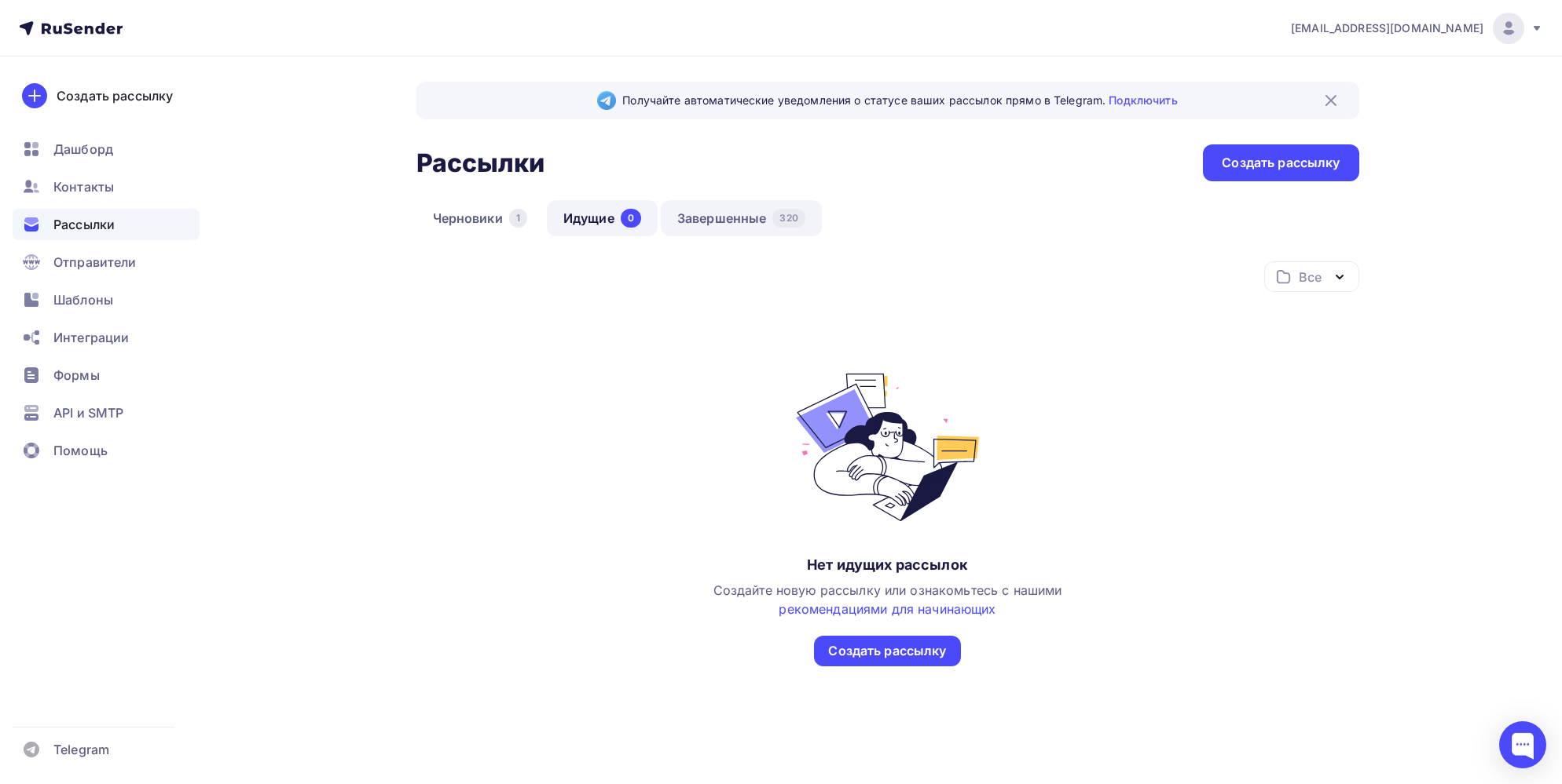
click at [720, 217] on link "Завершенные 320" at bounding box center [741, 218] width 161 height 36
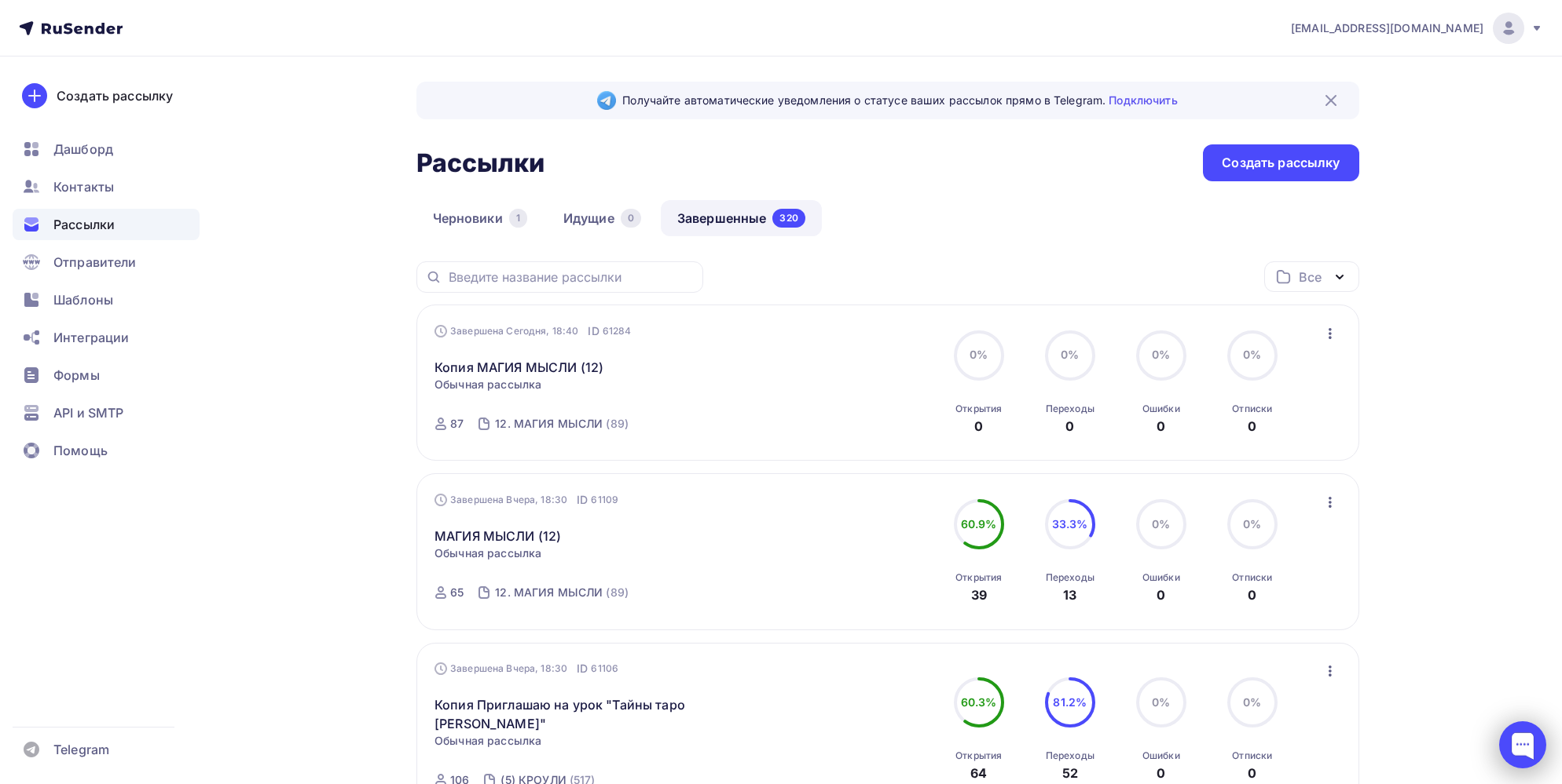
click at [1519, 746] on div at bounding box center [1522, 745] width 48 height 48
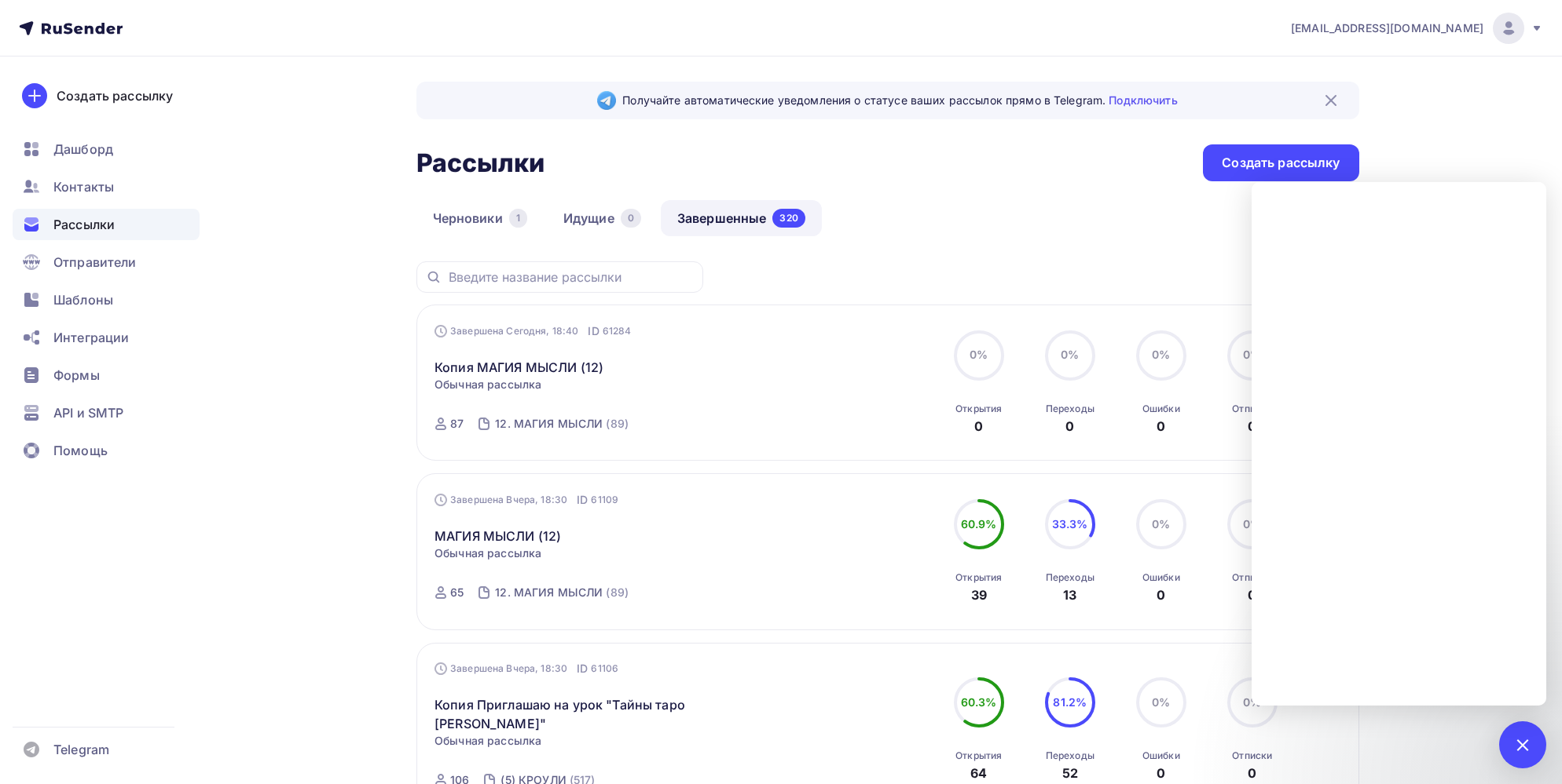
click at [1528, 746] on div at bounding box center [1521, 744] width 21 height 21
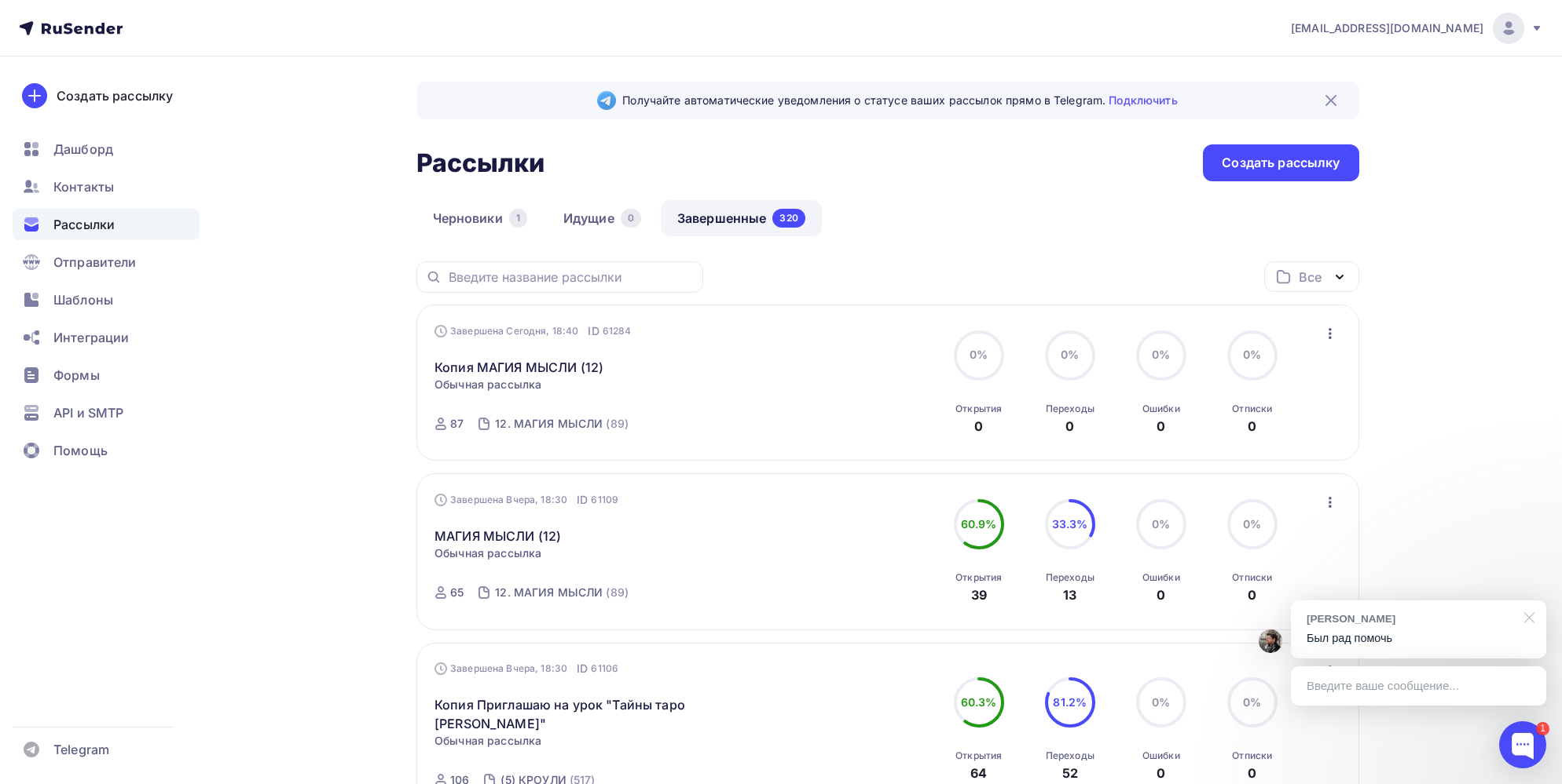
click at [1525, 613] on div at bounding box center [1526, 616] width 40 height 32
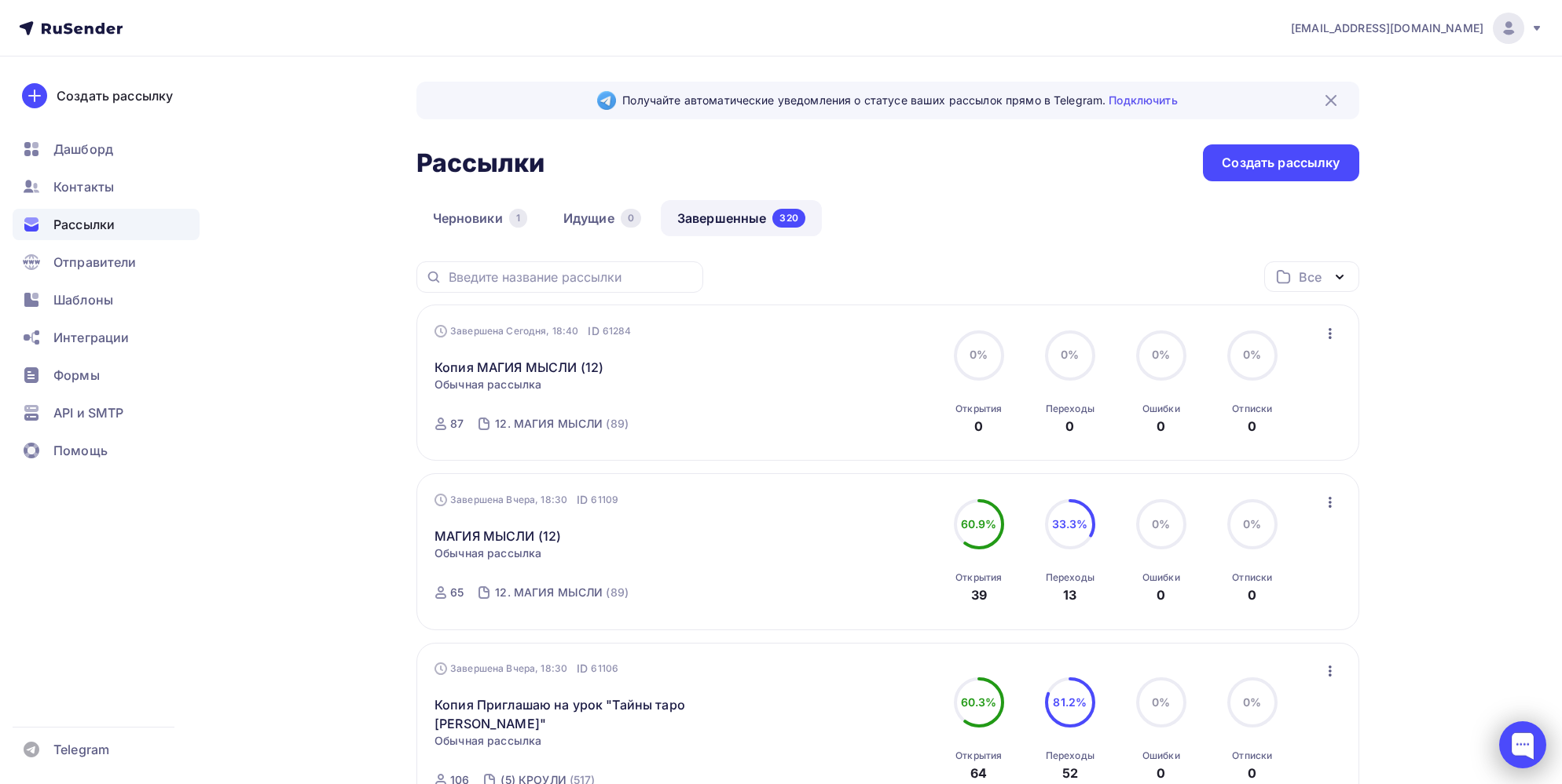
click at [1524, 748] on div at bounding box center [1522, 745] width 48 height 48
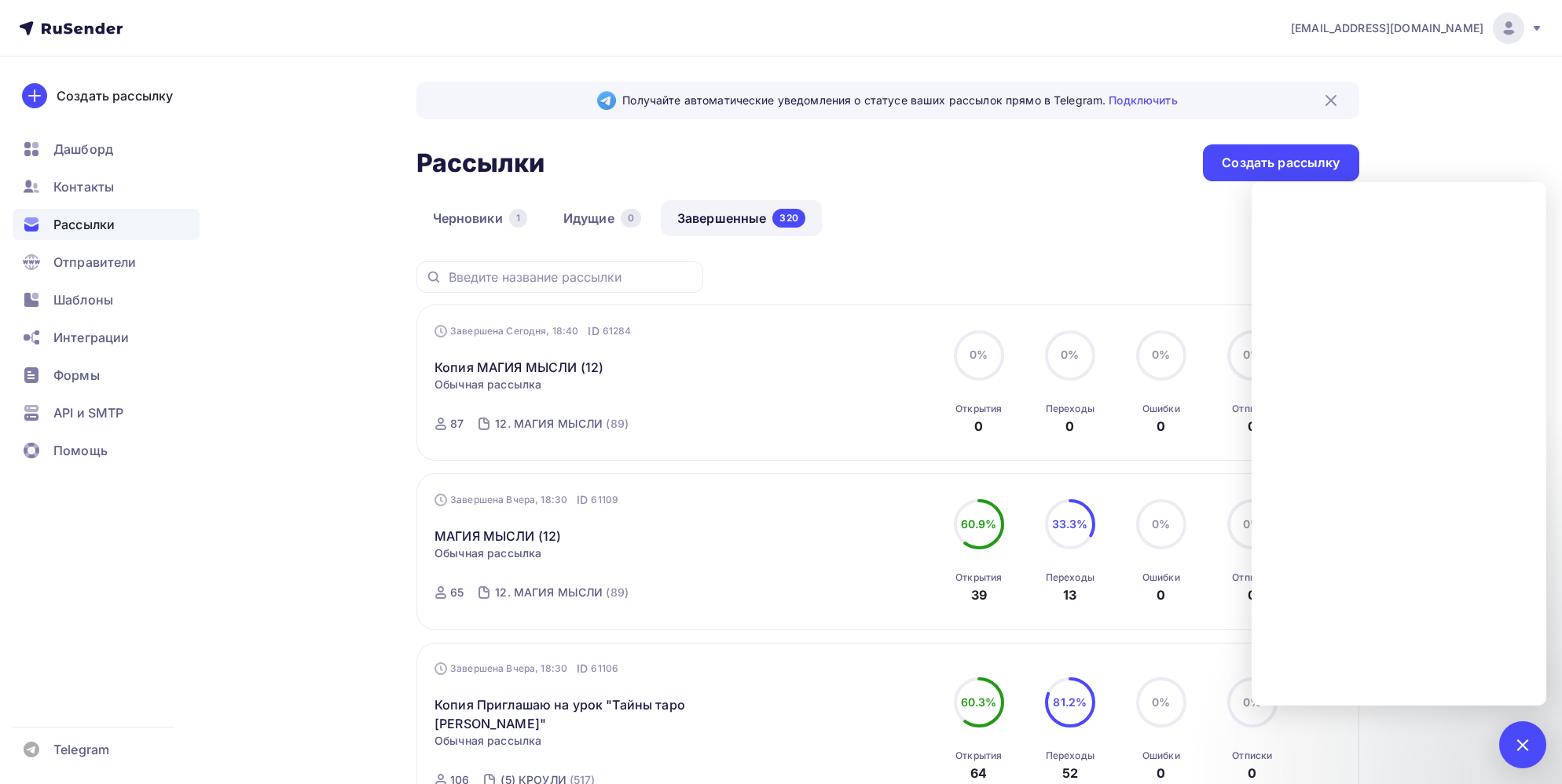
click at [1536, 749] on div "1" at bounding box center [1522, 745] width 48 height 48
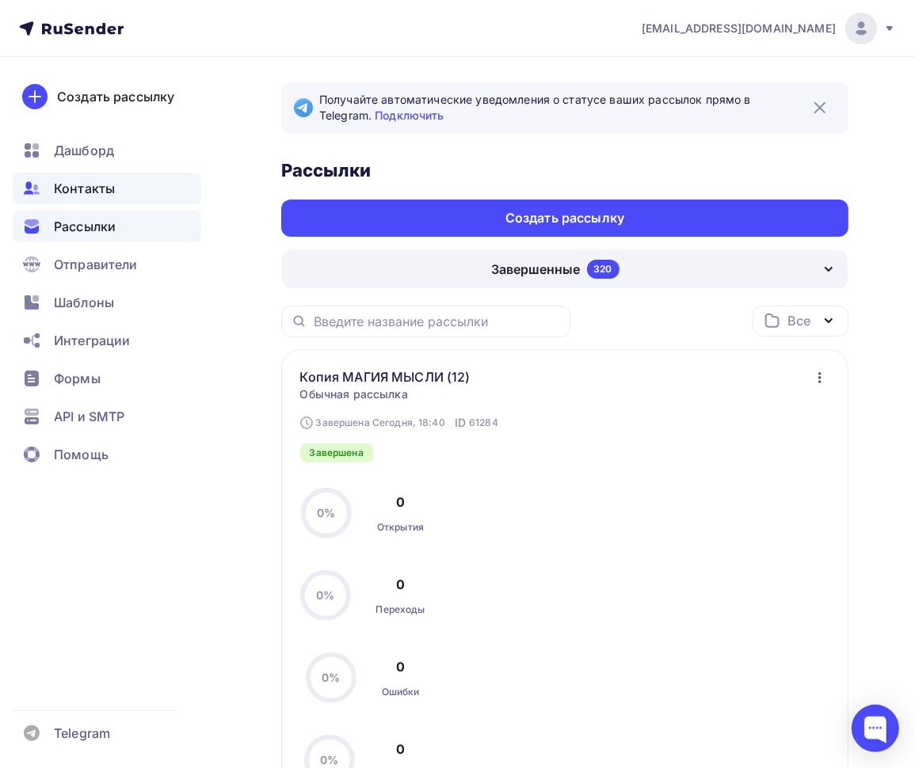
click at [96, 194] on span "Контакты" at bounding box center [84, 188] width 61 height 19
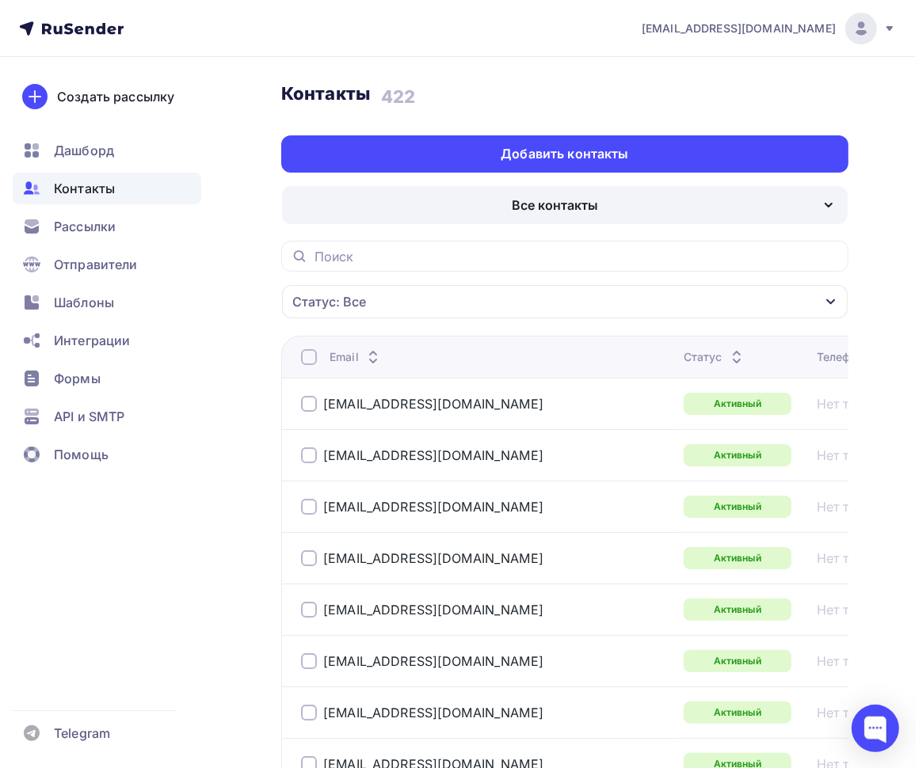
click at [653, 308] on div "Статус: Все" at bounding box center [565, 301] width 566 height 33
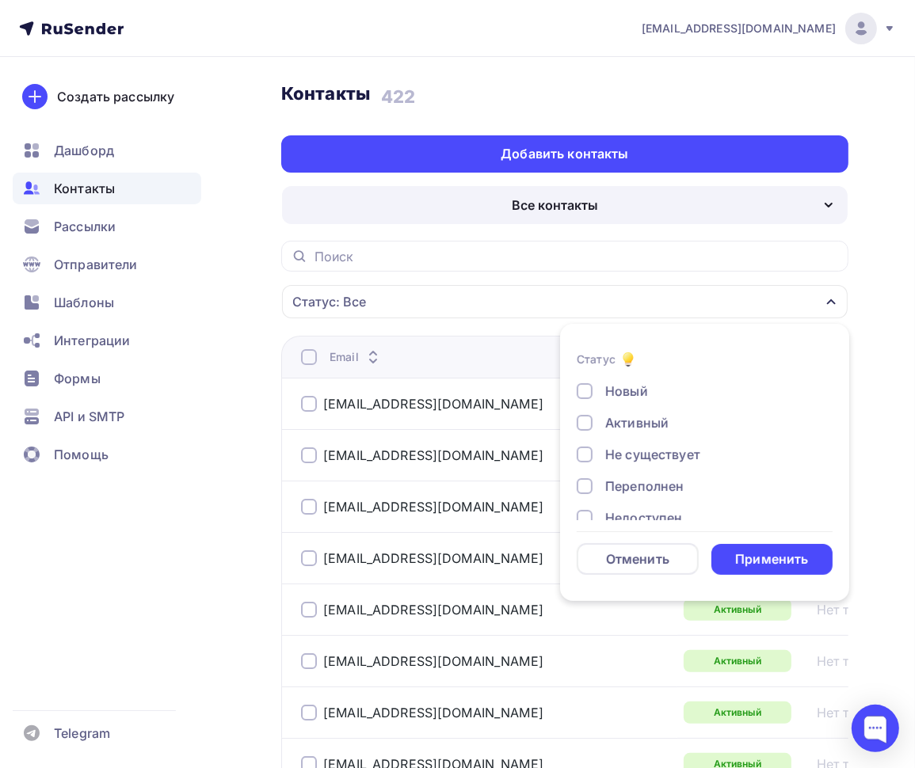
click at [653, 308] on div "Статус: Все" at bounding box center [565, 301] width 566 height 33
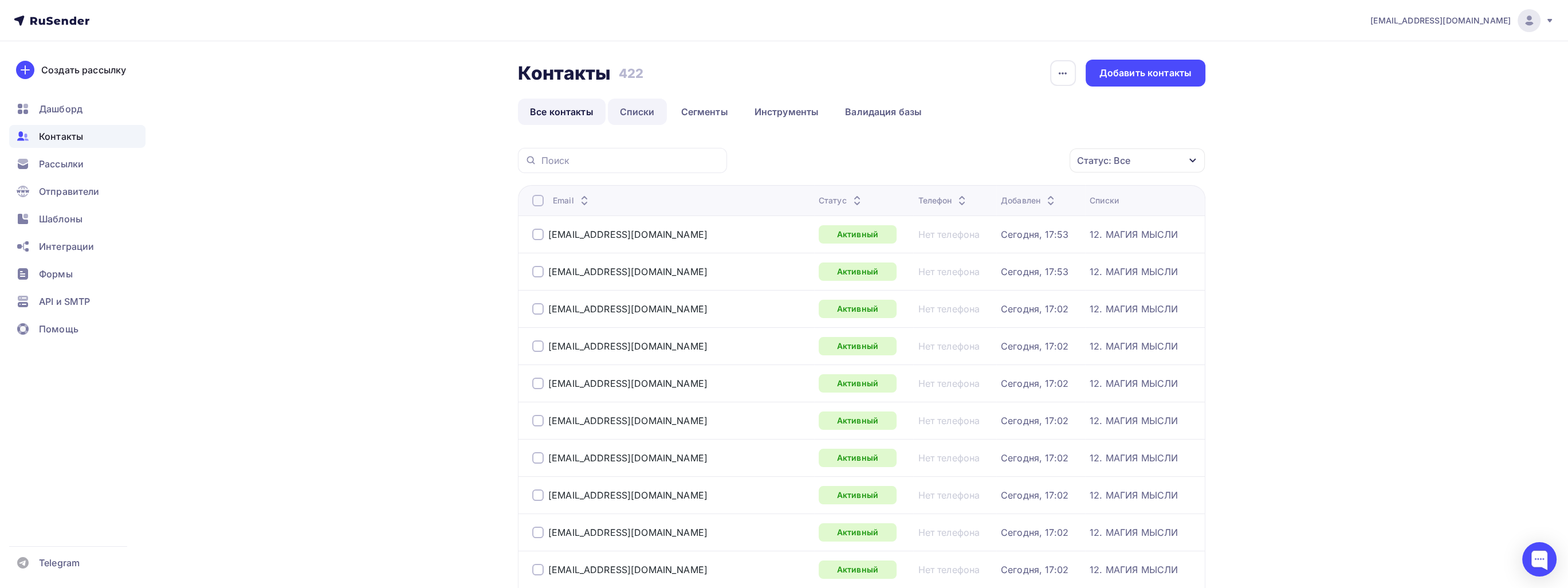
click at [637, 116] on link "Списки" at bounding box center [637, 111] width 59 height 26
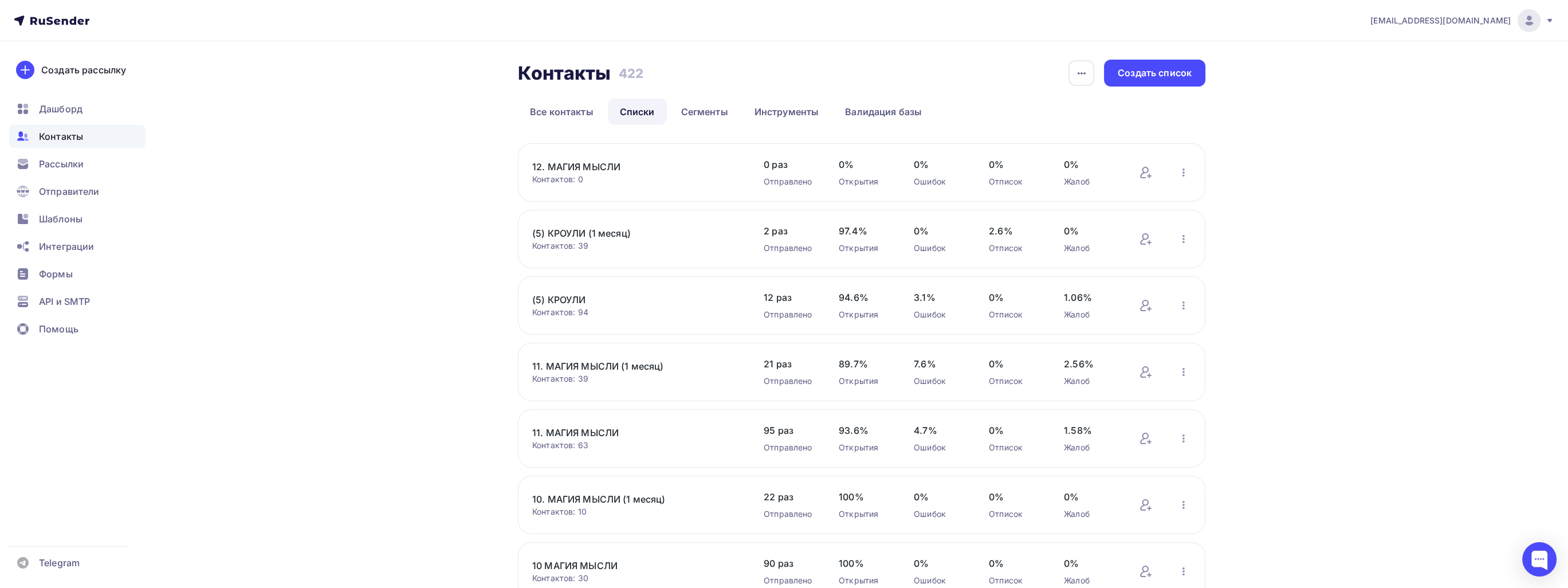
click at [580, 166] on link "12. МАГИЯ МЫСЛИ" at bounding box center [629, 166] width 195 height 14
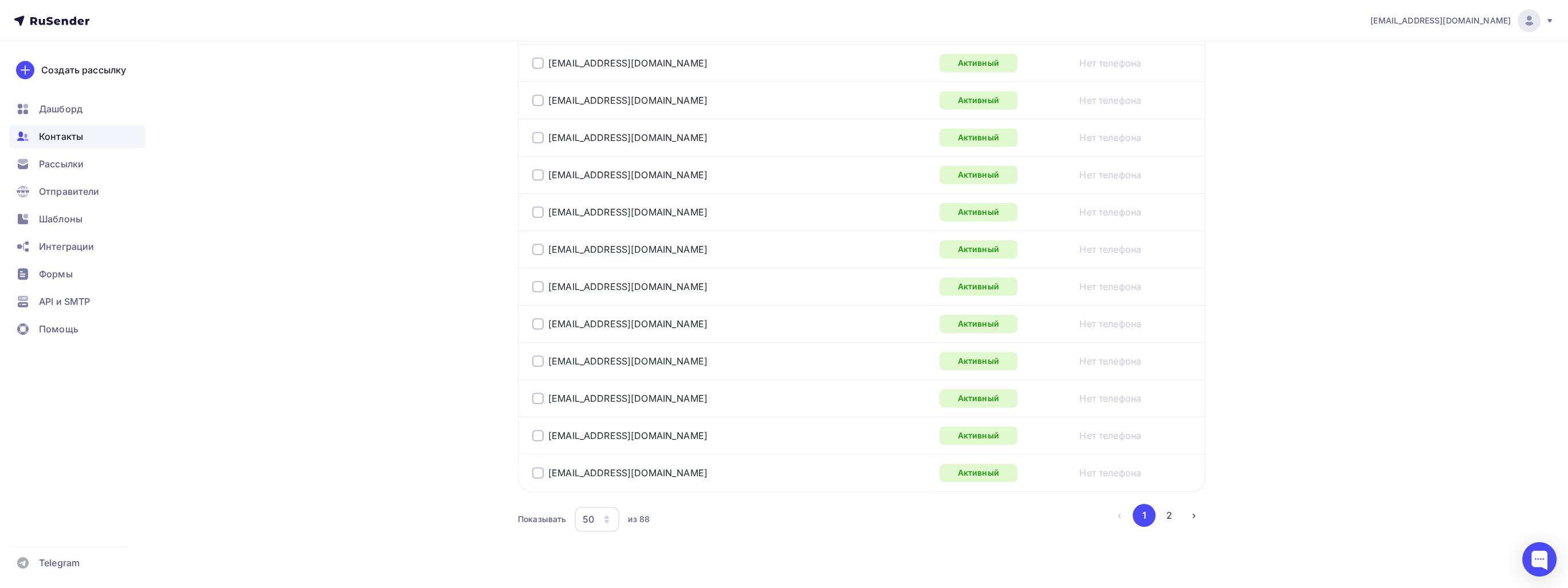
scroll to position [1789, 0]
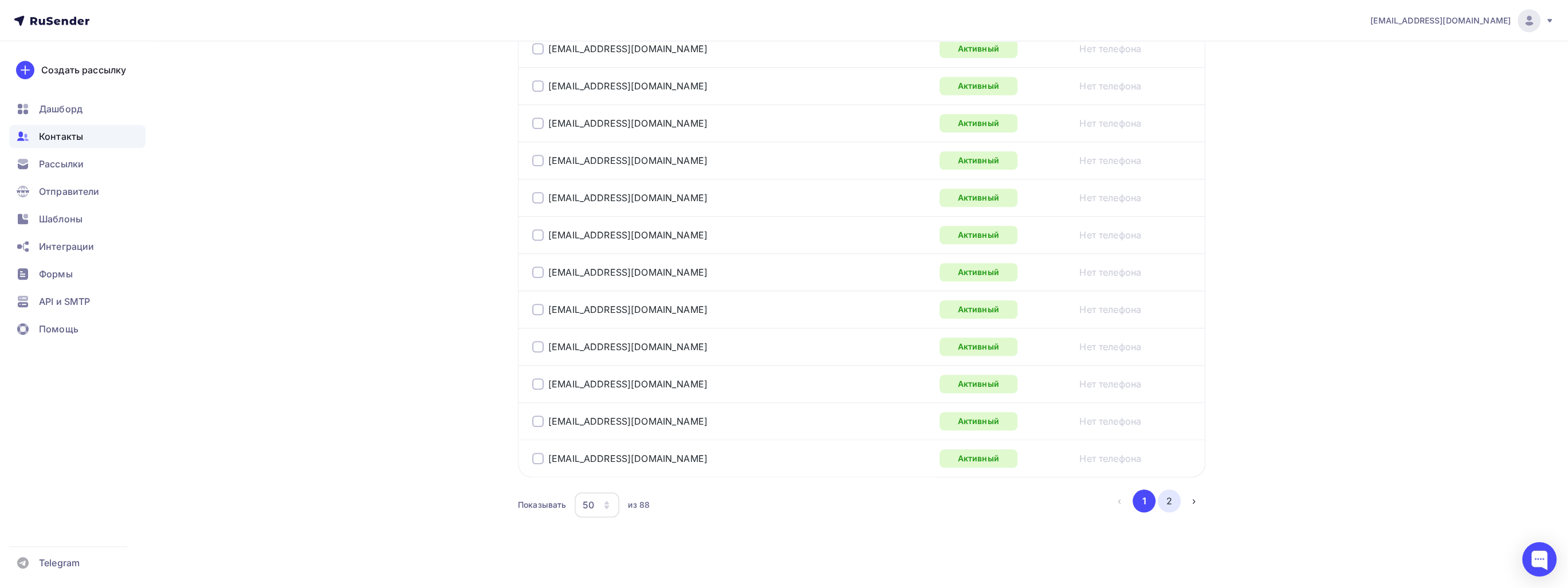
click at [1147, 498] on button "2" at bounding box center [1169, 500] width 23 height 23
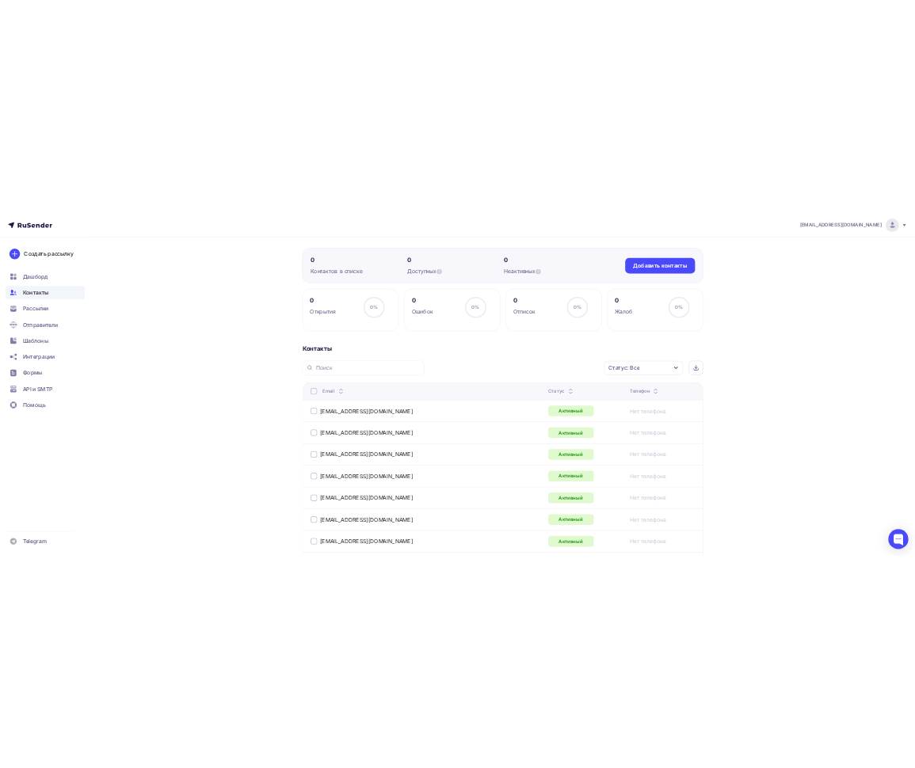
scroll to position [0, 0]
